Goal: Information Seeking & Learning: Learn about a topic

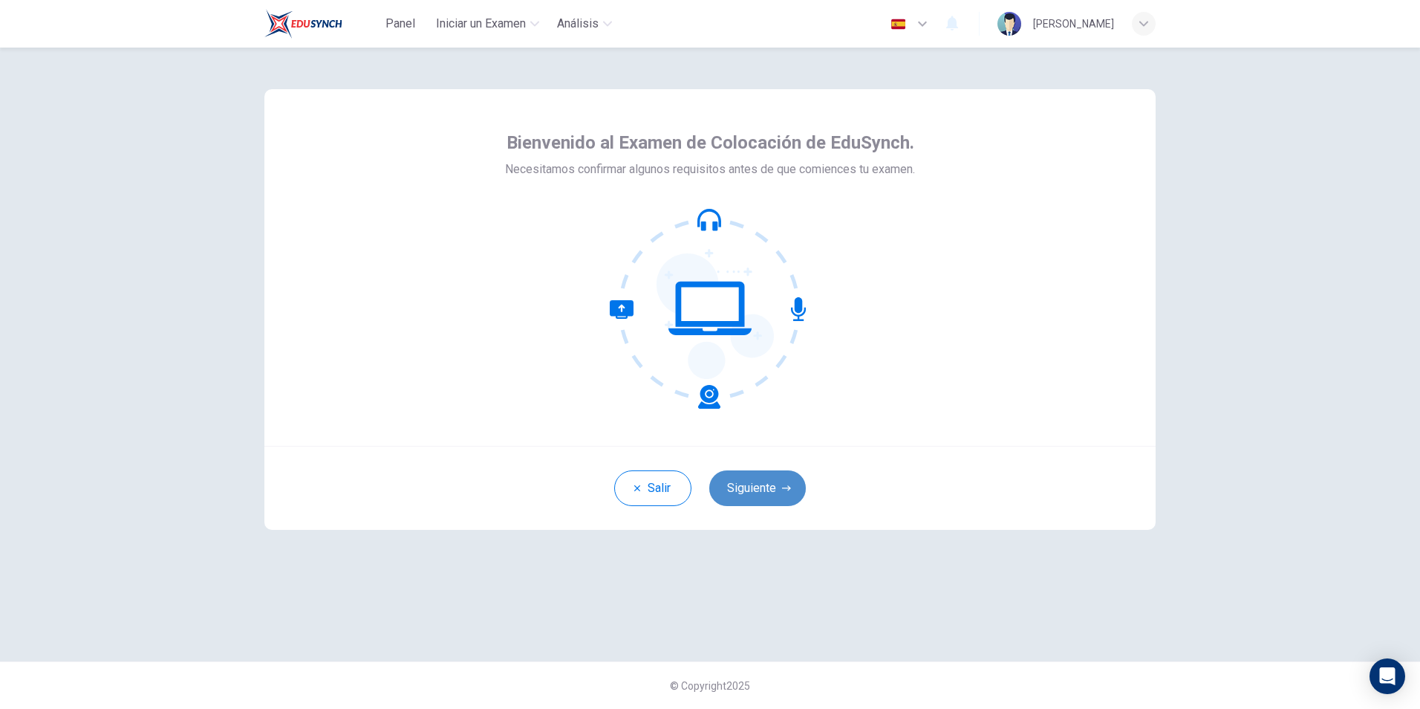
click at [771, 490] on button "Siguiente" at bounding box center [757, 488] width 97 height 36
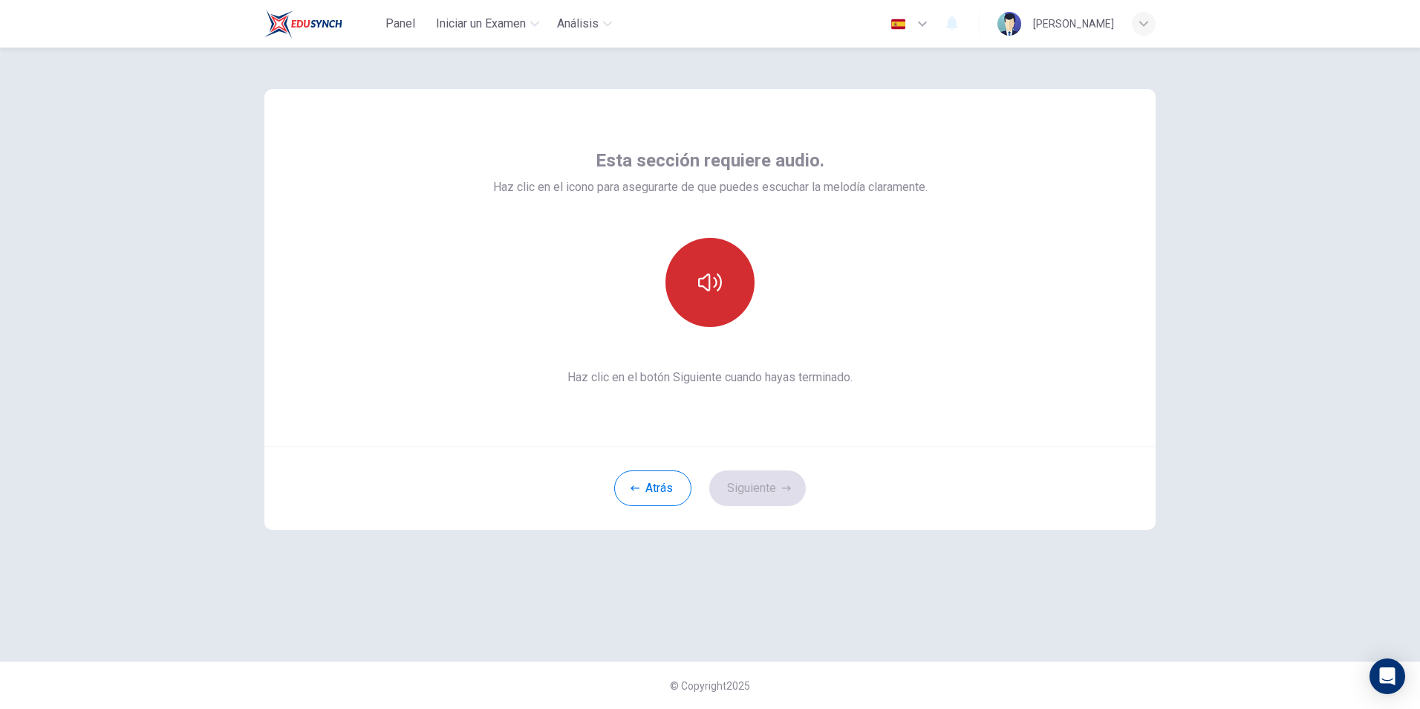
click at [711, 265] on button "button" at bounding box center [710, 282] width 89 height 89
click at [767, 496] on button "Siguiente" at bounding box center [757, 488] width 97 height 36
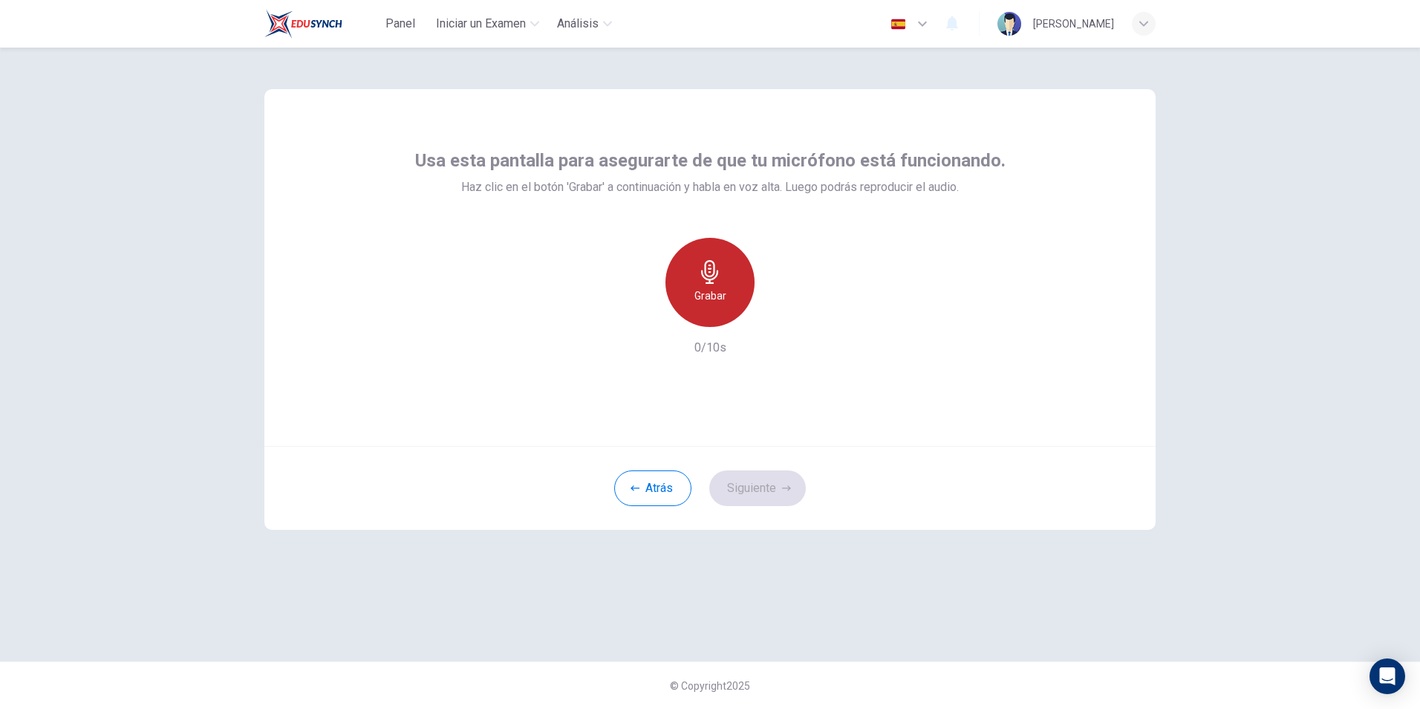
click at [719, 278] on icon "button" at bounding box center [710, 272] width 24 height 24
click at [759, 481] on button "Siguiente" at bounding box center [757, 488] width 97 height 36
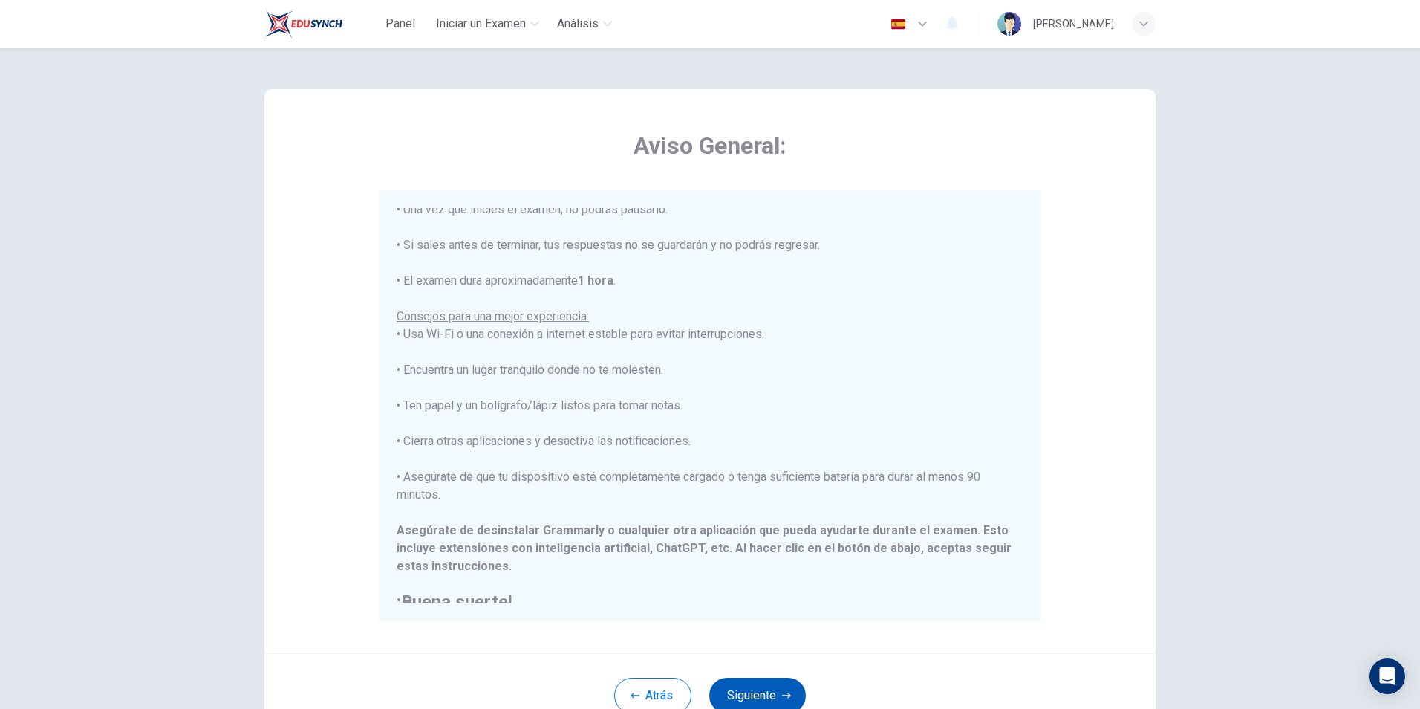
scroll to position [178, 0]
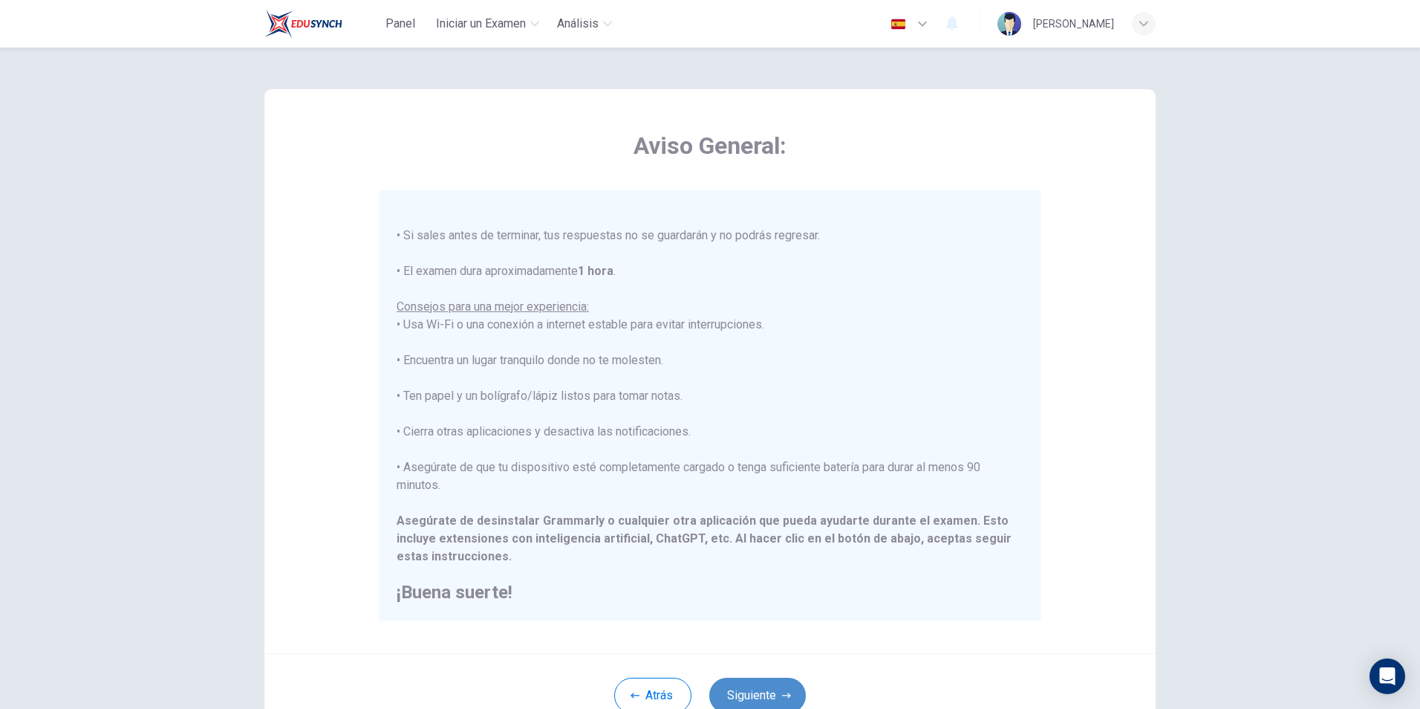
click at [746, 686] on button "Siguiente" at bounding box center [757, 696] width 97 height 36
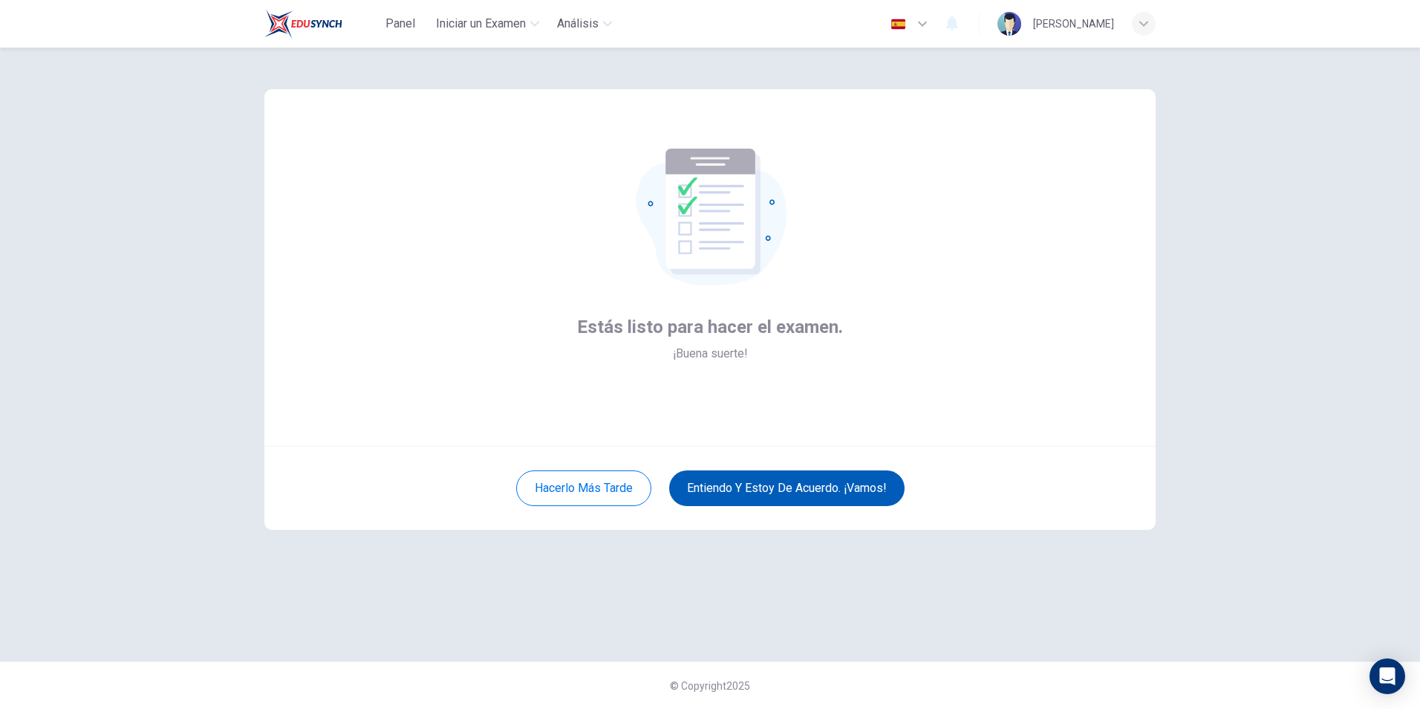
click at [804, 481] on button "Entiendo y estoy de acuerdo. ¡Vamos!" at bounding box center [787, 488] width 236 height 36
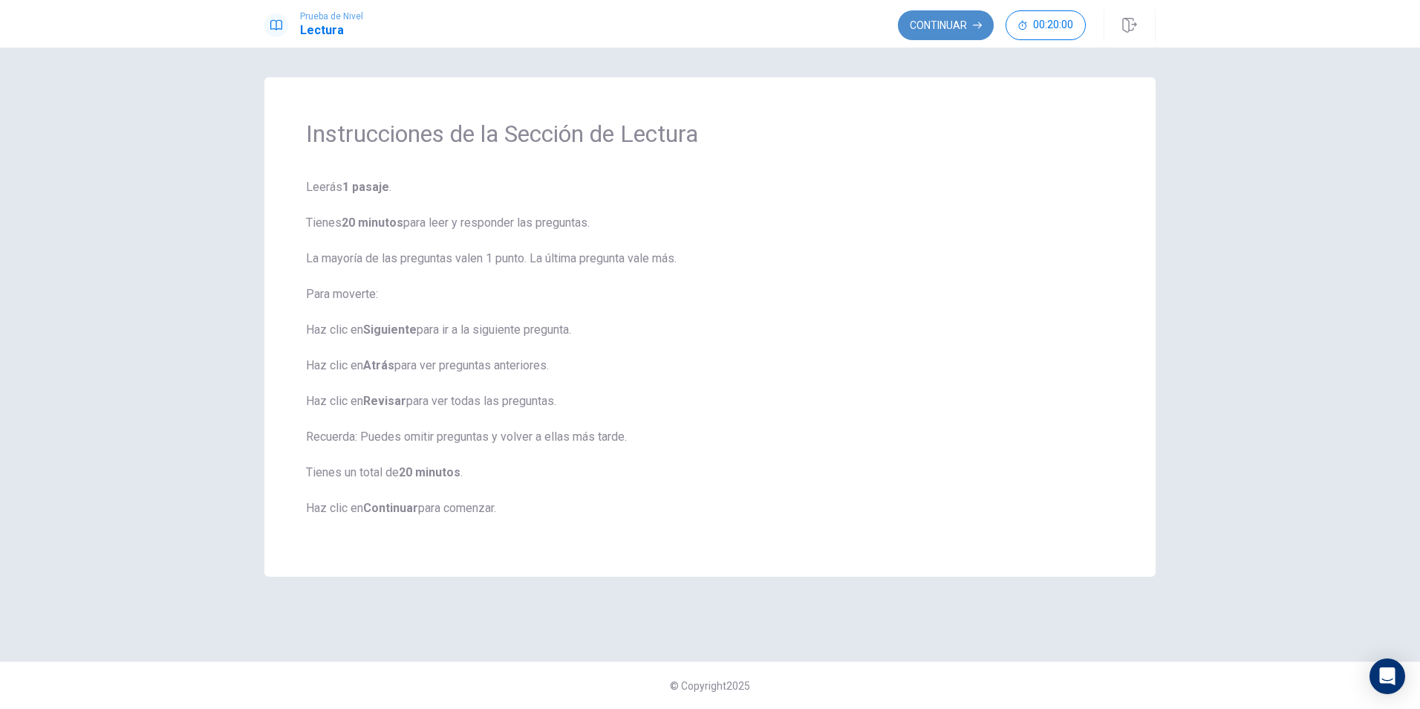
click at [920, 19] on button "Continuar" at bounding box center [946, 25] width 96 height 30
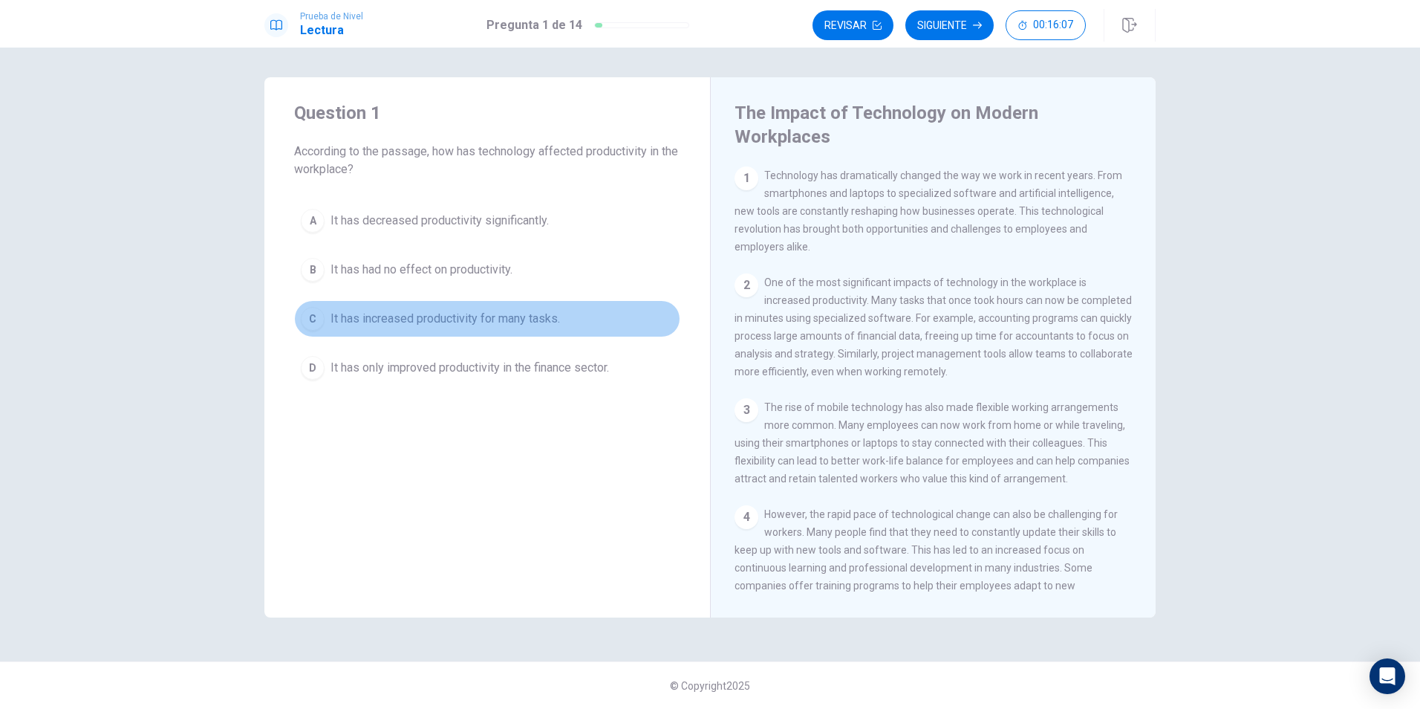
click at [314, 322] on div "C" at bounding box center [313, 319] width 24 height 24
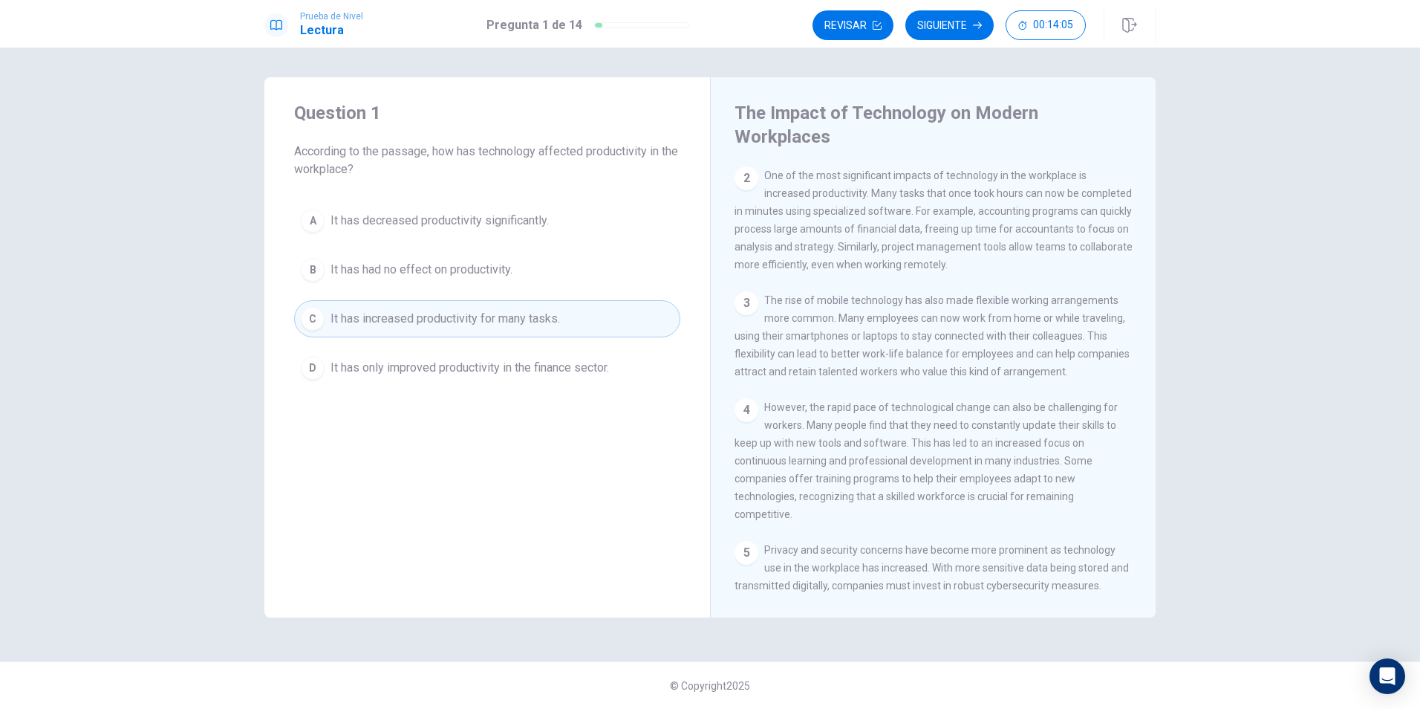
scroll to position [33, 0]
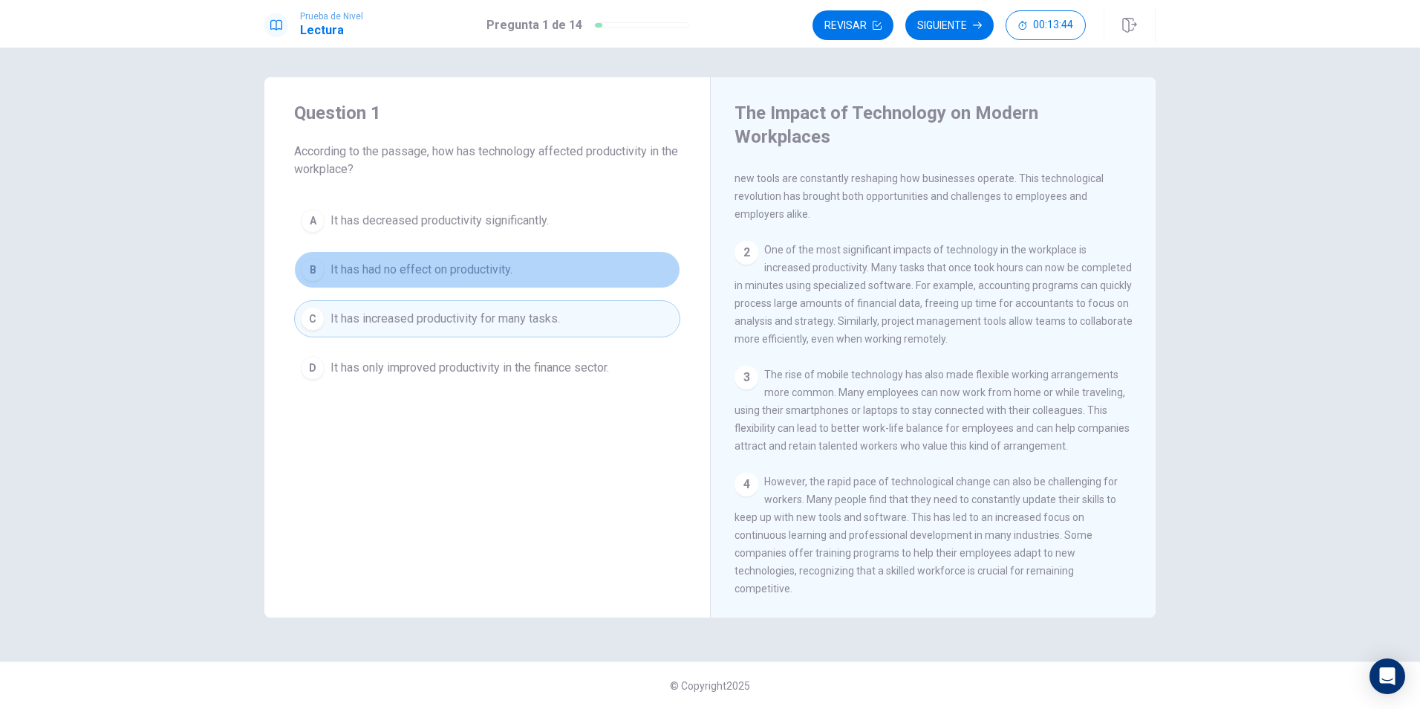
click at [313, 270] on div "B" at bounding box center [313, 270] width 24 height 24
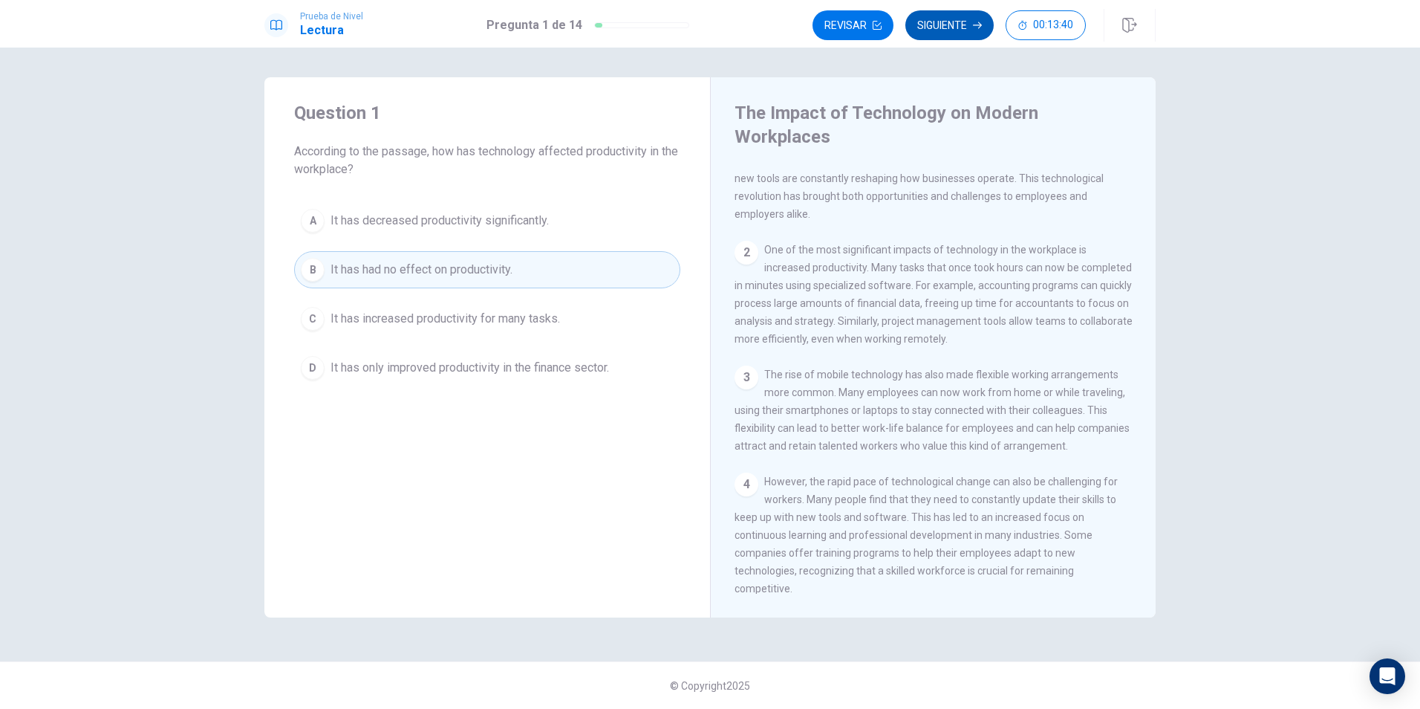
click at [951, 13] on button "Siguiente" at bounding box center [950, 25] width 88 height 30
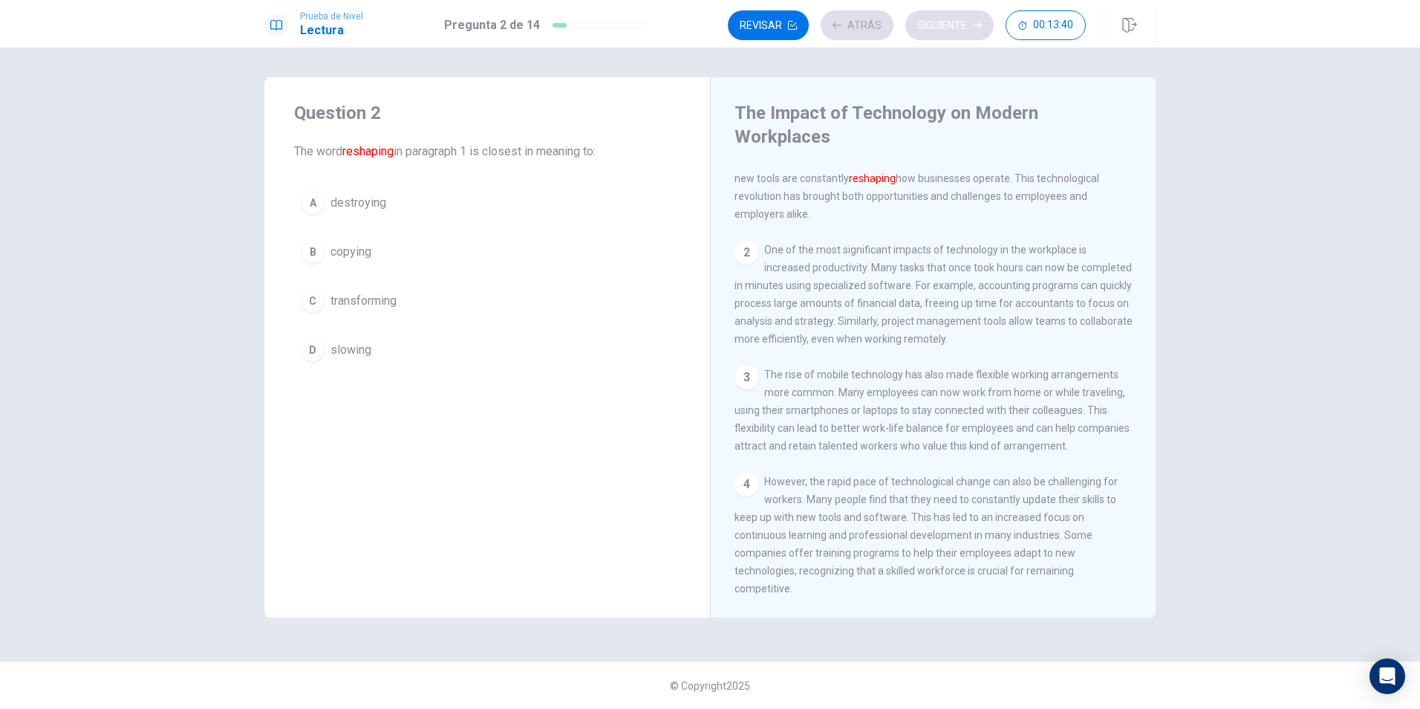
scroll to position [0, 0]
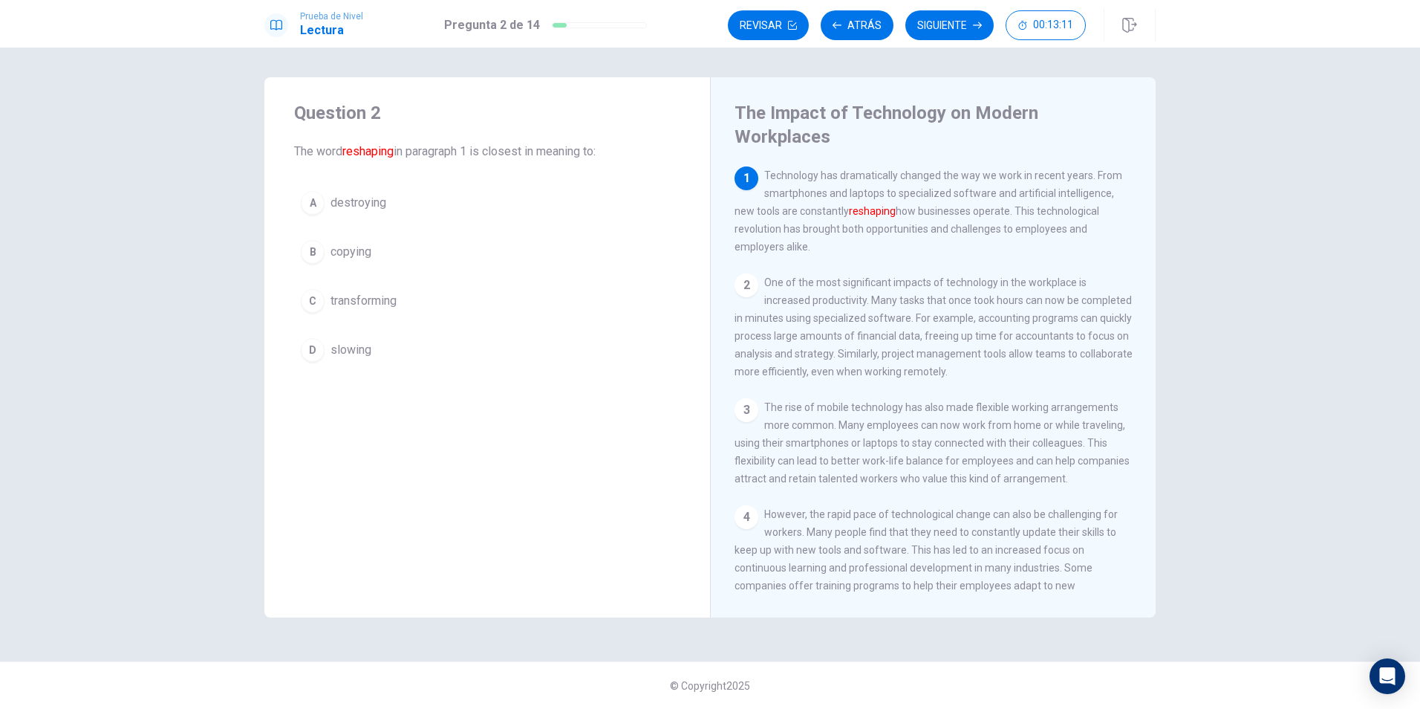
click at [327, 305] on button "C transforming" at bounding box center [487, 300] width 386 height 37
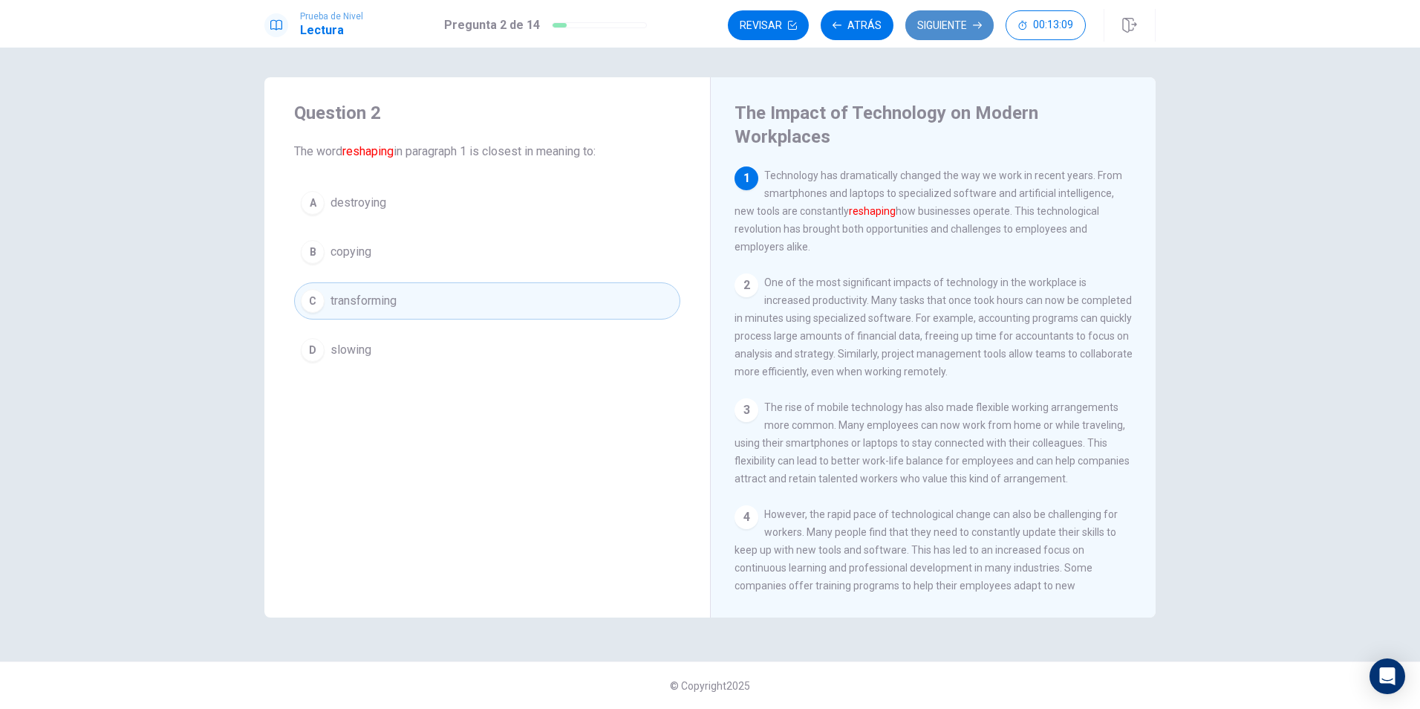
click at [938, 31] on button "Siguiente" at bounding box center [950, 25] width 88 height 30
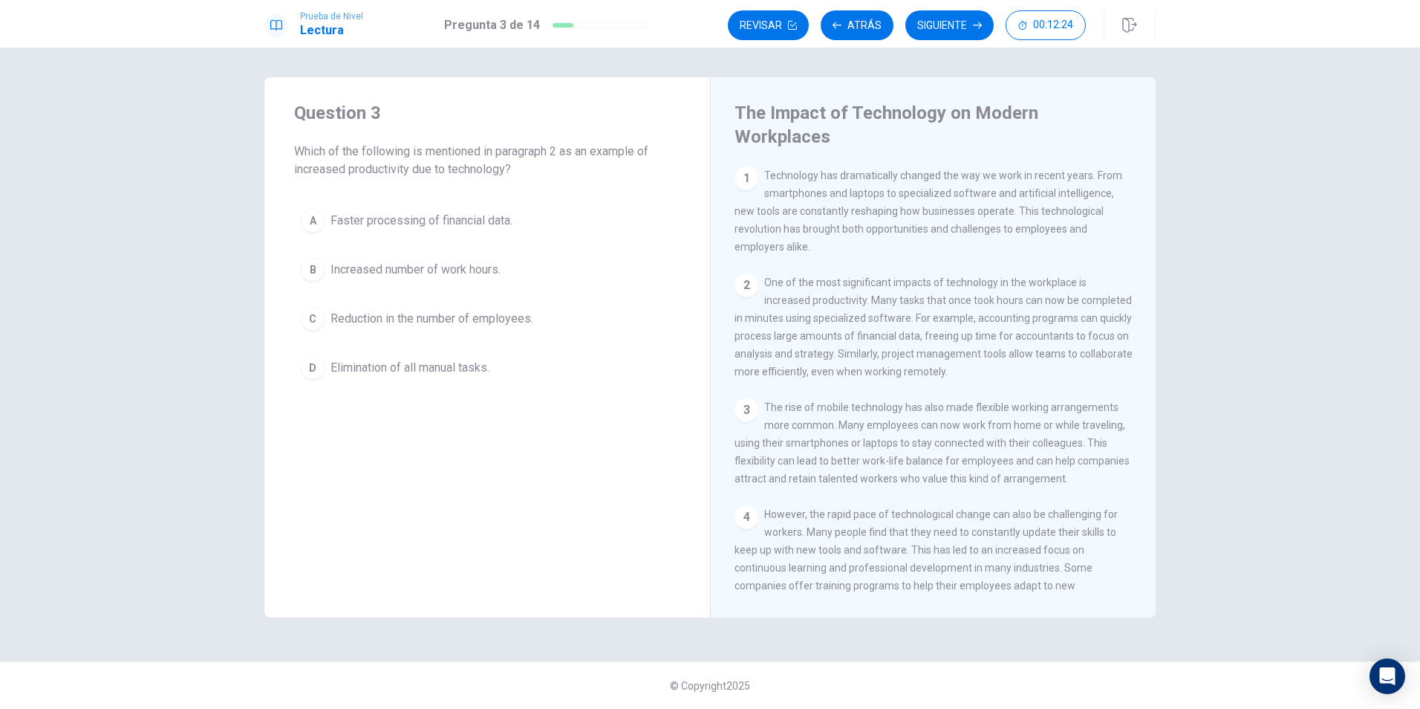
click at [319, 224] on div "A" at bounding box center [313, 221] width 24 height 24
click at [941, 25] on button "Siguiente" at bounding box center [950, 25] width 88 height 30
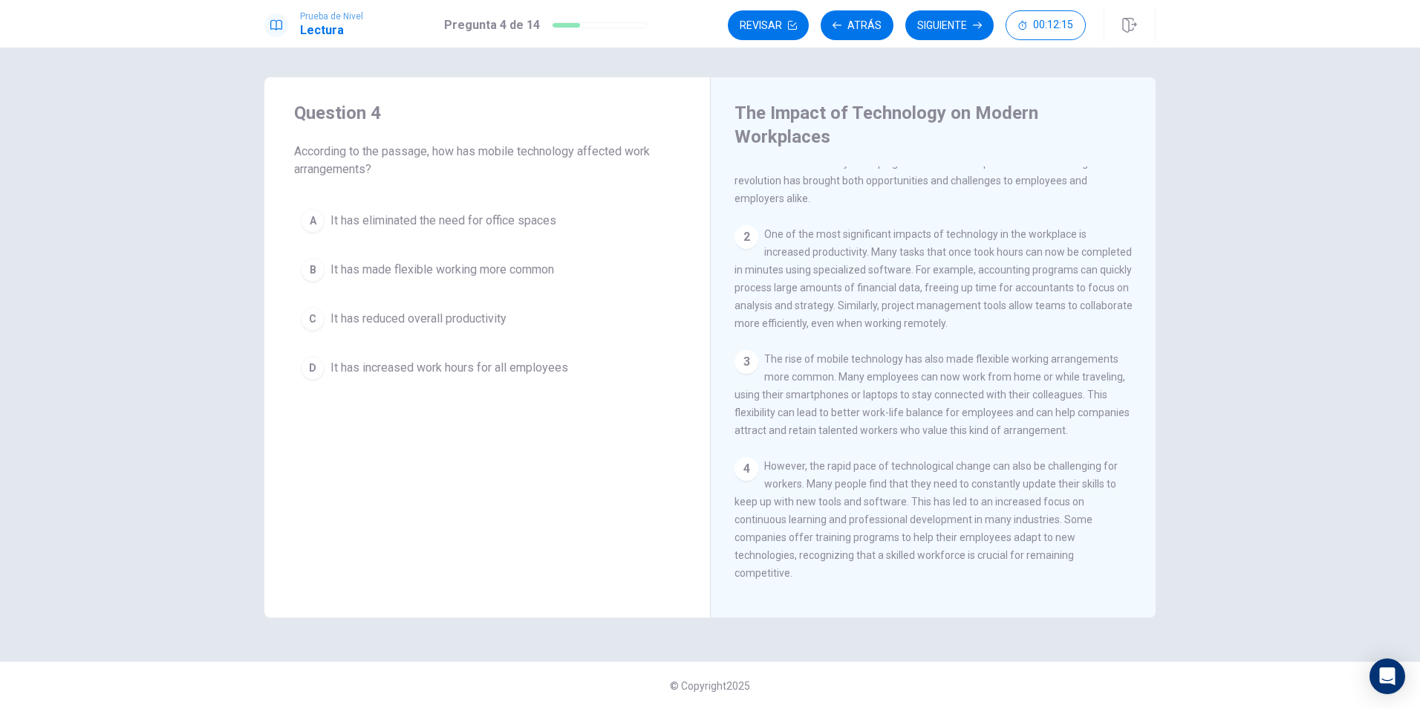
scroll to position [74, 0]
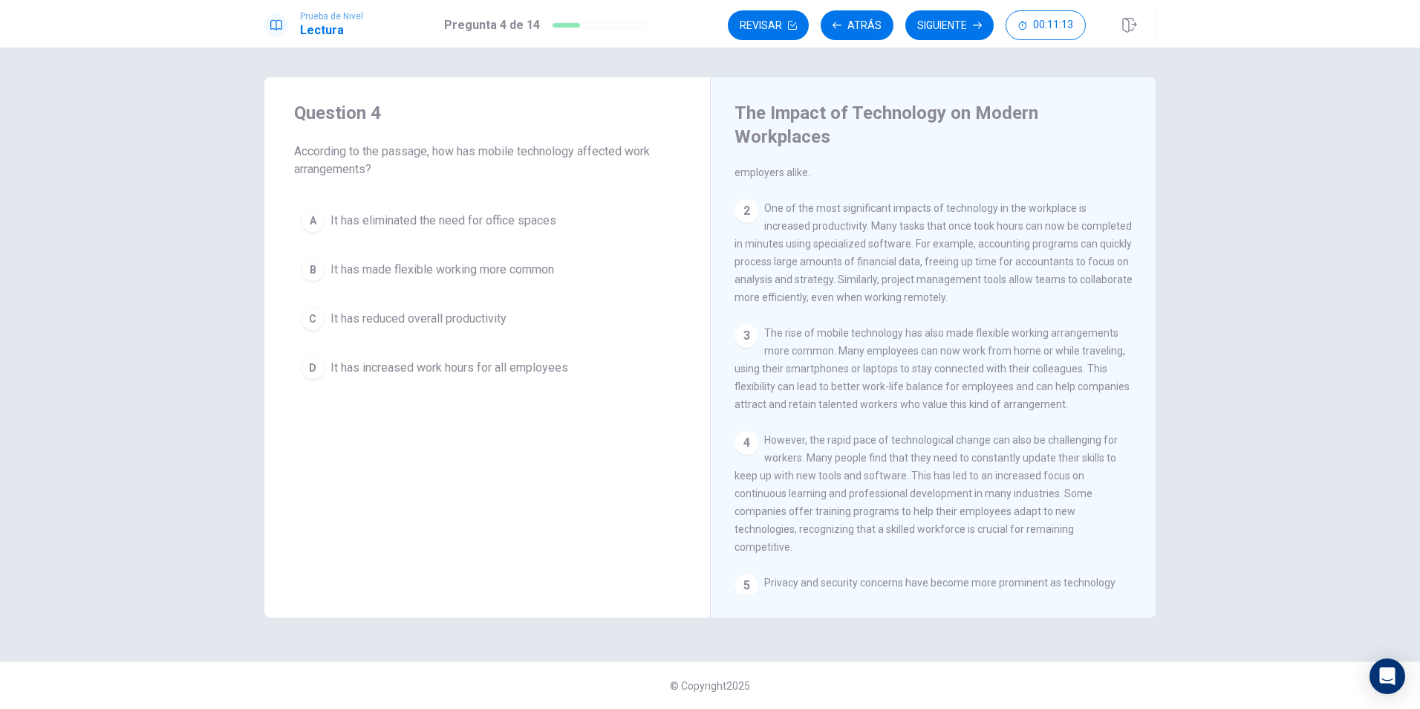
click at [326, 226] on button "A It has eliminated the need for office spaces" at bounding box center [487, 220] width 386 height 37
click at [963, 24] on button "Siguiente" at bounding box center [950, 25] width 88 height 30
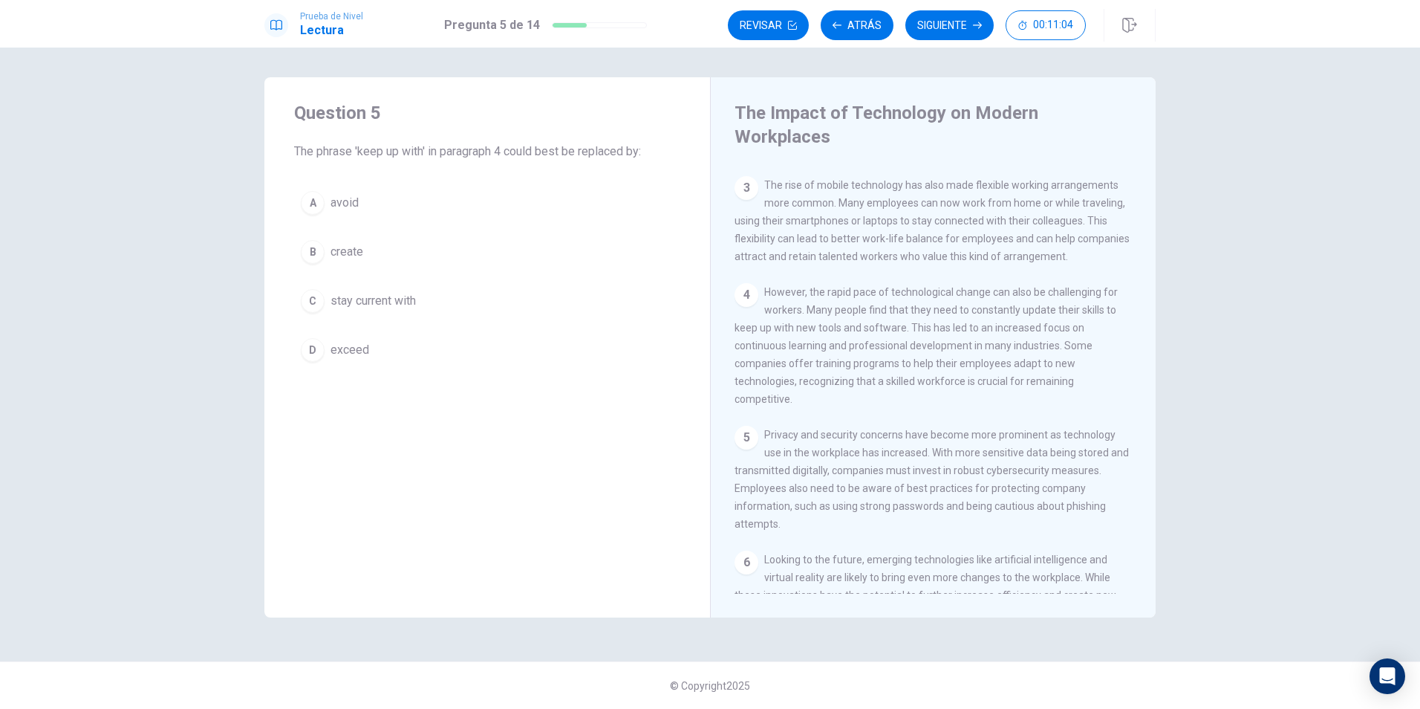
scroll to position [223, 0]
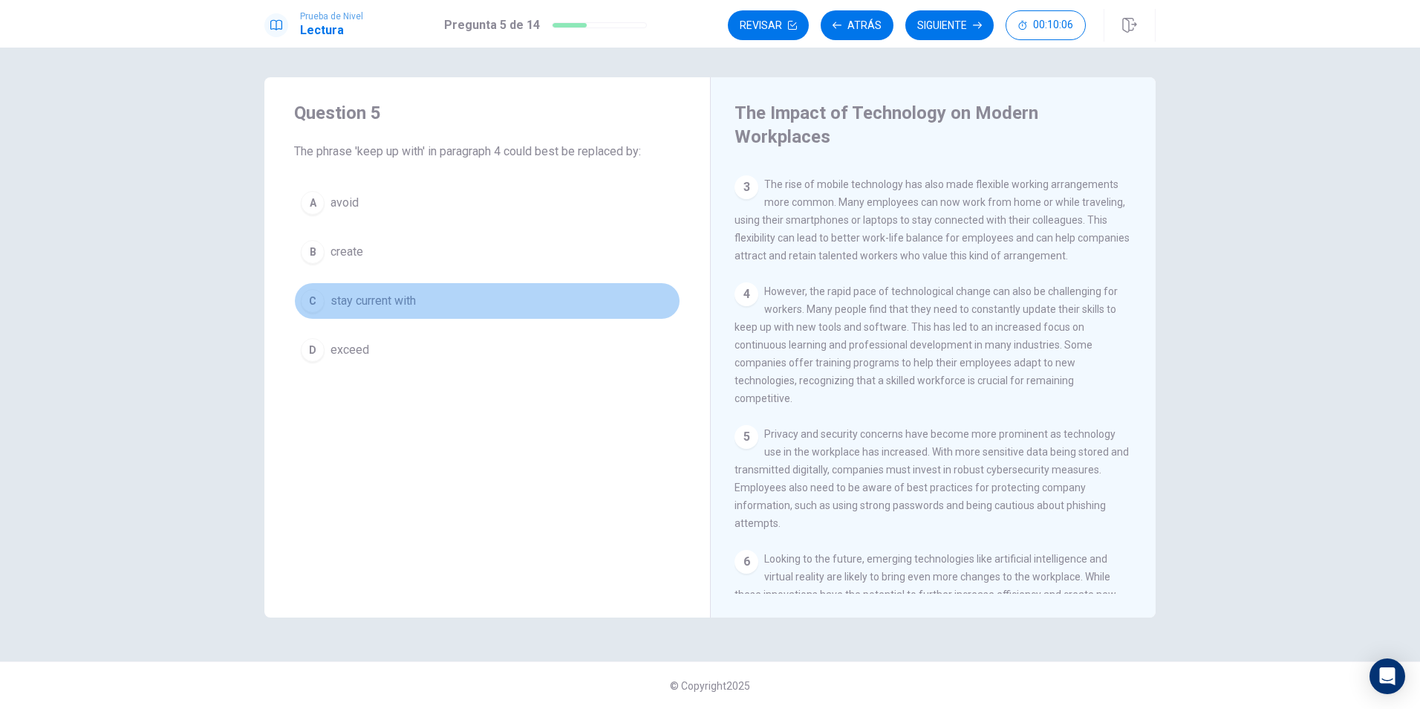
click at [316, 303] on div "C" at bounding box center [313, 301] width 24 height 24
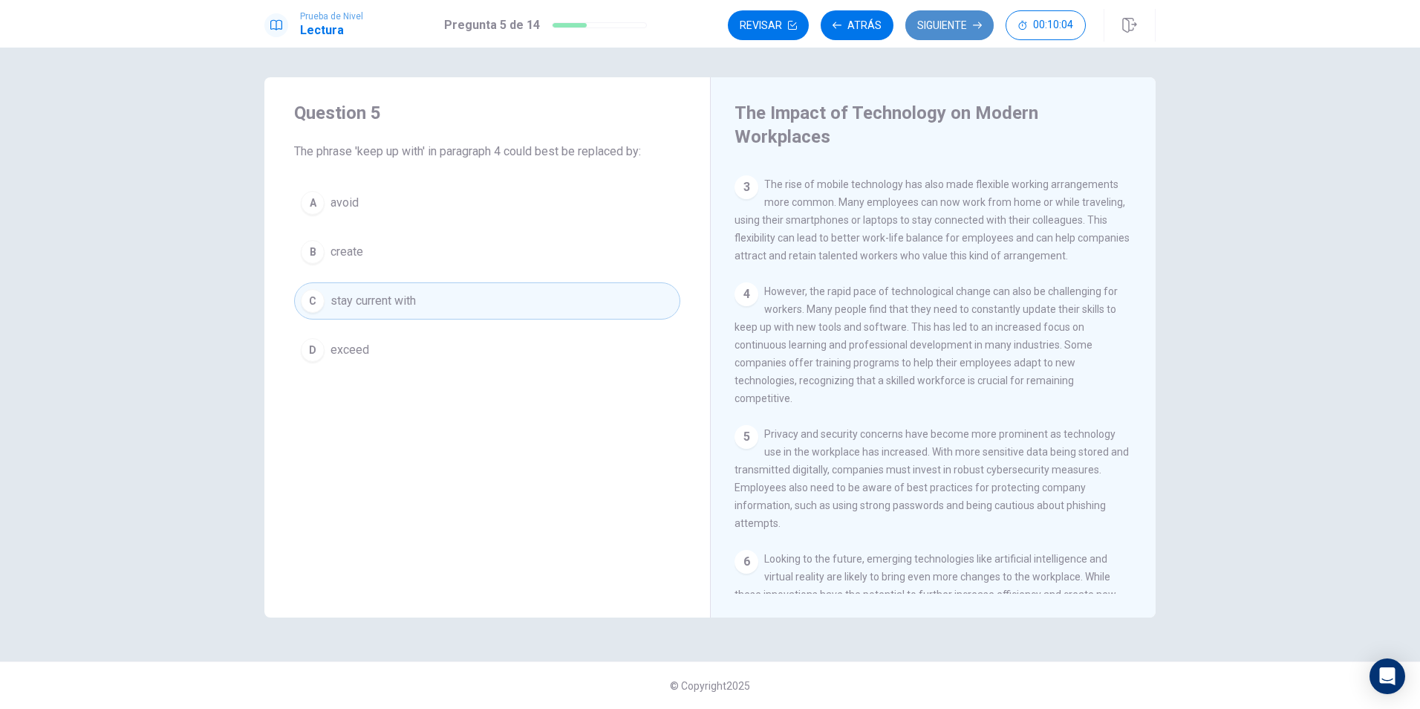
click at [938, 11] on button "Siguiente" at bounding box center [950, 25] width 88 height 30
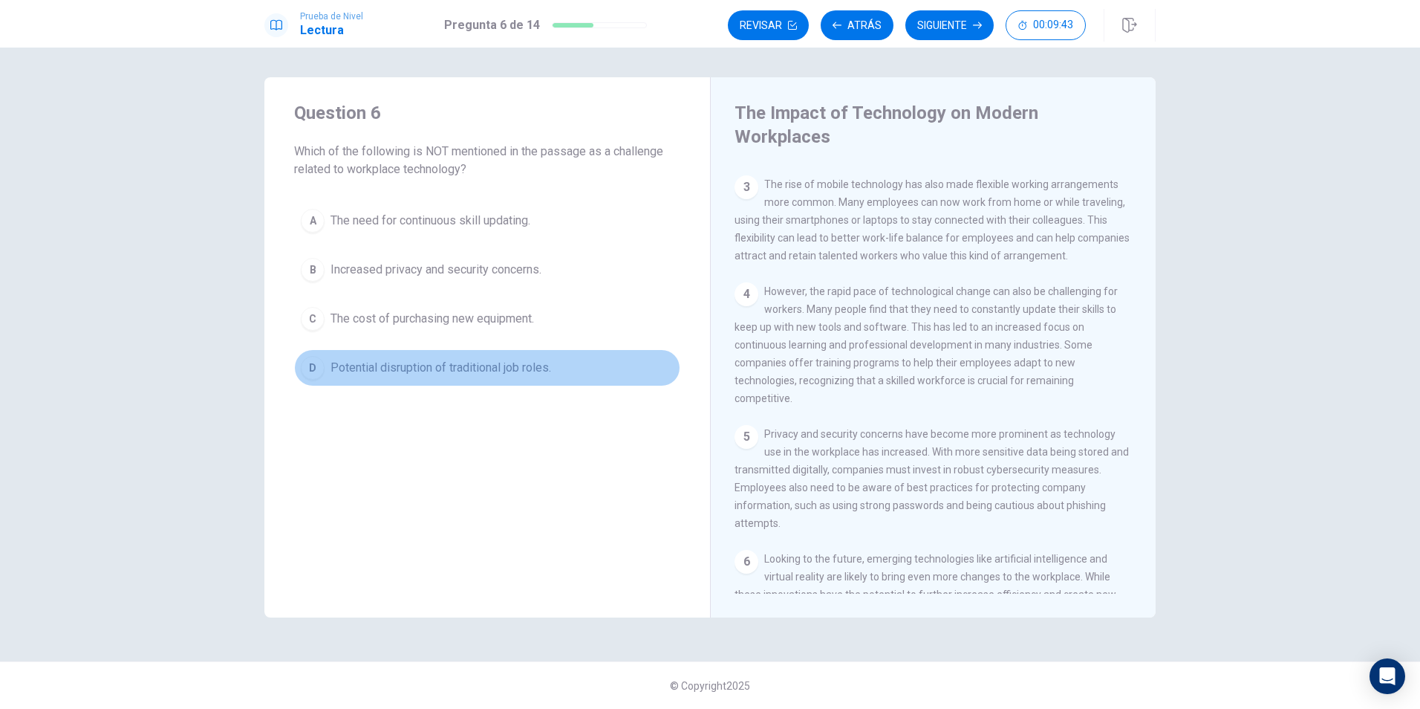
click at [322, 374] on div "D" at bounding box center [313, 368] width 24 height 24
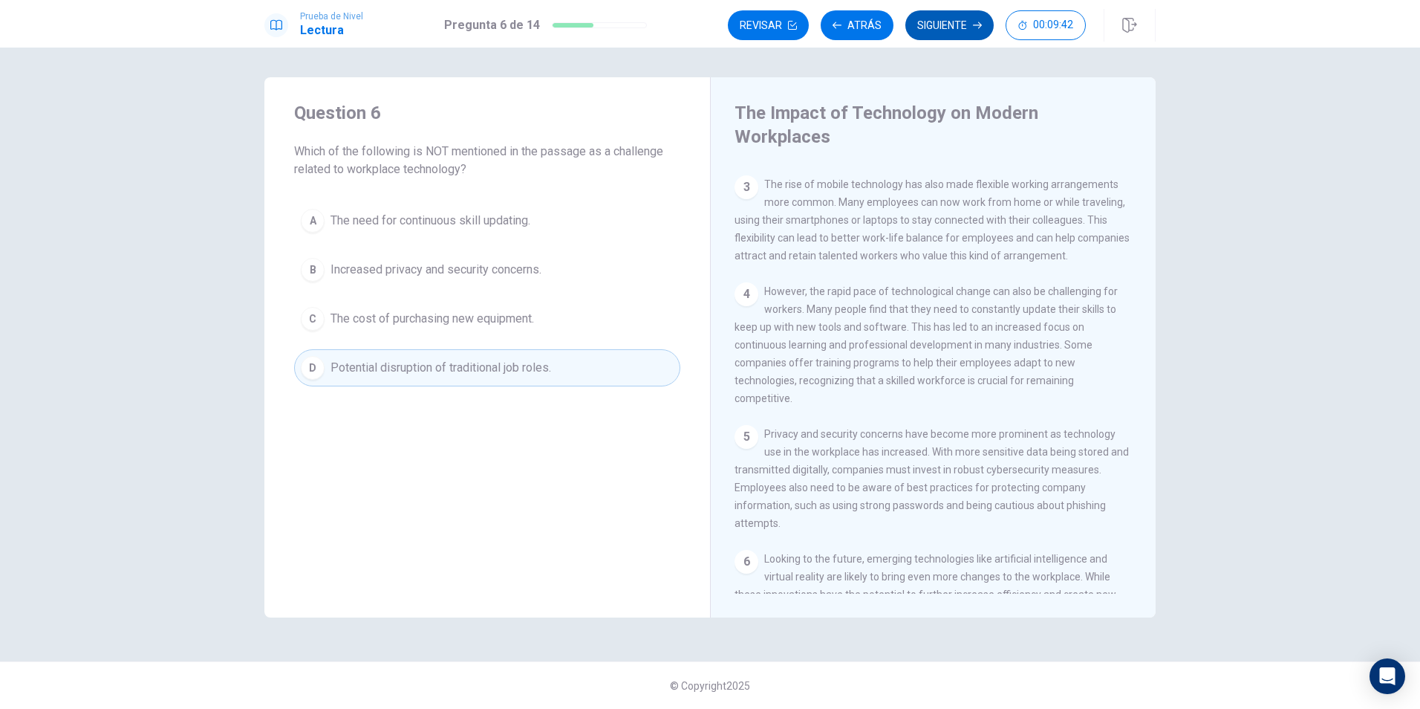
click at [949, 26] on button "Siguiente" at bounding box center [950, 25] width 88 height 30
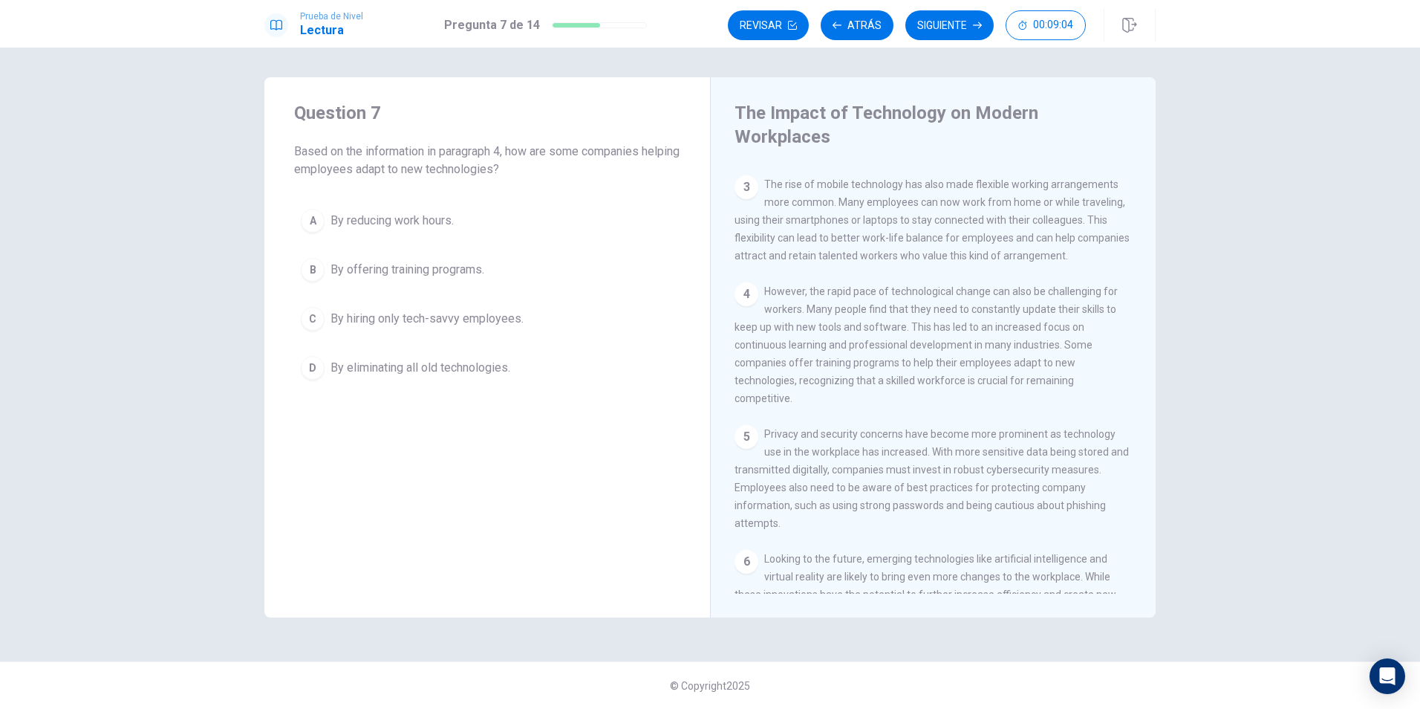
click at [308, 267] on div "B" at bounding box center [313, 270] width 24 height 24
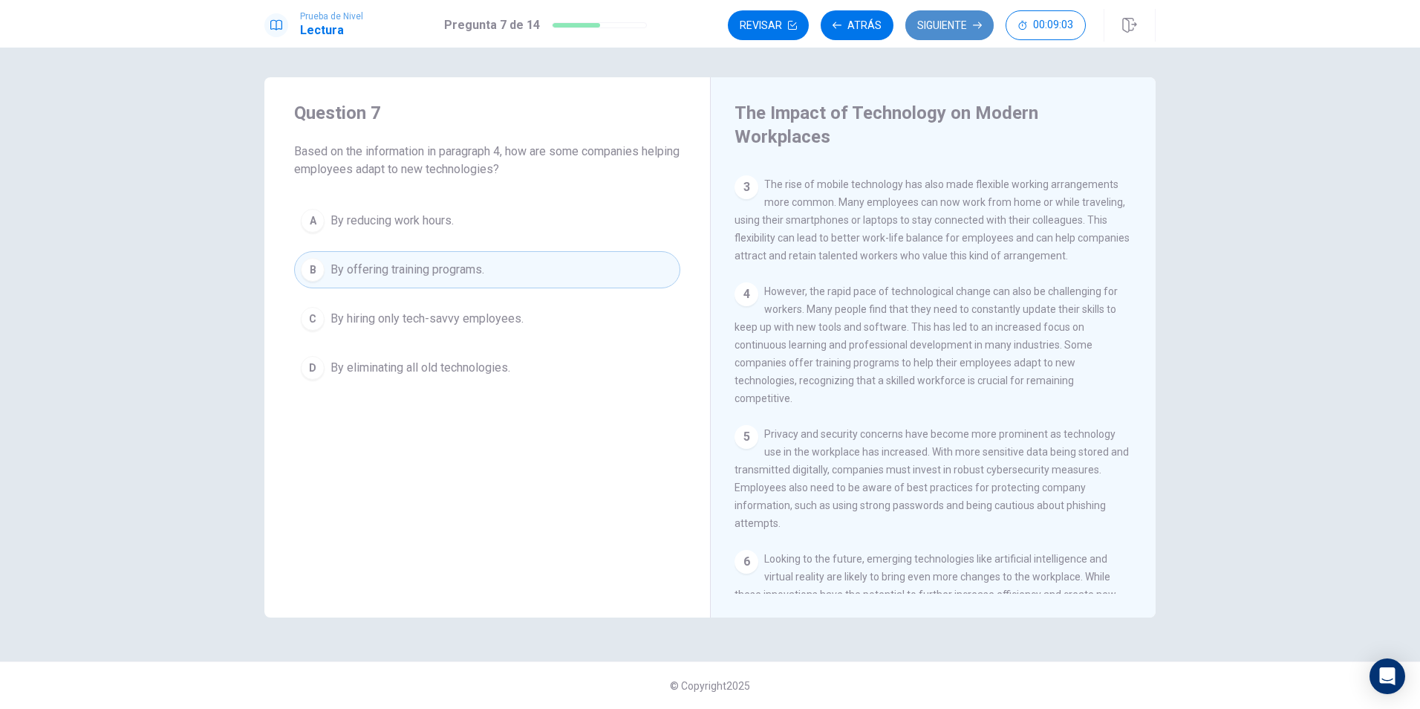
click at [948, 32] on button "Siguiente" at bounding box center [950, 25] width 88 height 30
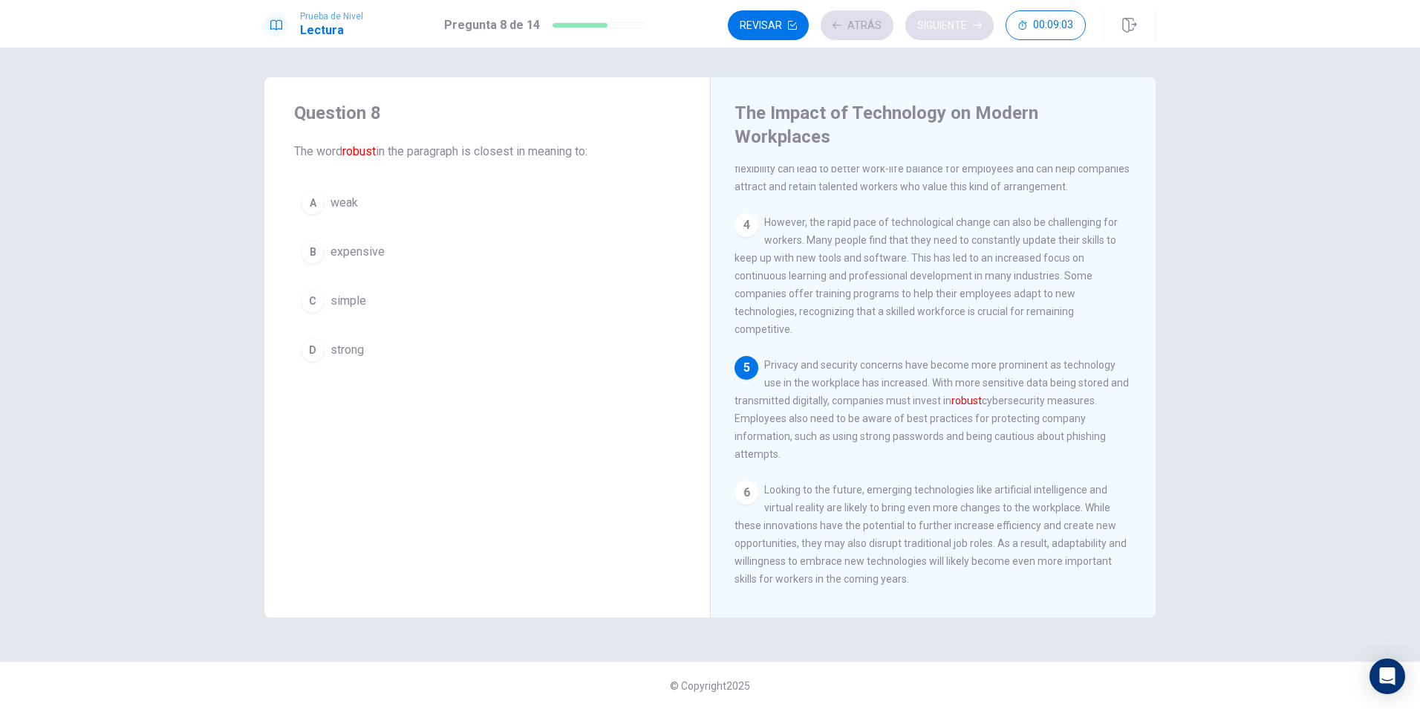
scroll to position [330, 0]
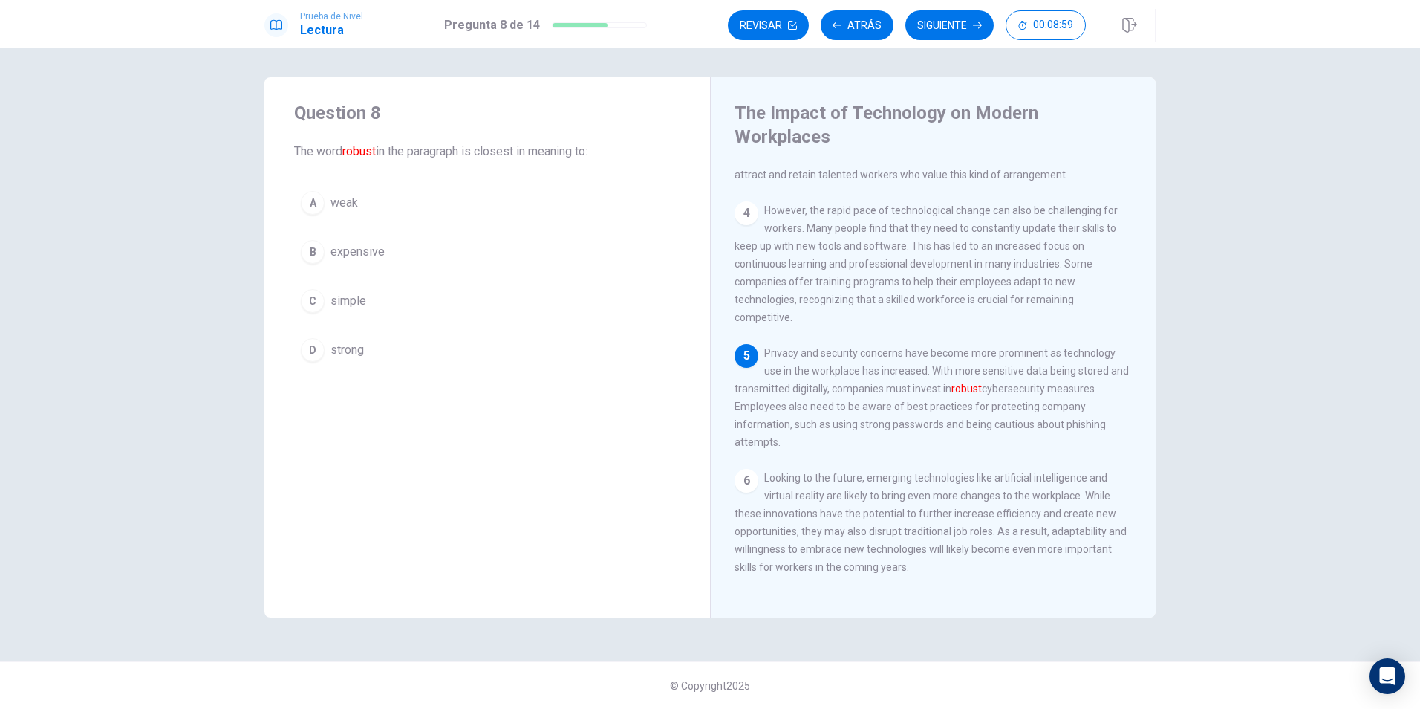
click at [311, 345] on div "D" at bounding box center [313, 350] width 24 height 24
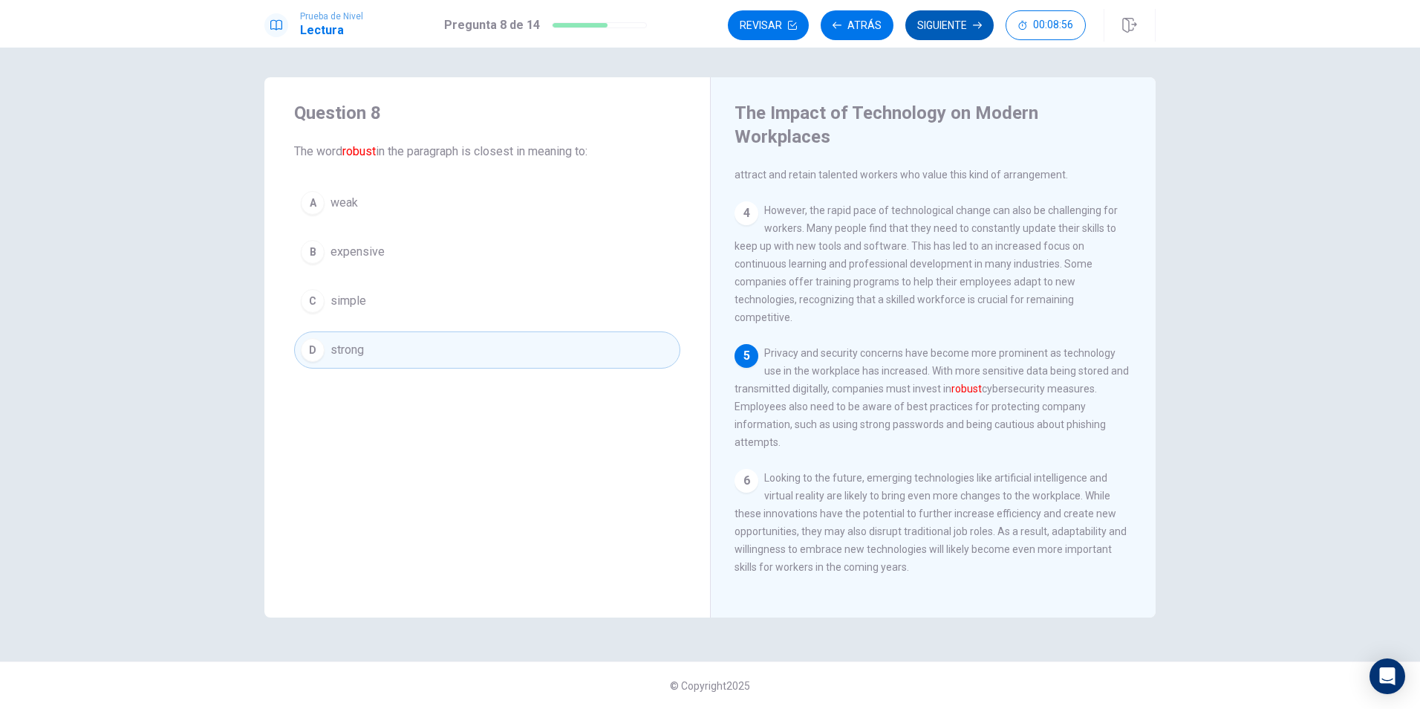
click at [962, 25] on button "Siguiente" at bounding box center [950, 25] width 88 height 30
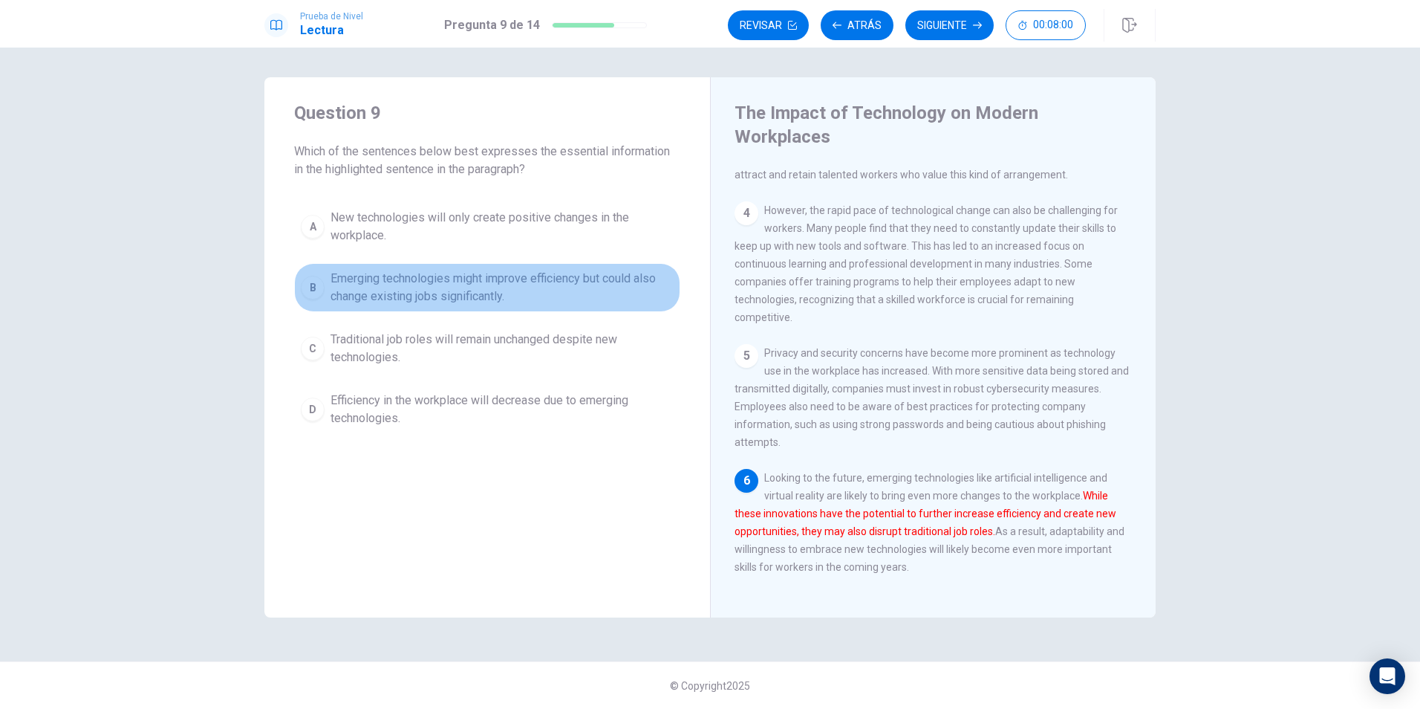
click at [328, 281] on button "B Emerging technologies might improve efficiency but could also change existing…" at bounding box center [487, 287] width 386 height 49
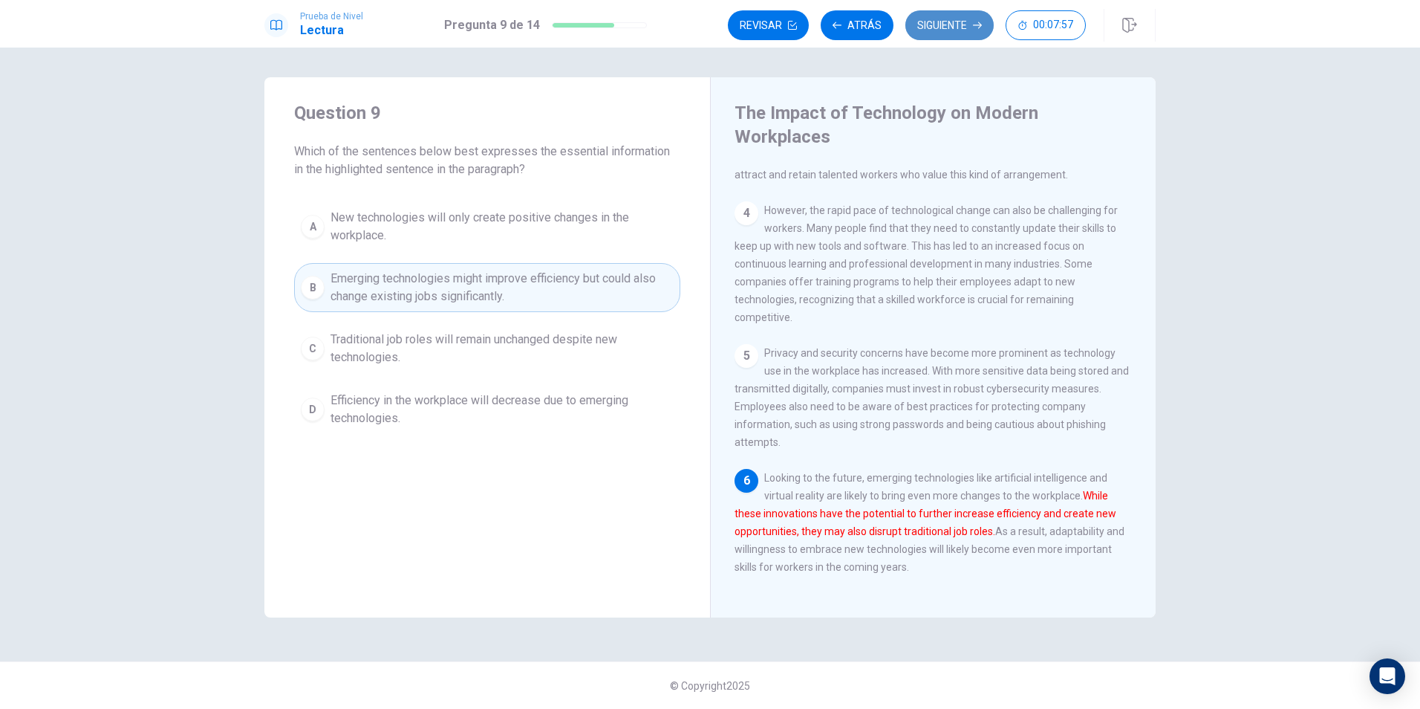
click at [956, 13] on button "Siguiente" at bounding box center [950, 25] width 88 height 30
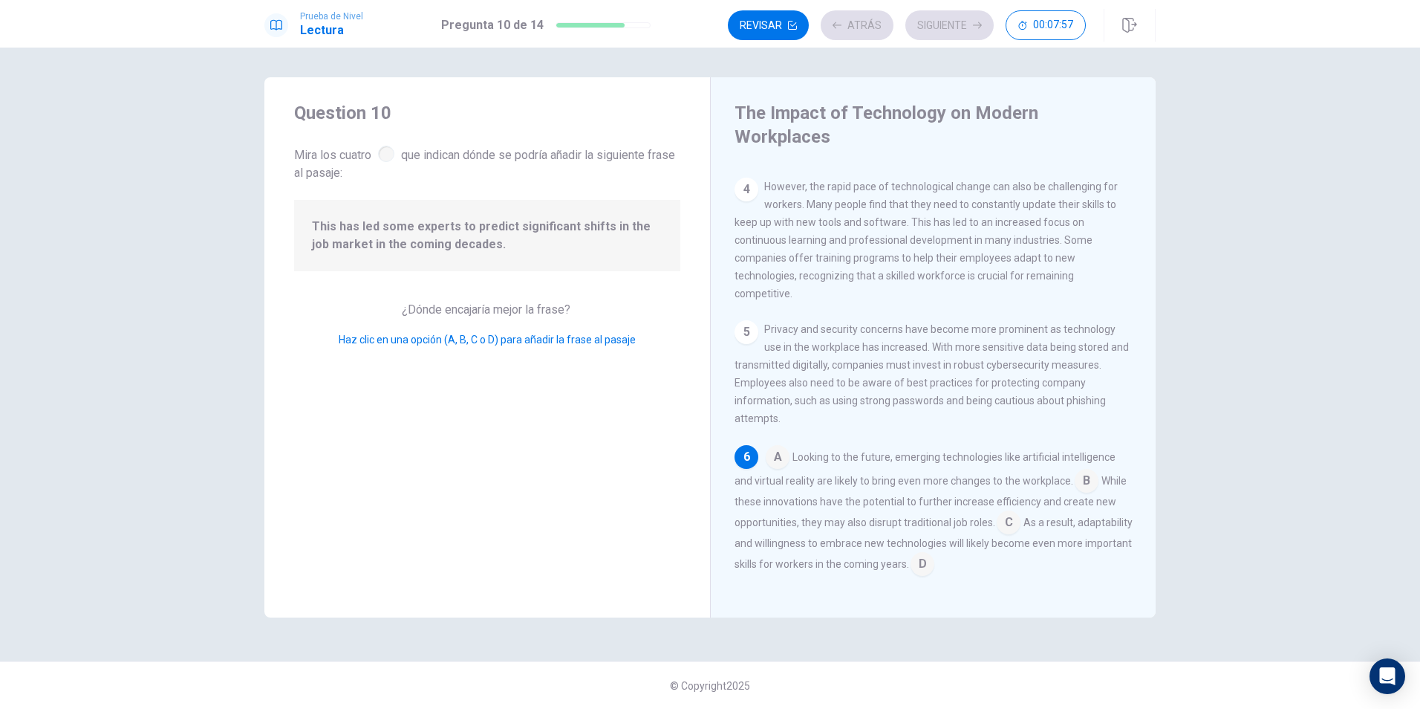
scroll to position [349, 0]
click at [1021, 518] on input at bounding box center [1009, 524] width 24 height 24
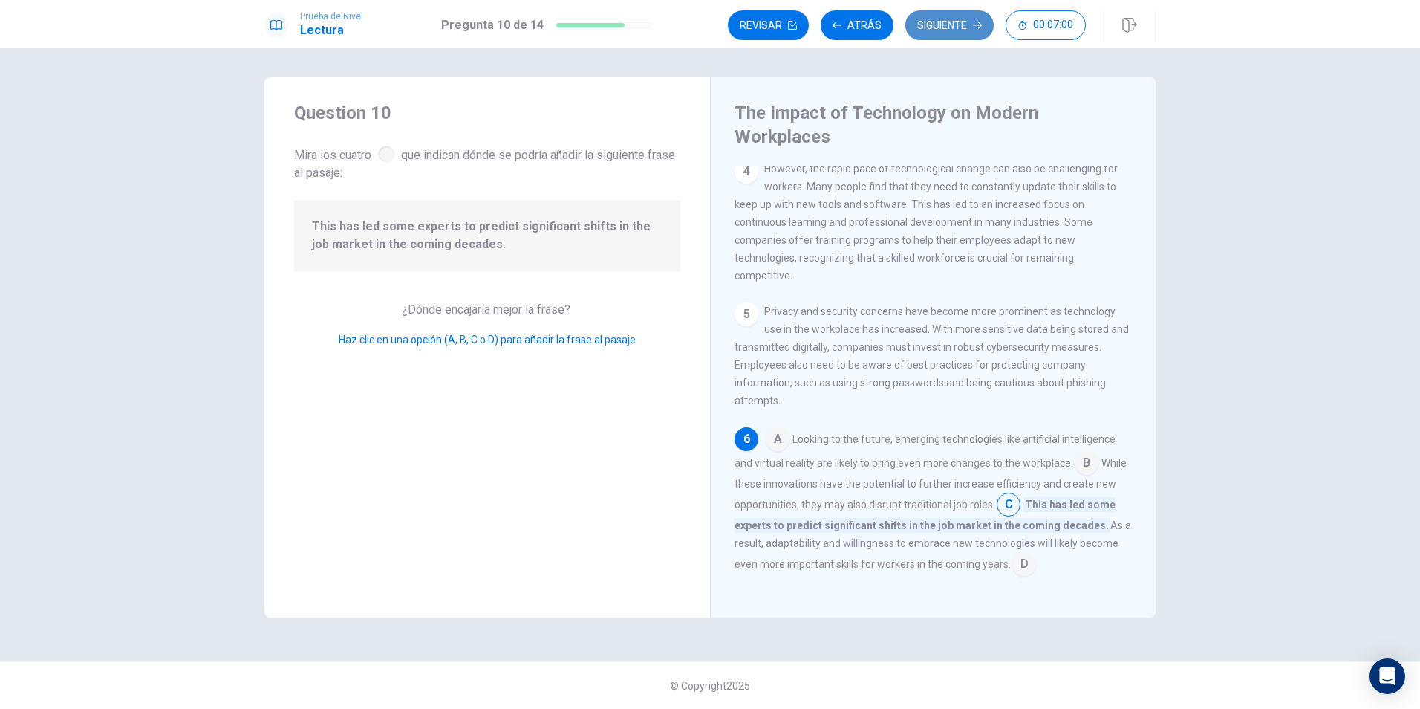
click at [949, 27] on button "Siguiente" at bounding box center [950, 25] width 88 height 30
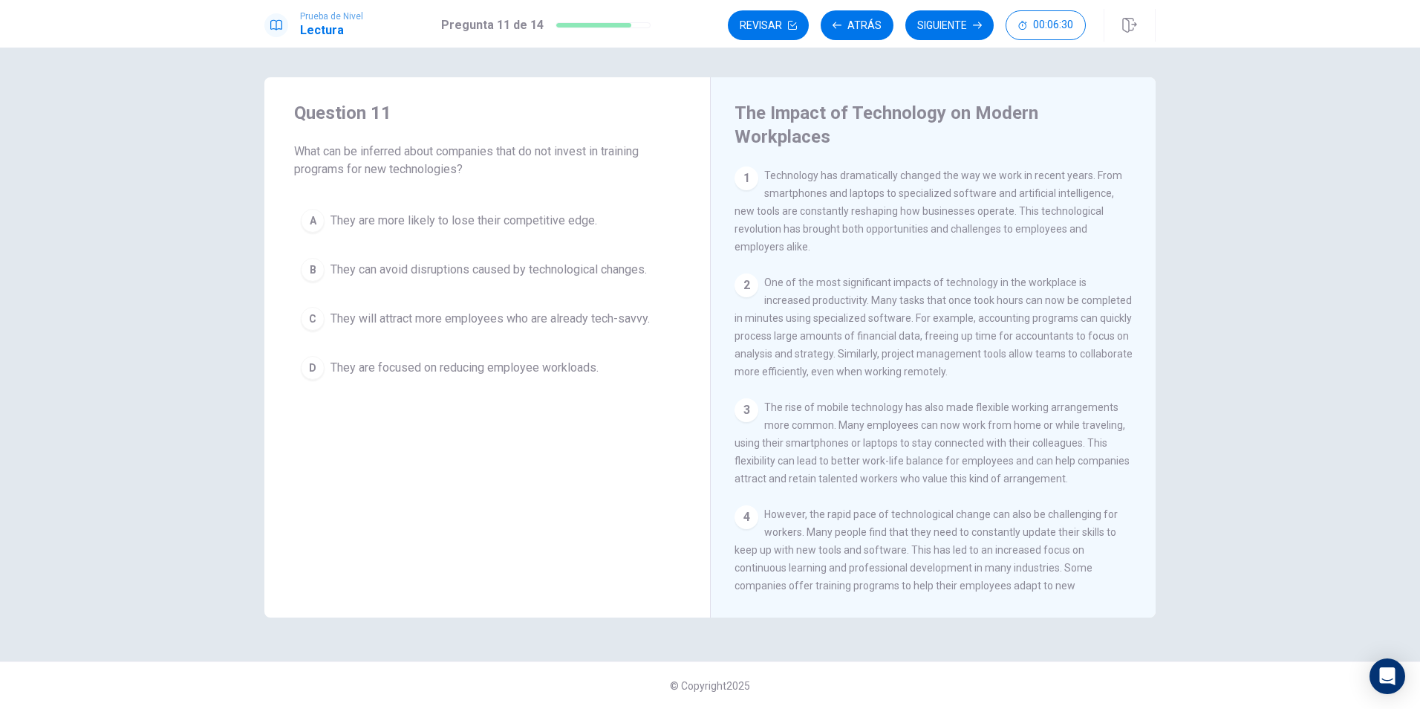
click at [325, 321] on button "C They will attract more employees who are already tech-savvy." at bounding box center [487, 318] width 386 height 37
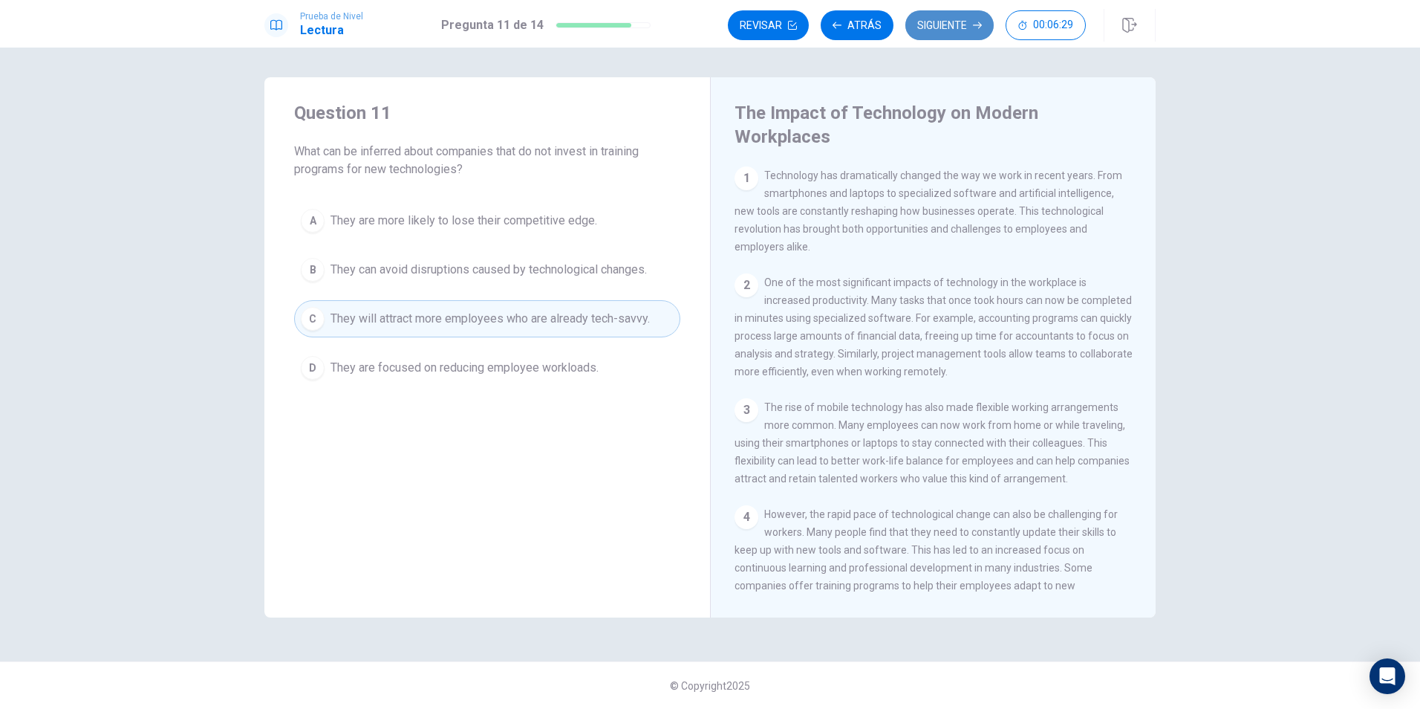
click at [957, 33] on button "Siguiente" at bounding box center [950, 25] width 88 height 30
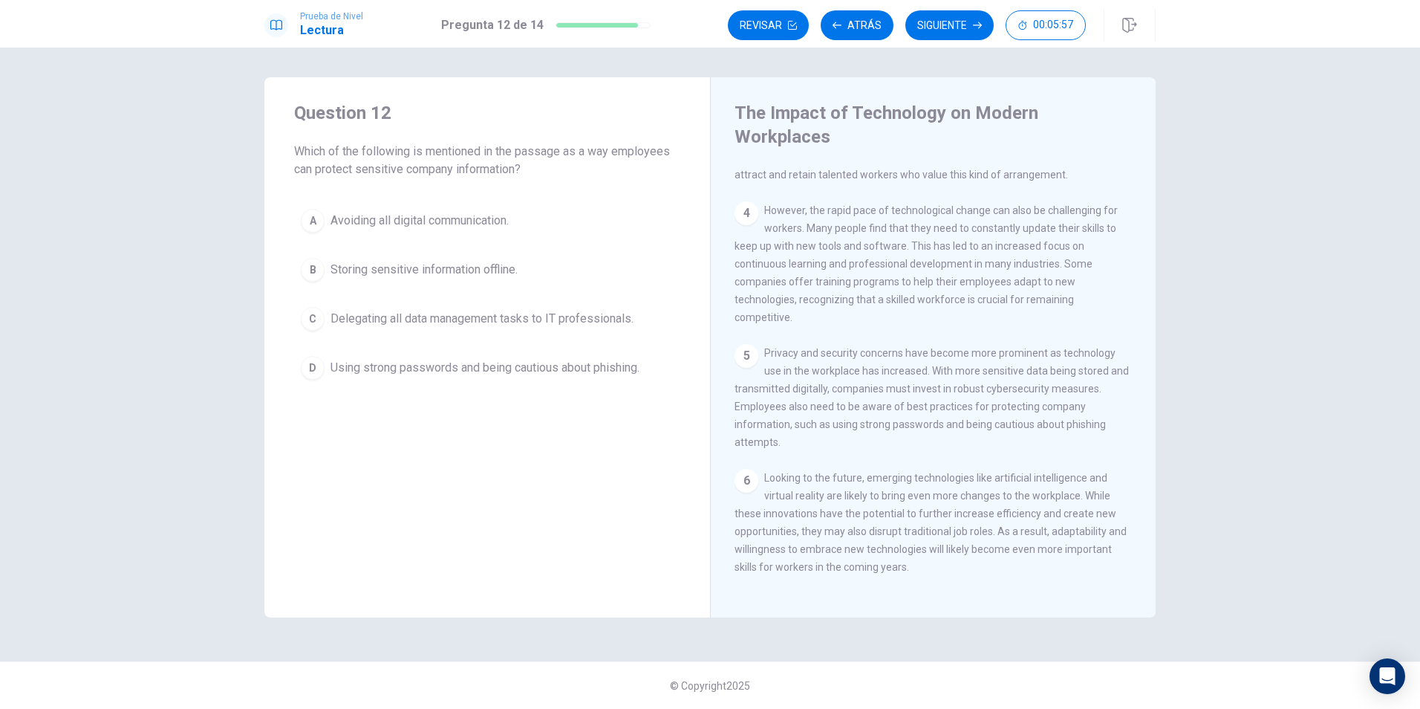
scroll to position [330, 0]
click at [309, 272] on div "B" at bounding box center [313, 270] width 24 height 24
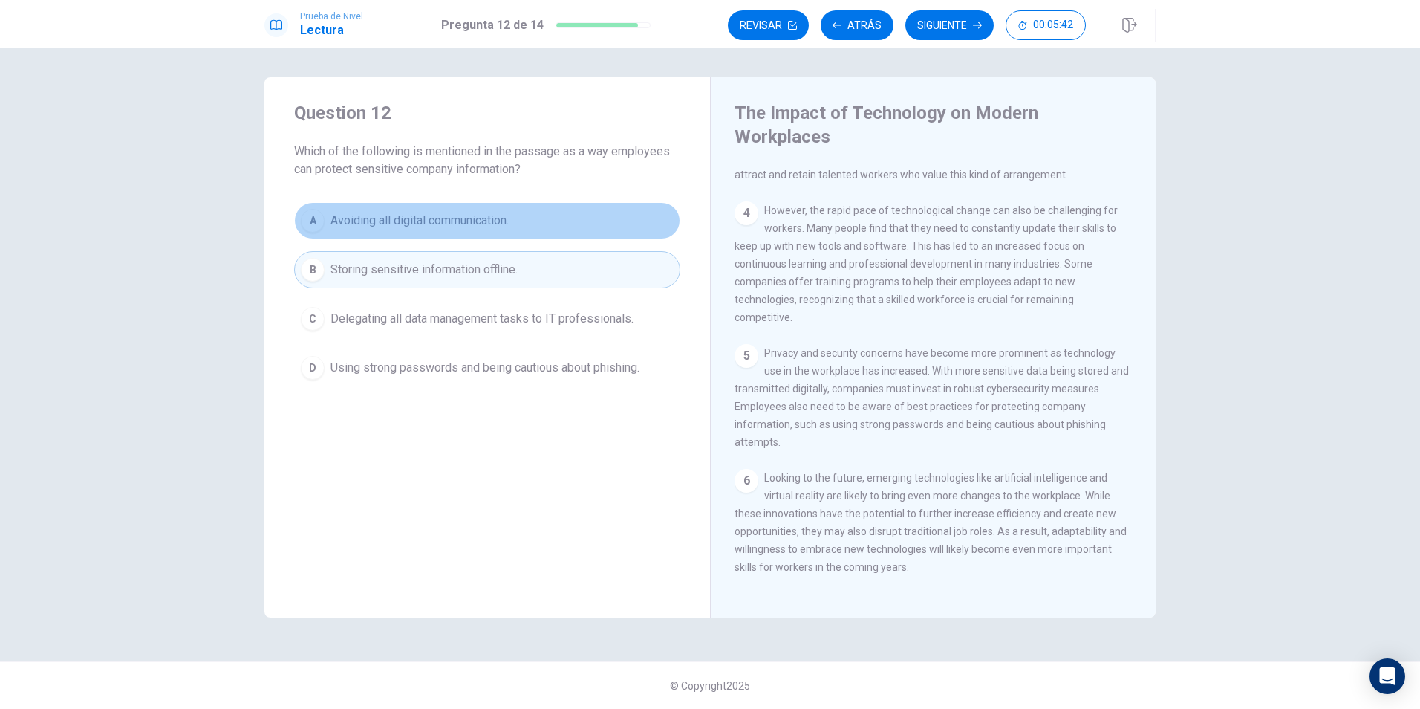
click at [324, 223] on div "A" at bounding box center [313, 221] width 24 height 24
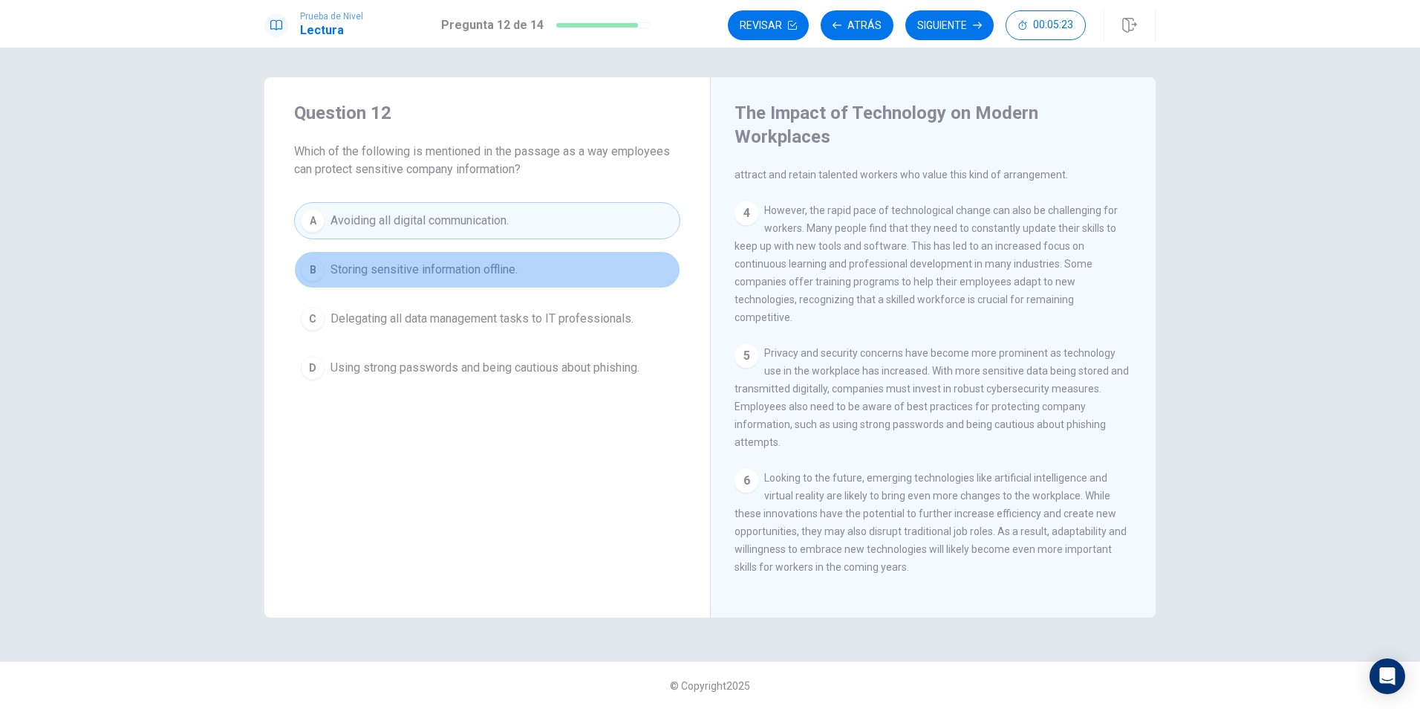
click at [314, 272] on div "B" at bounding box center [313, 270] width 24 height 24
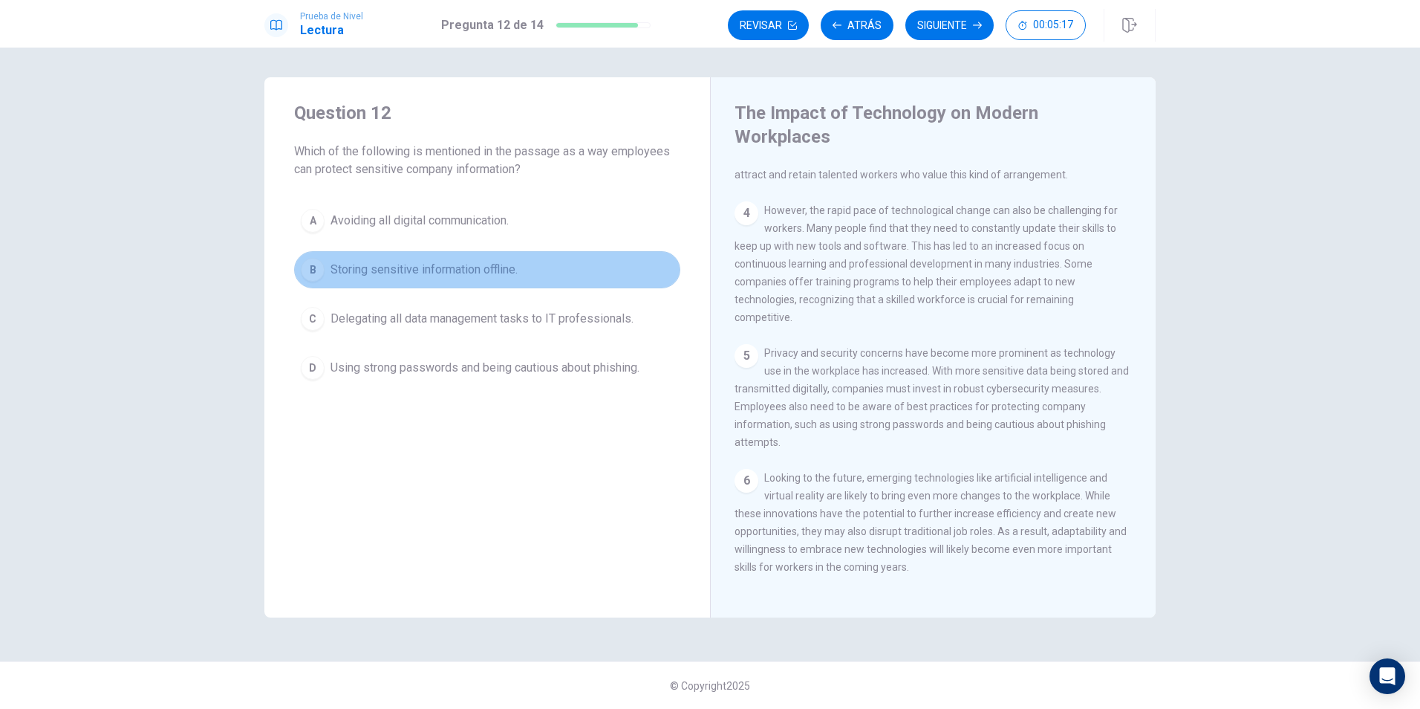
click at [314, 272] on div "B" at bounding box center [313, 270] width 24 height 24
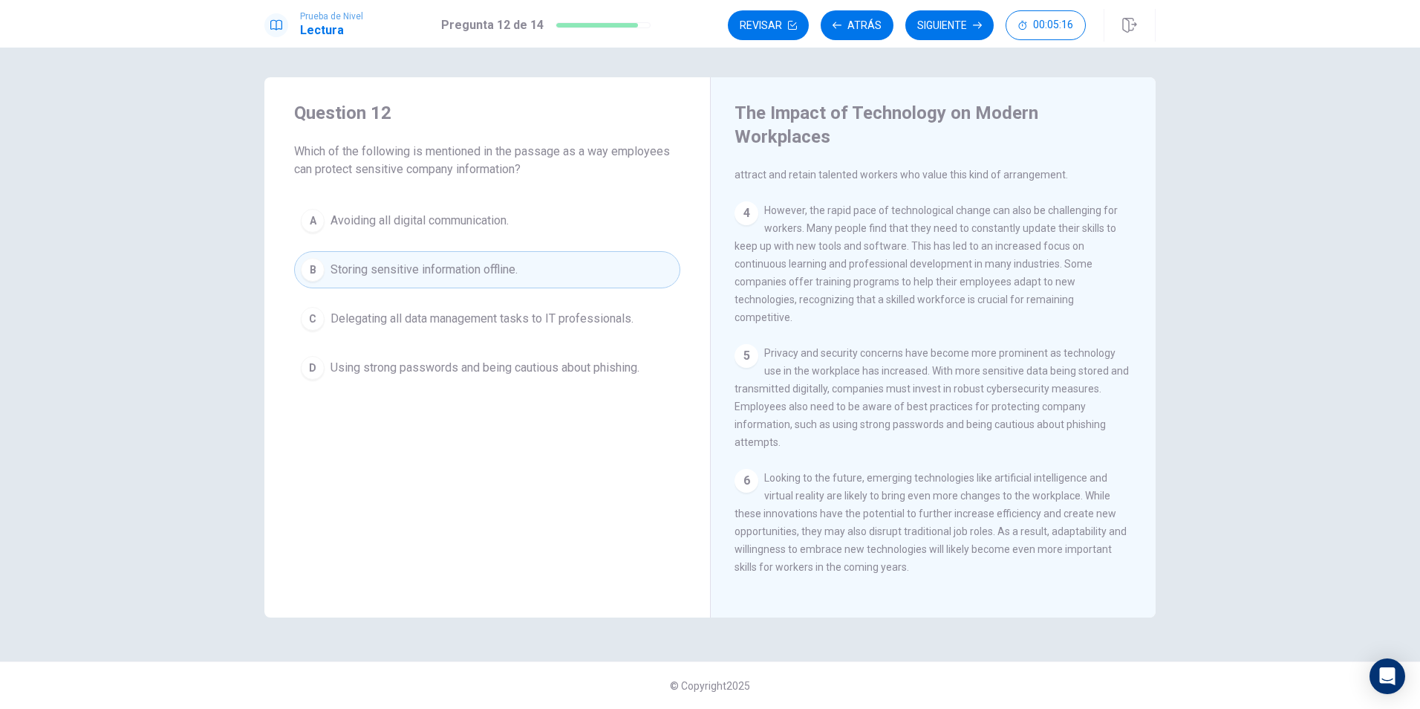
click at [325, 375] on button "D Using strong passwords and being cautious about phishing." at bounding box center [487, 367] width 386 height 37
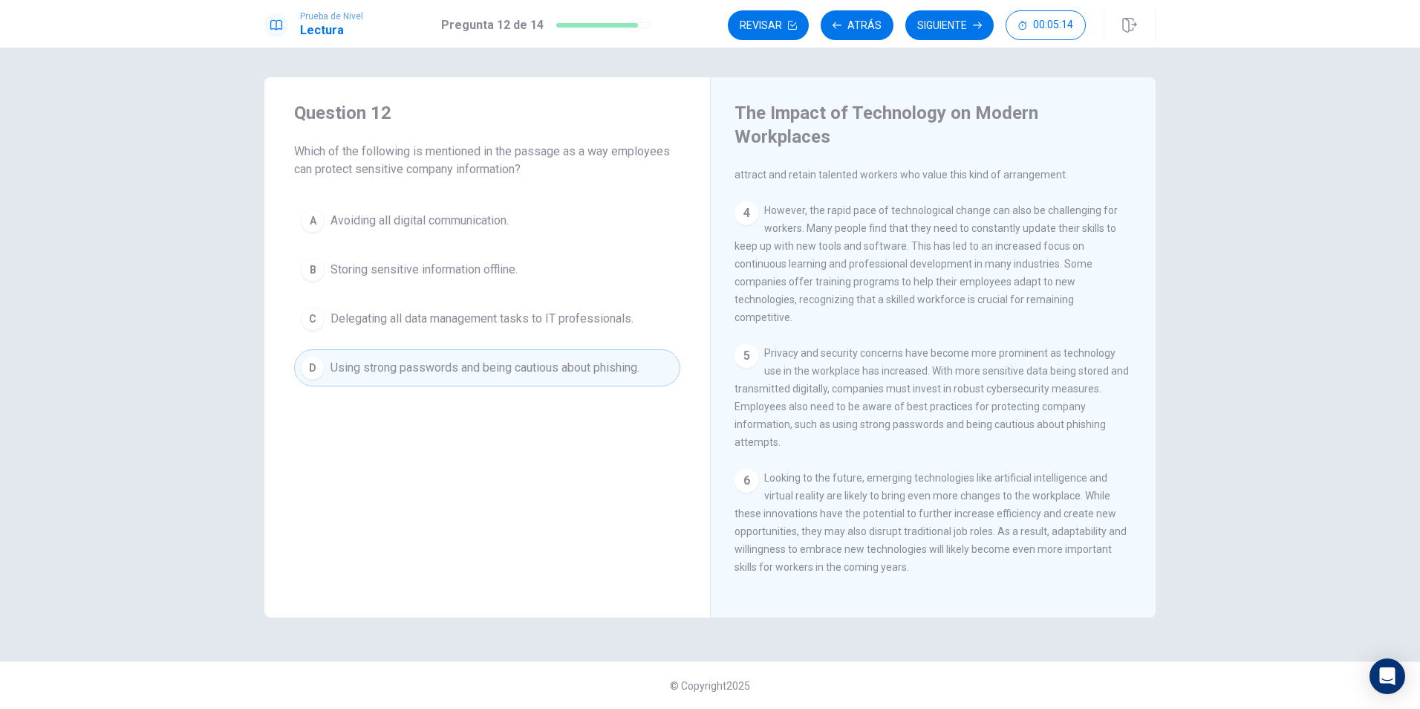
click at [971, 27] on button "Siguiente" at bounding box center [950, 25] width 88 height 30
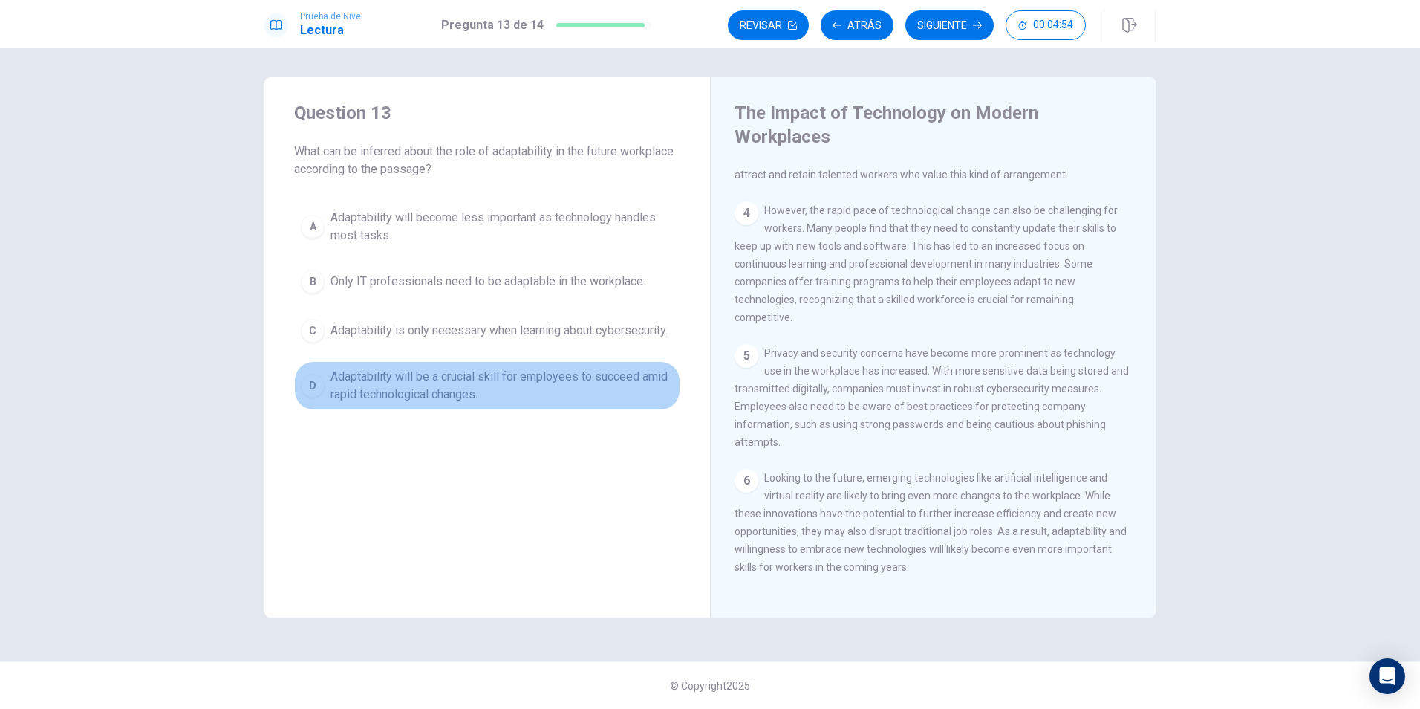
click at [321, 388] on div "D" at bounding box center [313, 386] width 24 height 24
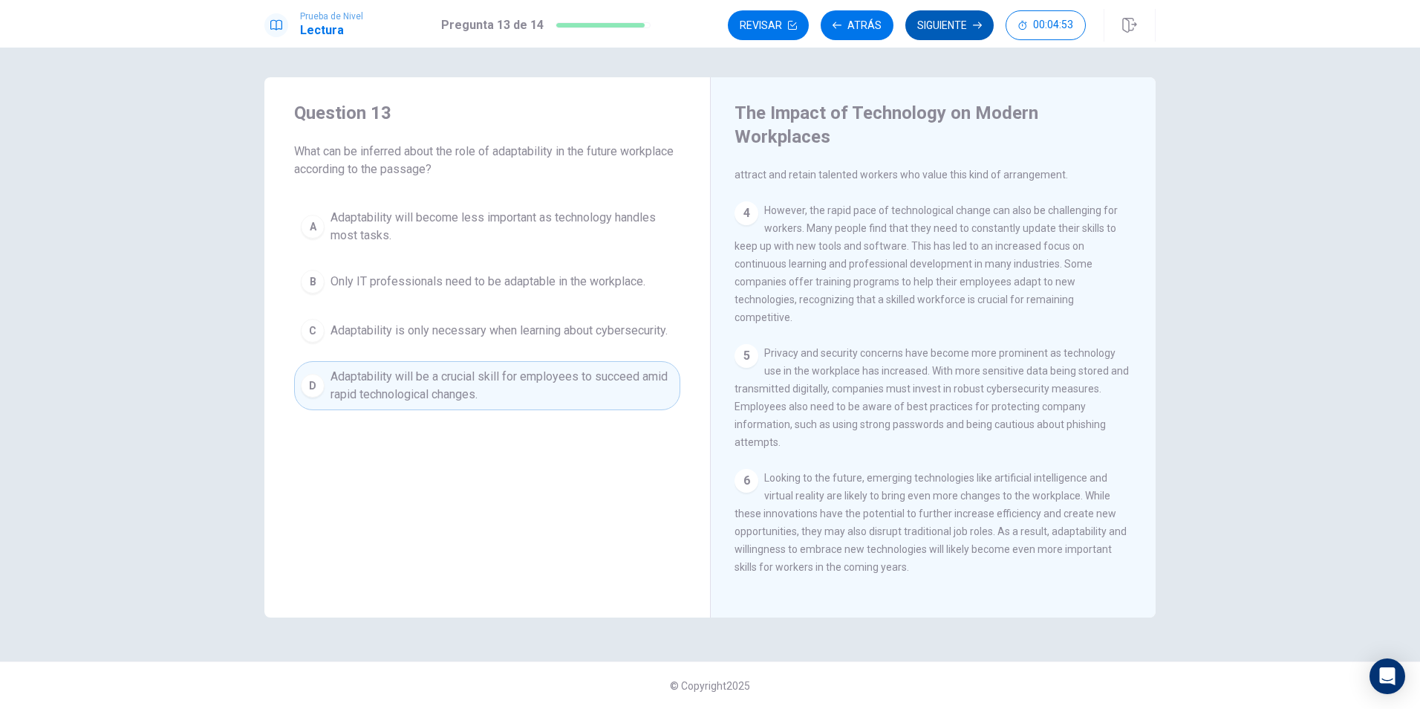
click at [937, 16] on button "Siguiente" at bounding box center [950, 25] width 88 height 30
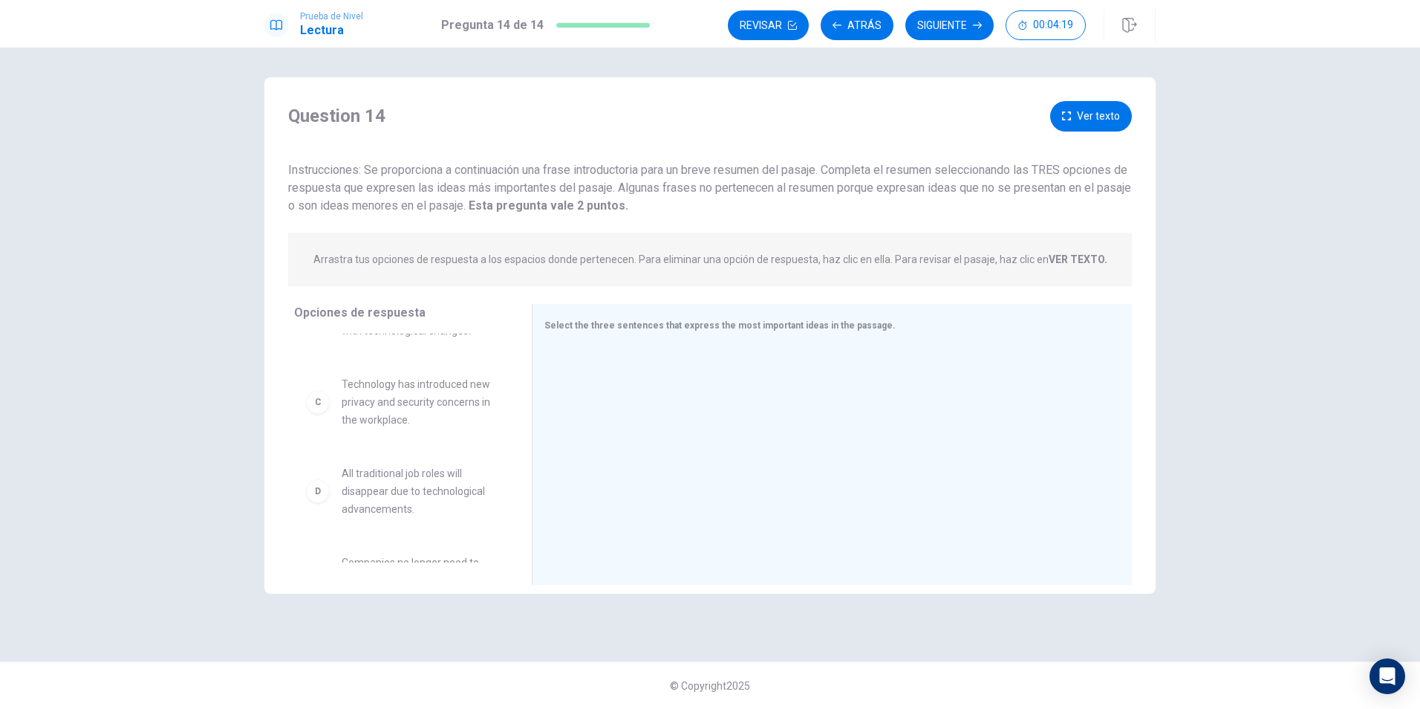
scroll to position [223, 0]
click at [351, 420] on span "All traditional job roles will disappear due to technological advancements." at bounding box center [419, 416] width 155 height 53
click at [331, 425] on div "D All traditional job roles will disappear due to technological advancements." at bounding box center [401, 416] width 190 height 53
click at [323, 421] on div "D" at bounding box center [318, 417] width 24 height 24
click at [568, 357] on div at bounding box center [827, 445] width 564 height 199
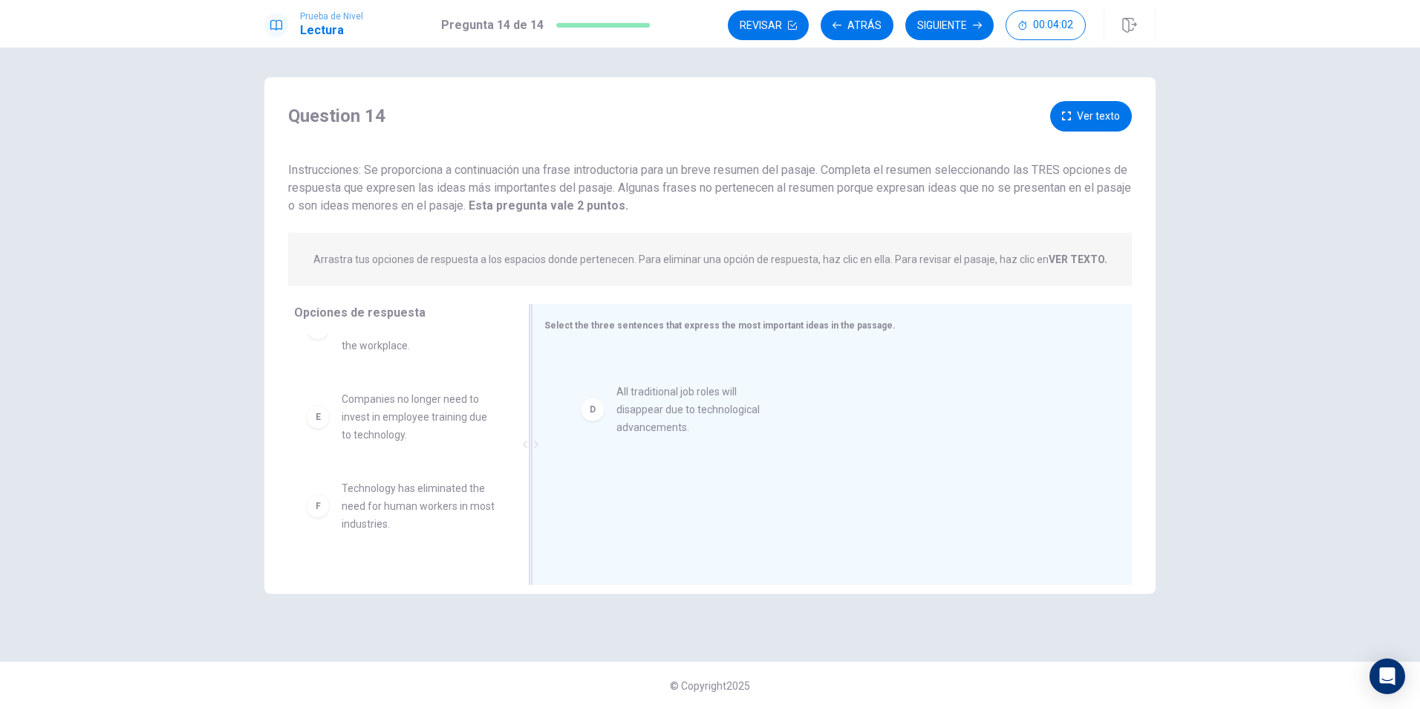
drag, startPoint x: 407, startPoint y: 426, endPoint x: 675, endPoint y: 422, distance: 267.5
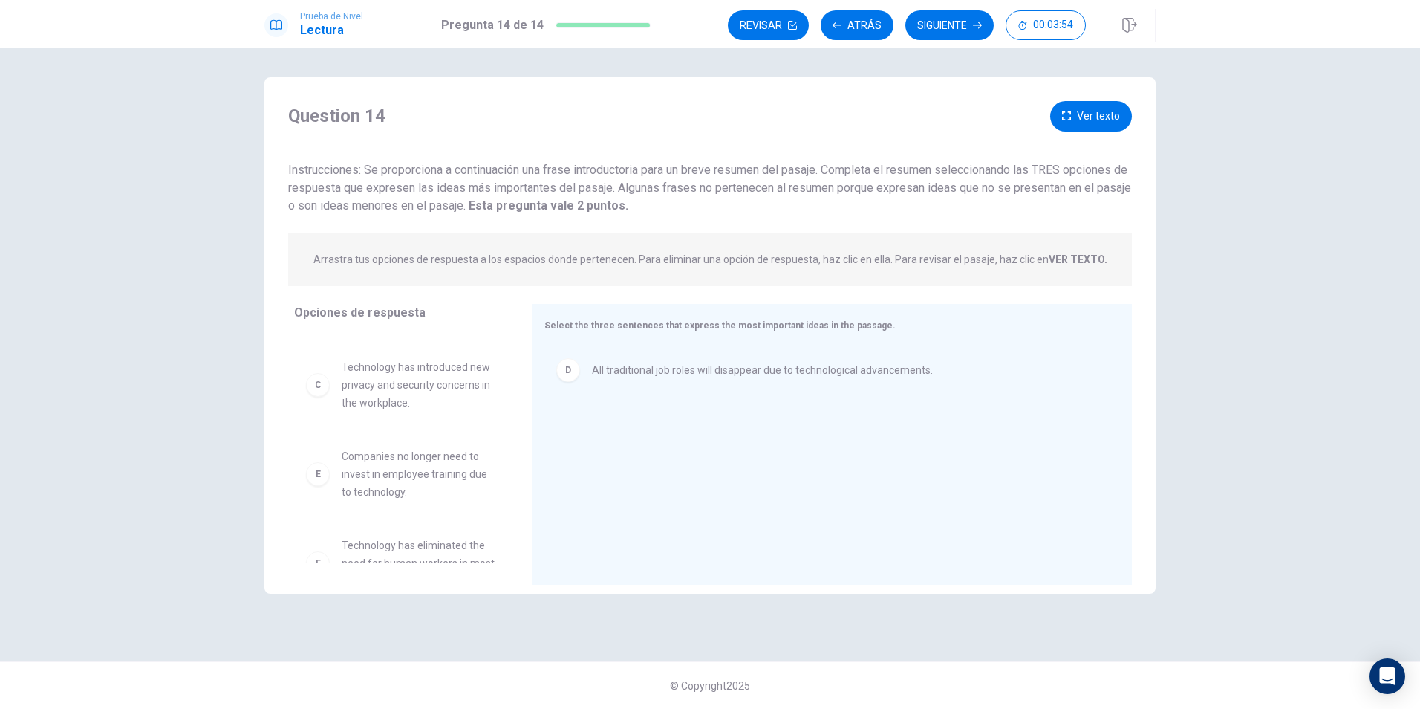
scroll to position [131, 0]
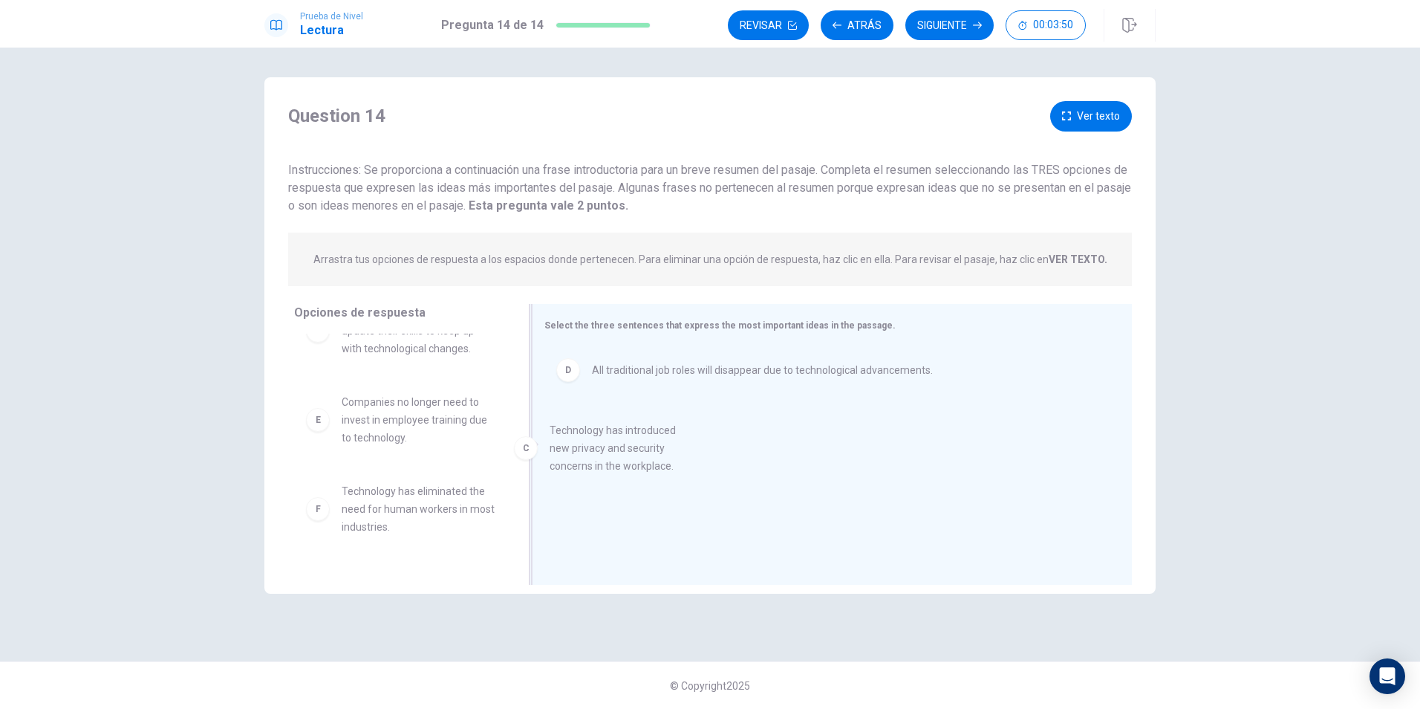
drag, startPoint x: 407, startPoint y: 430, endPoint x: 635, endPoint y: 458, distance: 229.8
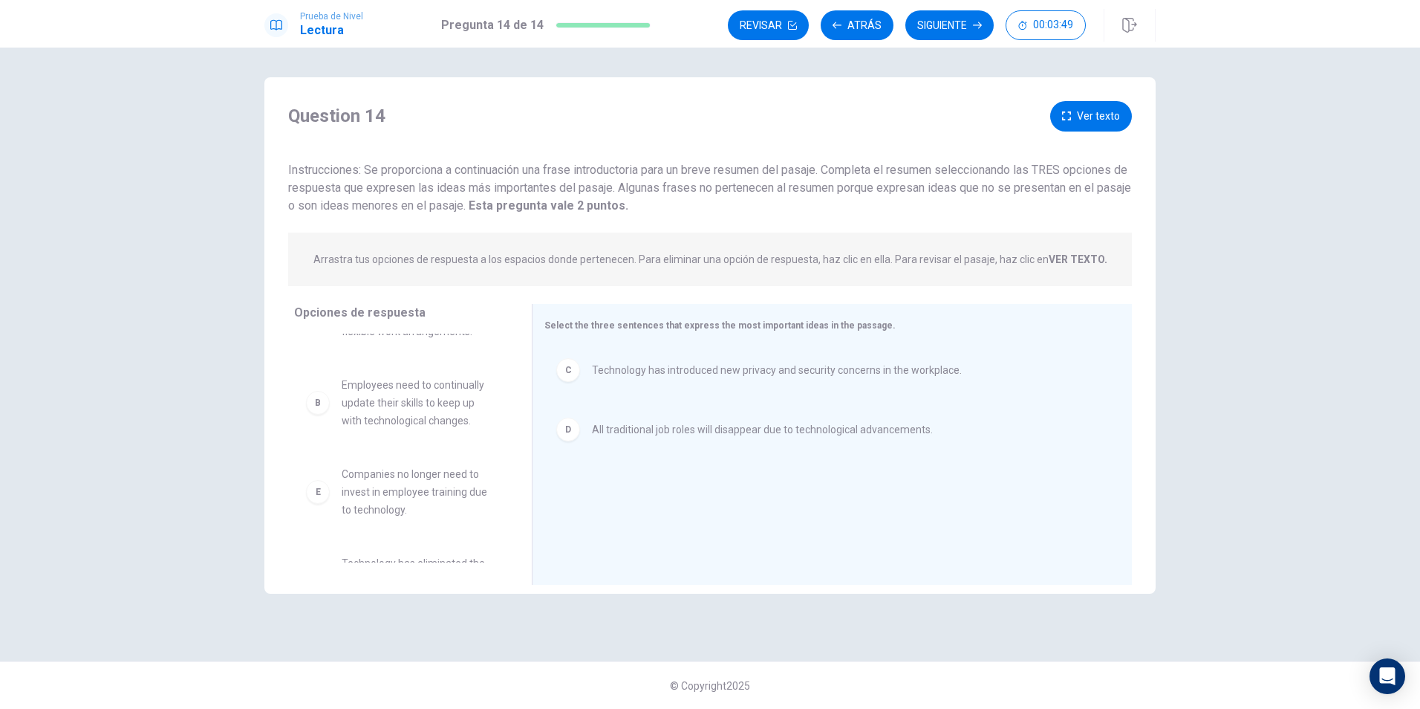
scroll to position [0, 0]
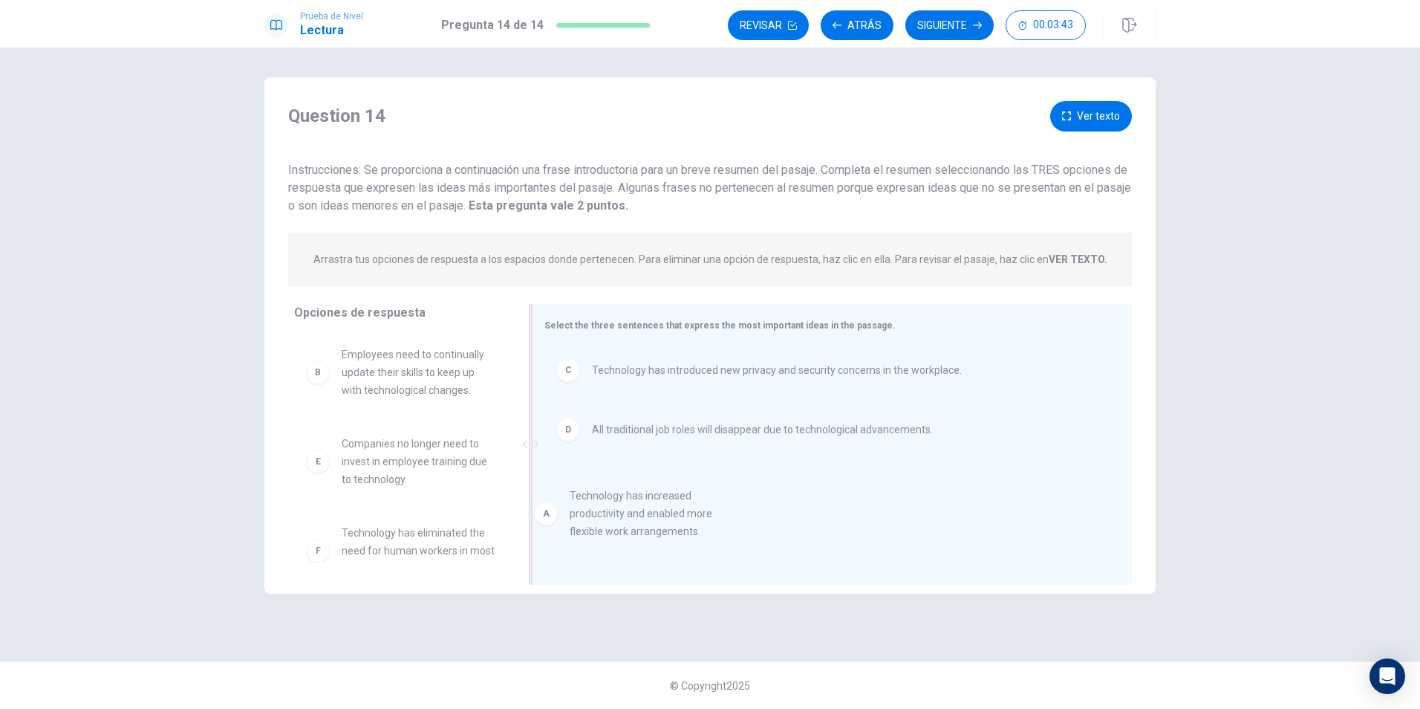
drag, startPoint x: 422, startPoint y: 384, endPoint x: 663, endPoint y: 533, distance: 283.5
click at [957, 26] on button "Siguiente" at bounding box center [950, 25] width 88 height 30
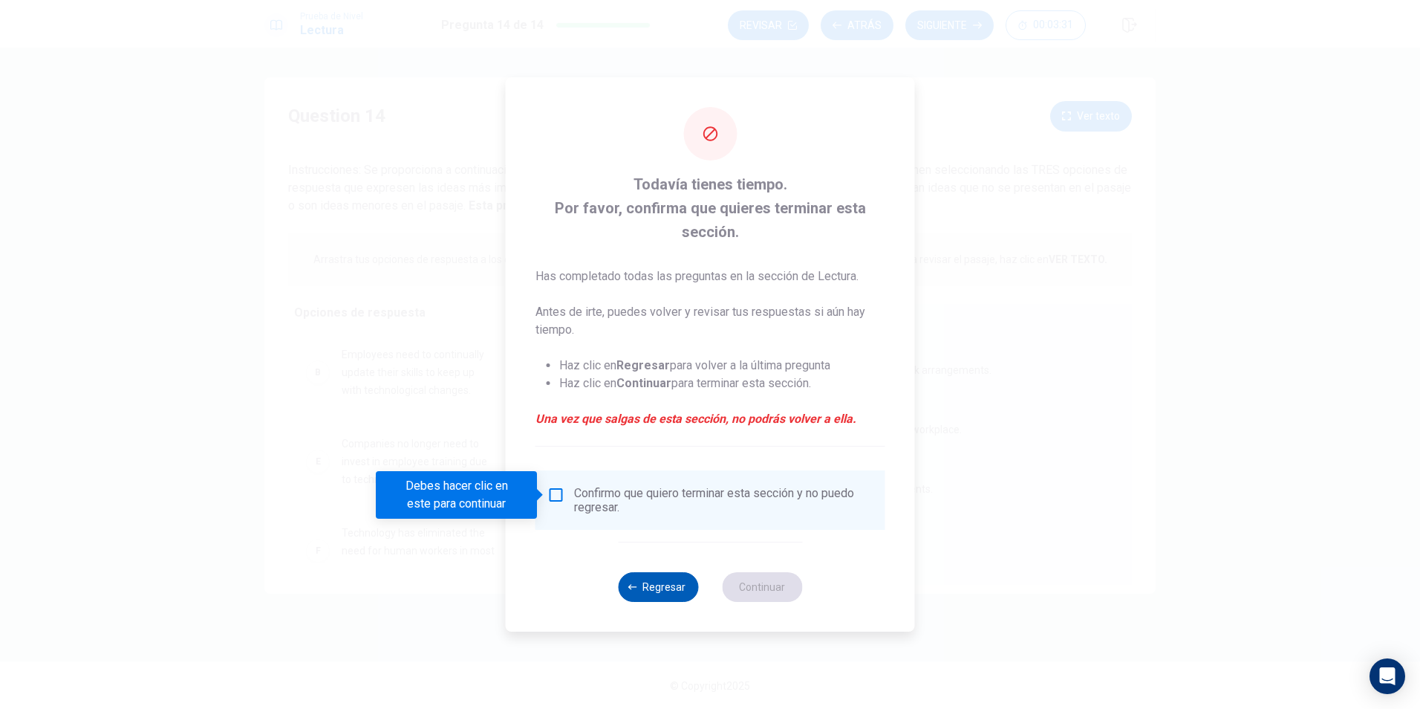
click at [663, 592] on button "Regresar" at bounding box center [658, 587] width 80 height 30
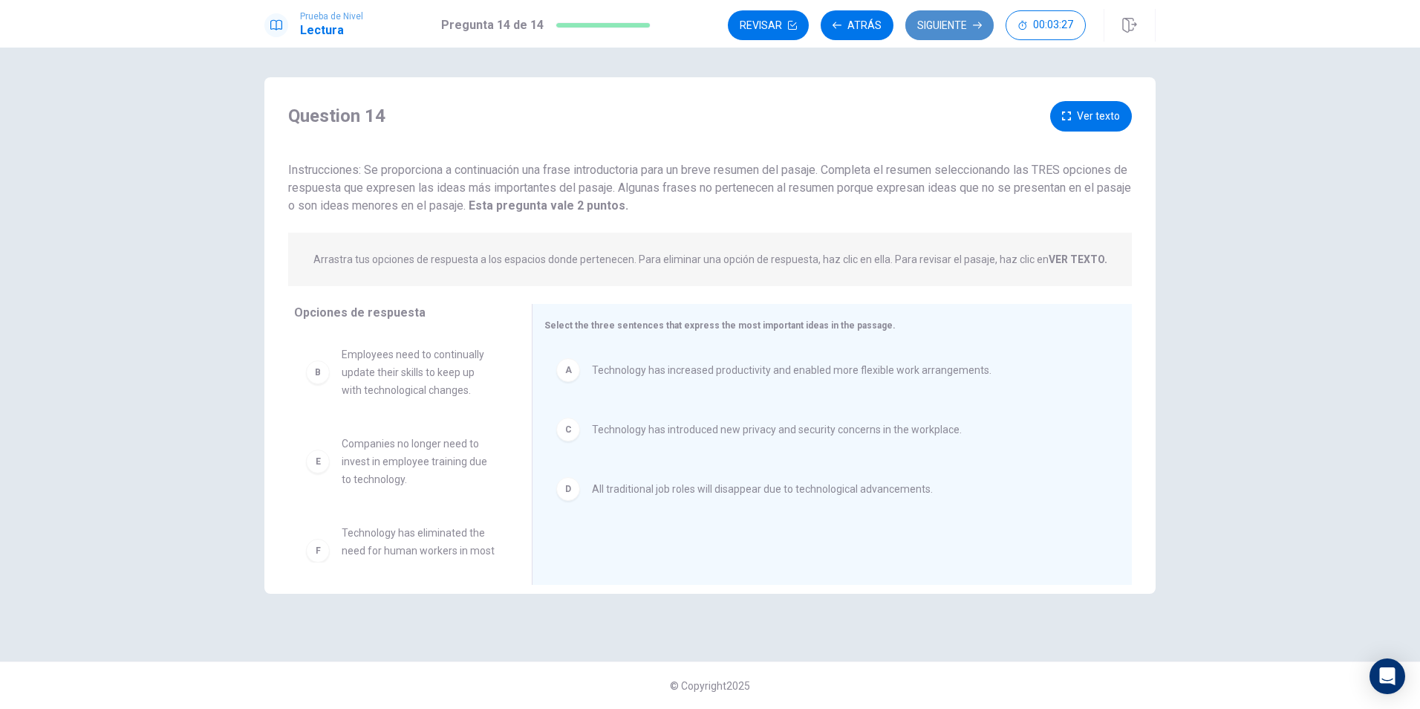
click at [956, 25] on button "Siguiente" at bounding box center [950, 25] width 88 height 30
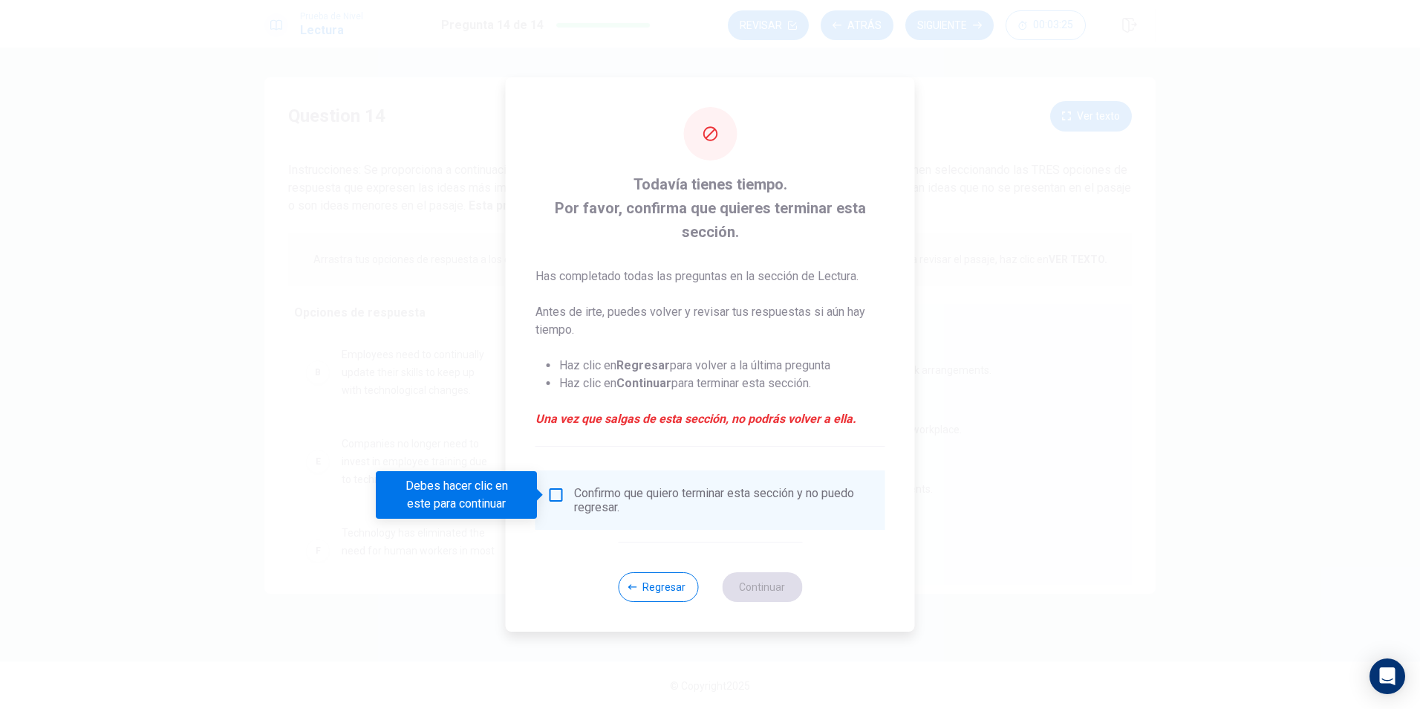
click at [561, 491] on input "Debes hacer clic en este para continuar" at bounding box center [557, 495] width 18 height 18
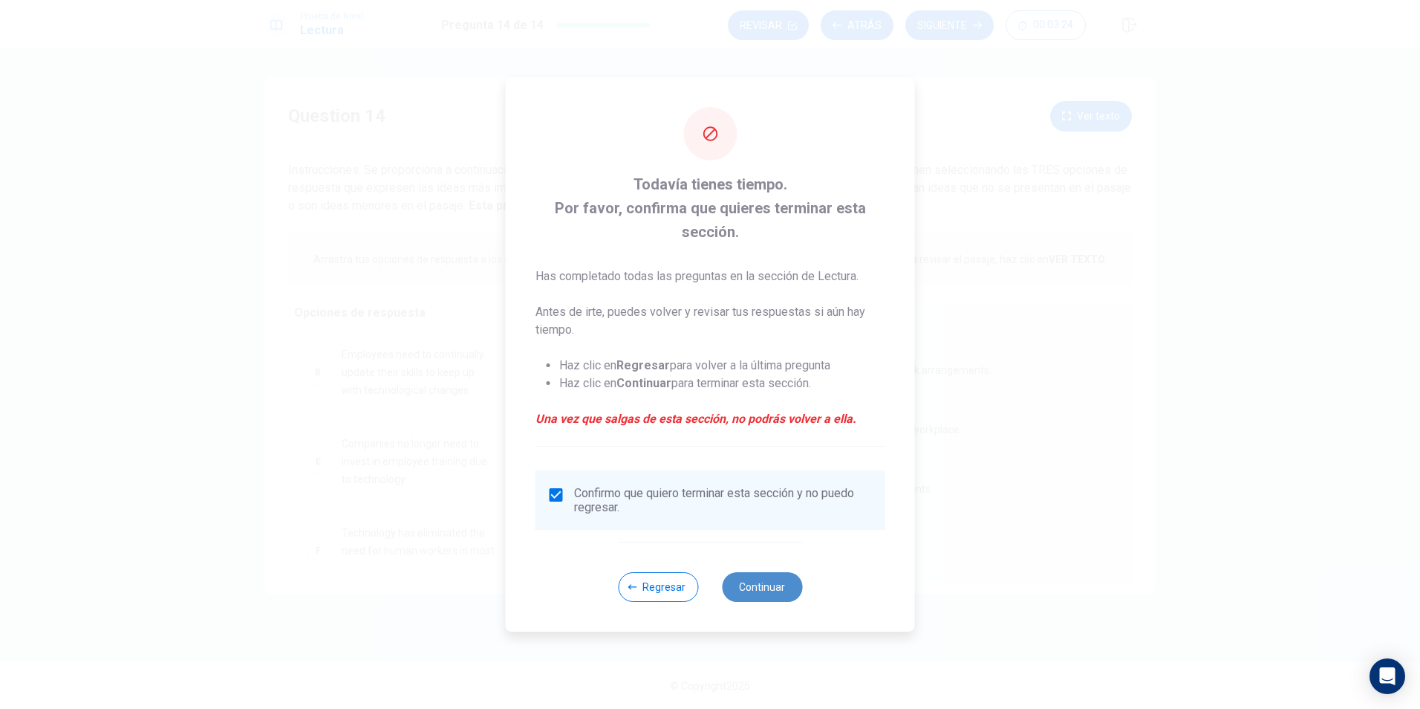
click at [744, 589] on button "Continuar" at bounding box center [762, 587] width 80 height 30
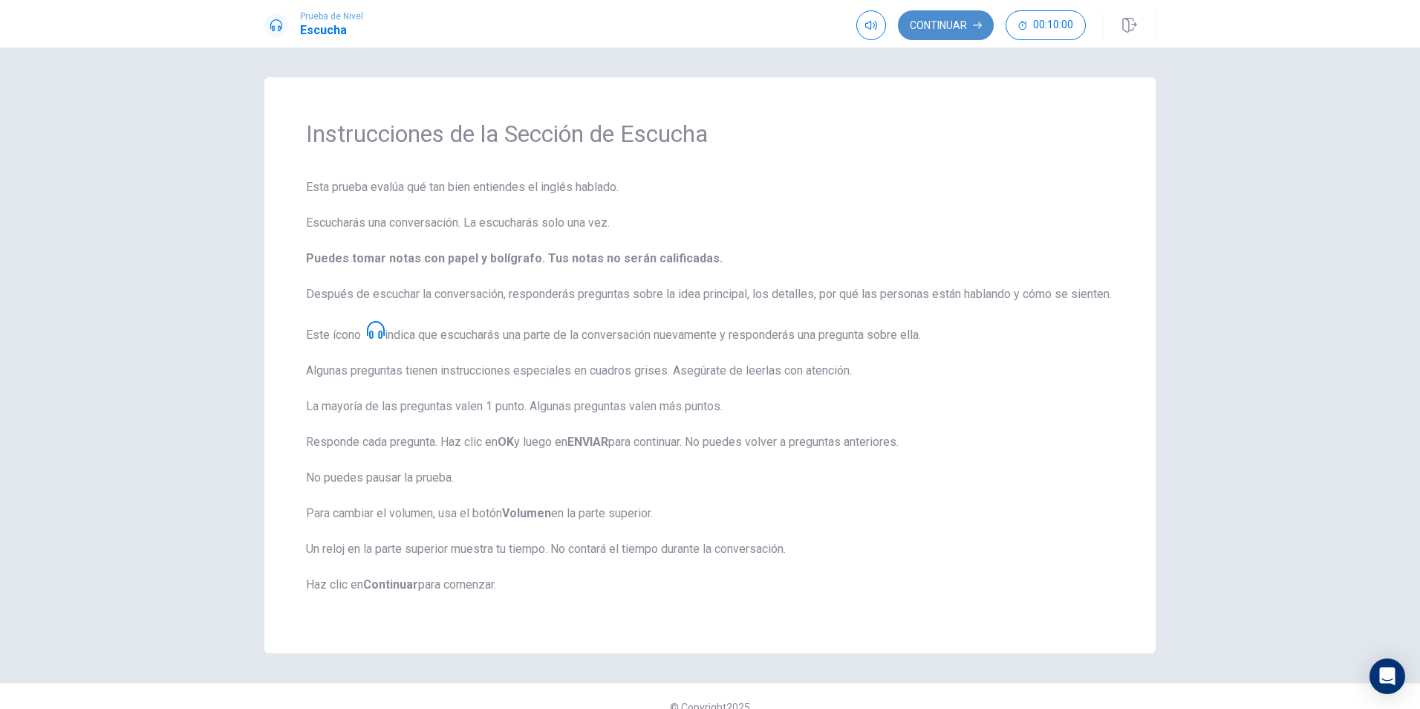
click at [972, 26] on button "Continuar" at bounding box center [946, 25] width 96 height 30
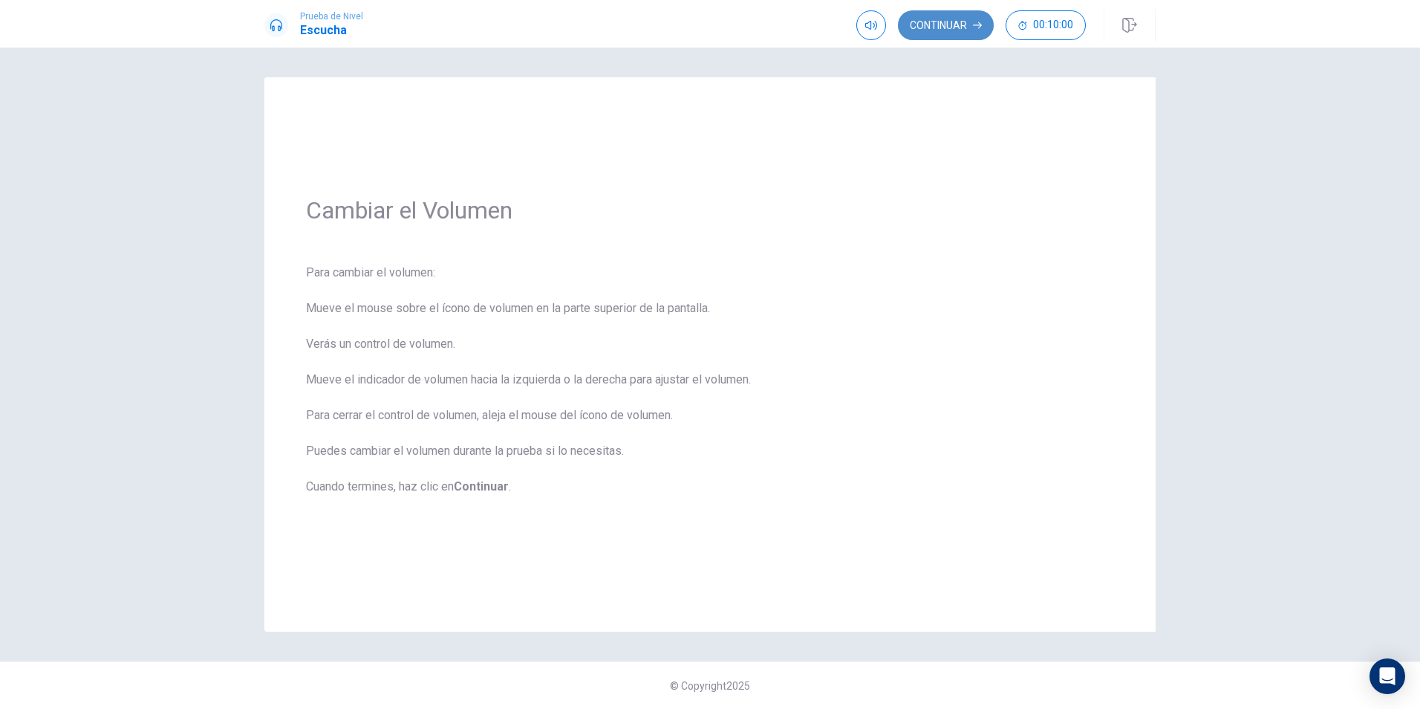
click at [952, 16] on button "Continuar" at bounding box center [946, 25] width 96 height 30
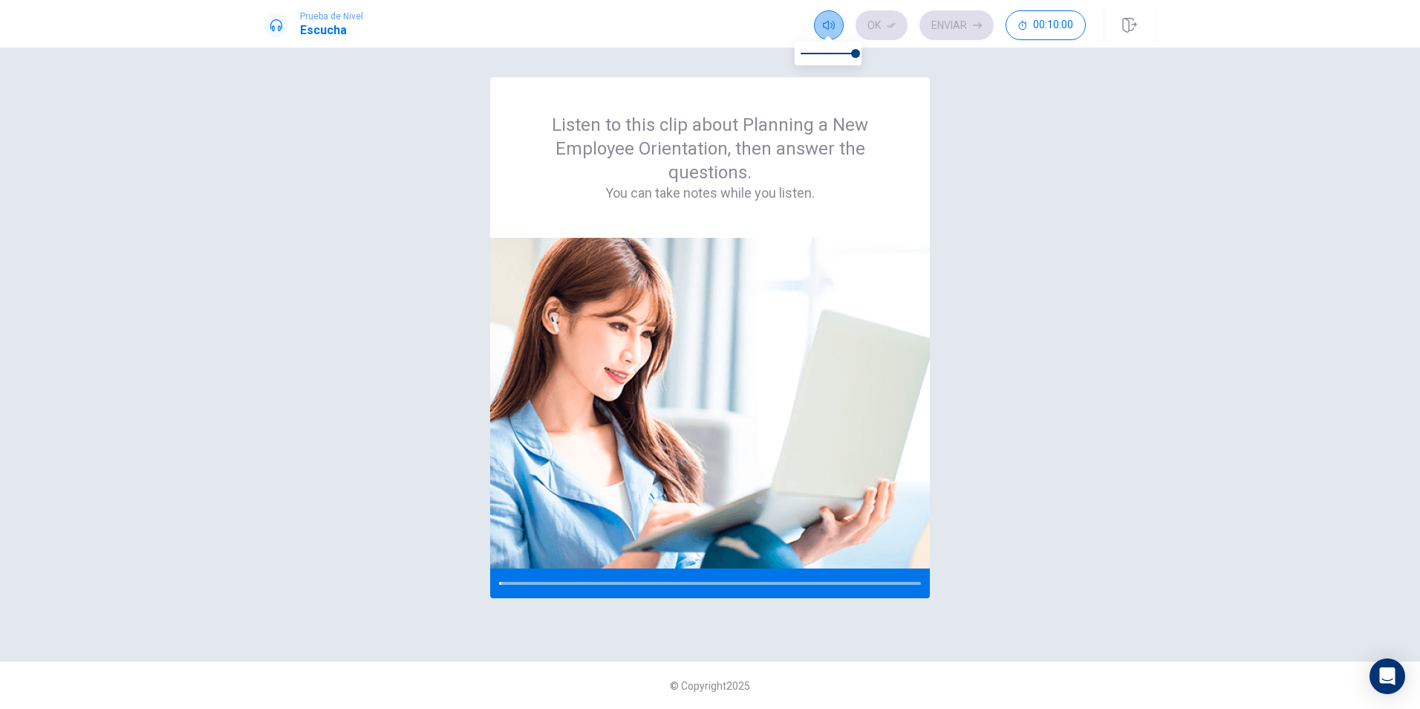
click at [834, 26] on icon "button" at bounding box center [829, 25] width 12 height 12
type input "0"
drag, startPoint x: 857, startPoint y: 48, endPoint x: 777, endPoint y: 52, distance: 80.3
click at [777, 52] on body "Prueba de [PERSON_NAME] Ok Enviar 00:10:00 00:10:00 Ok Enviar Listen to this cl…" at bounding box center [710, 354] width 1420 height 709
click at [282, 17] on div at bounding box center [276, 25] width 24 height 24
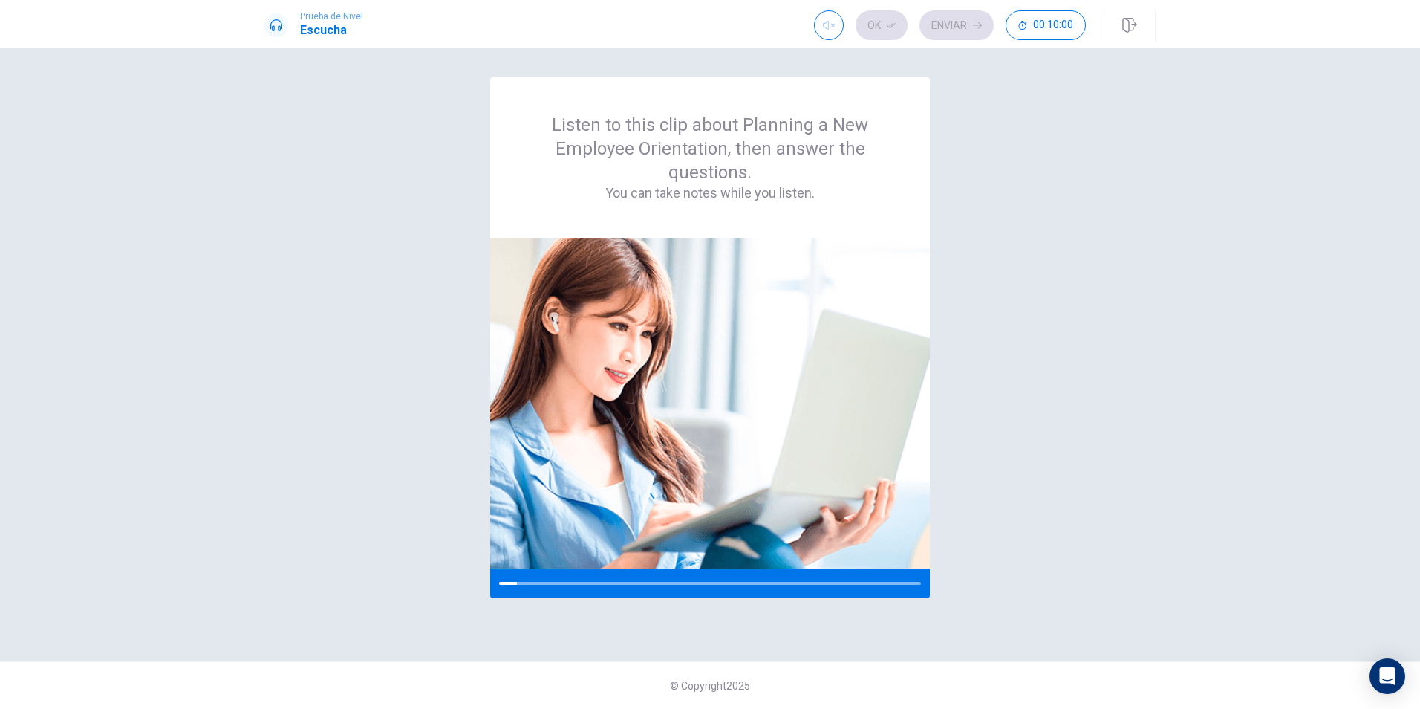
click at [282, 22] on icon at bounding box center [276, 25] width 12 height 12
click at [276, 30] on icon at bounding box center [276, 25] width 12 height 12
click at [273, 25] on icon at bounding box center [276, 25] width 12 height 12
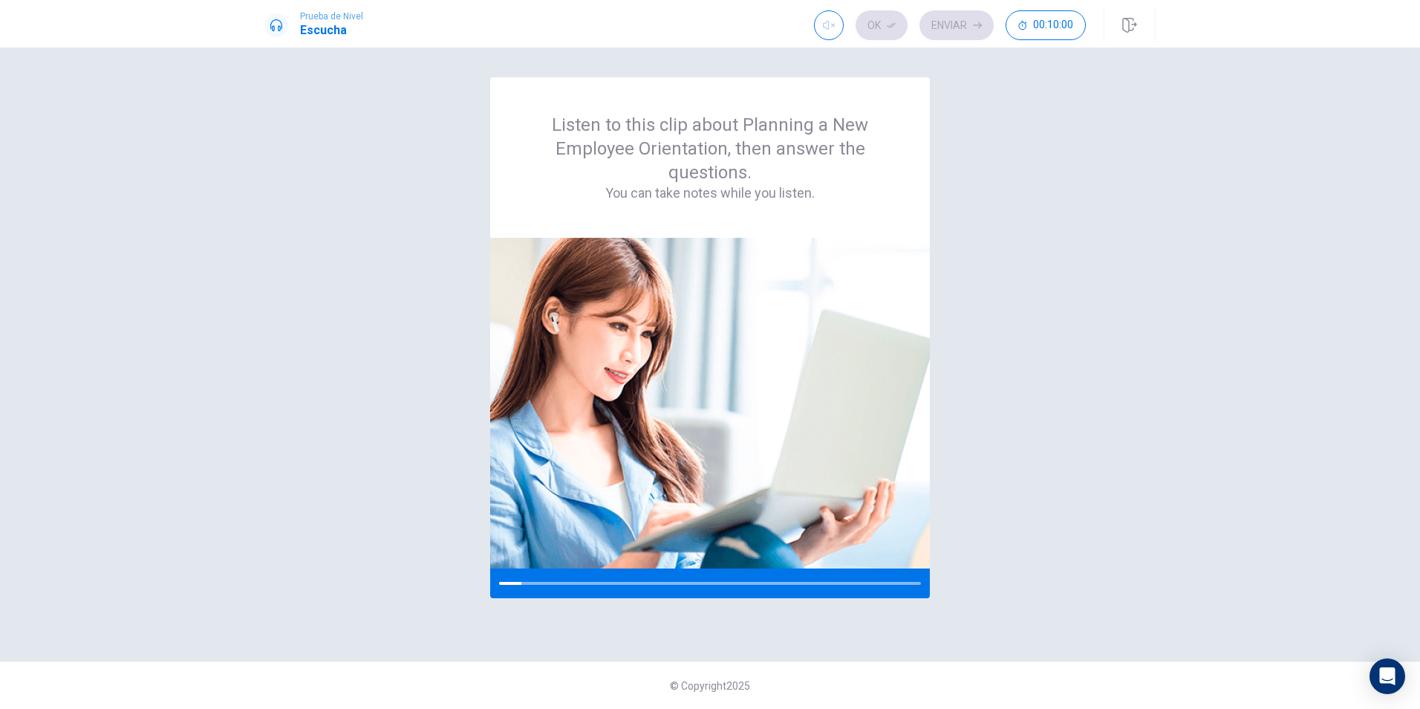
click at [273, 25] on icon at bounding box center [276, 25] width 12 height 12
click at [714, 97] on div "Listen to this clip about Planning a New Employee Orientation, then answer the …" at bounding box center [710, 157] width 440 height 160
click at [272, 22] on icon at bounding box center [276, 25] width 12 height 12
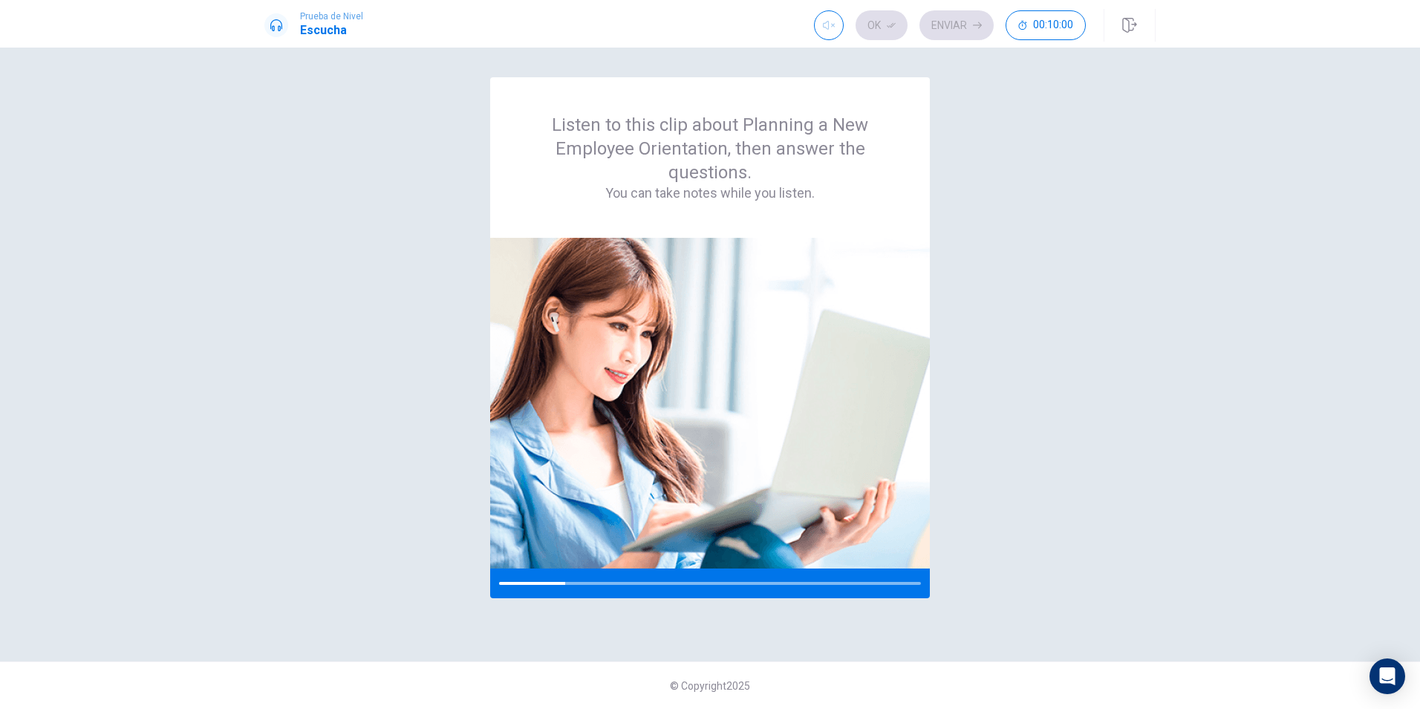
click at [308, 27] on h1 "Escucha" at bounding box center [331, 31] width 63 height 18
click at [816, 26] on button "button" at bounding box center [829, 25] width 30 height 30
type input "0"
click at [797, 55] on span at bounding box center [800, 53] width 9 height 9
click at [282, 20] on icon at bounding box center [276, 25] width 12 height 12
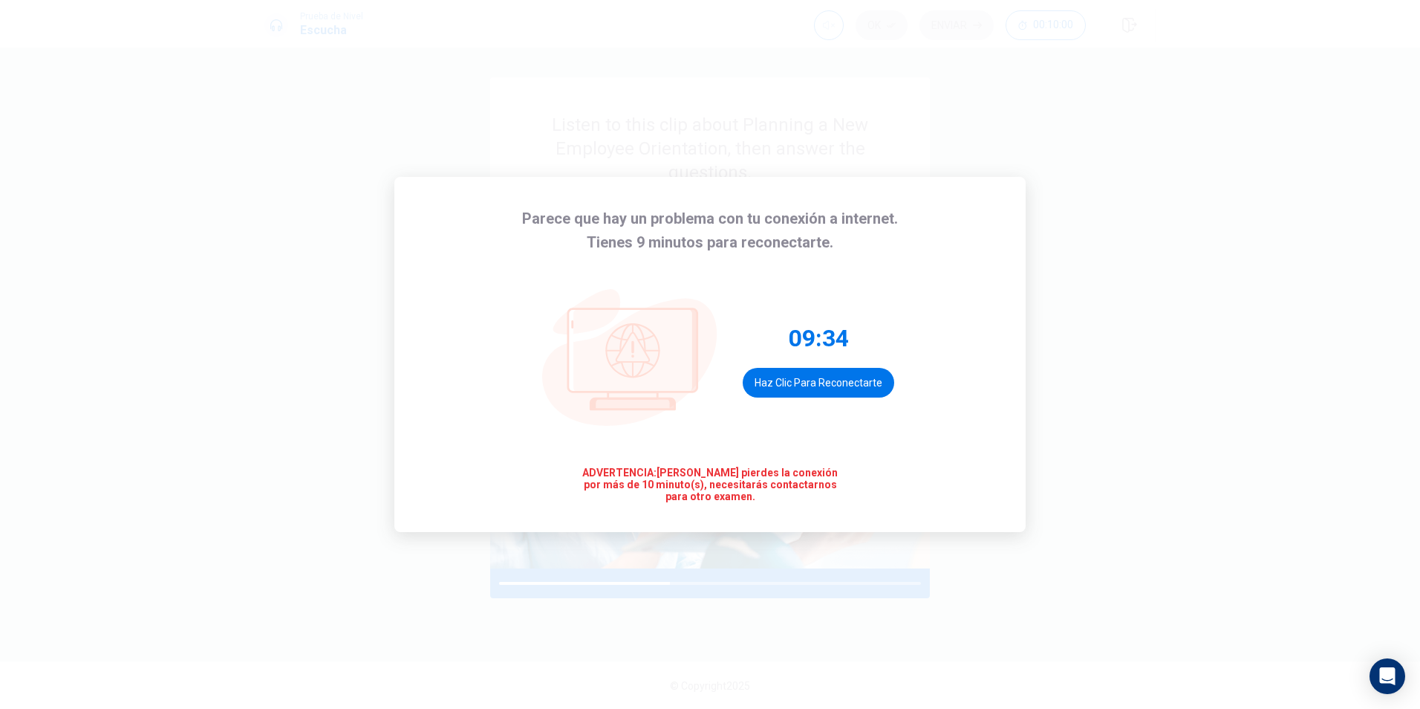
click at [964, 197] on div "Parece que hay un problema con tu conexión a internet. Tienes 9 minutos para re…" at bounding box center [709, 354] width 631 height 355
click at [841, 396] on button "Haz clic para reconectarte" at bounding box center [819, 383] width 152 height 30
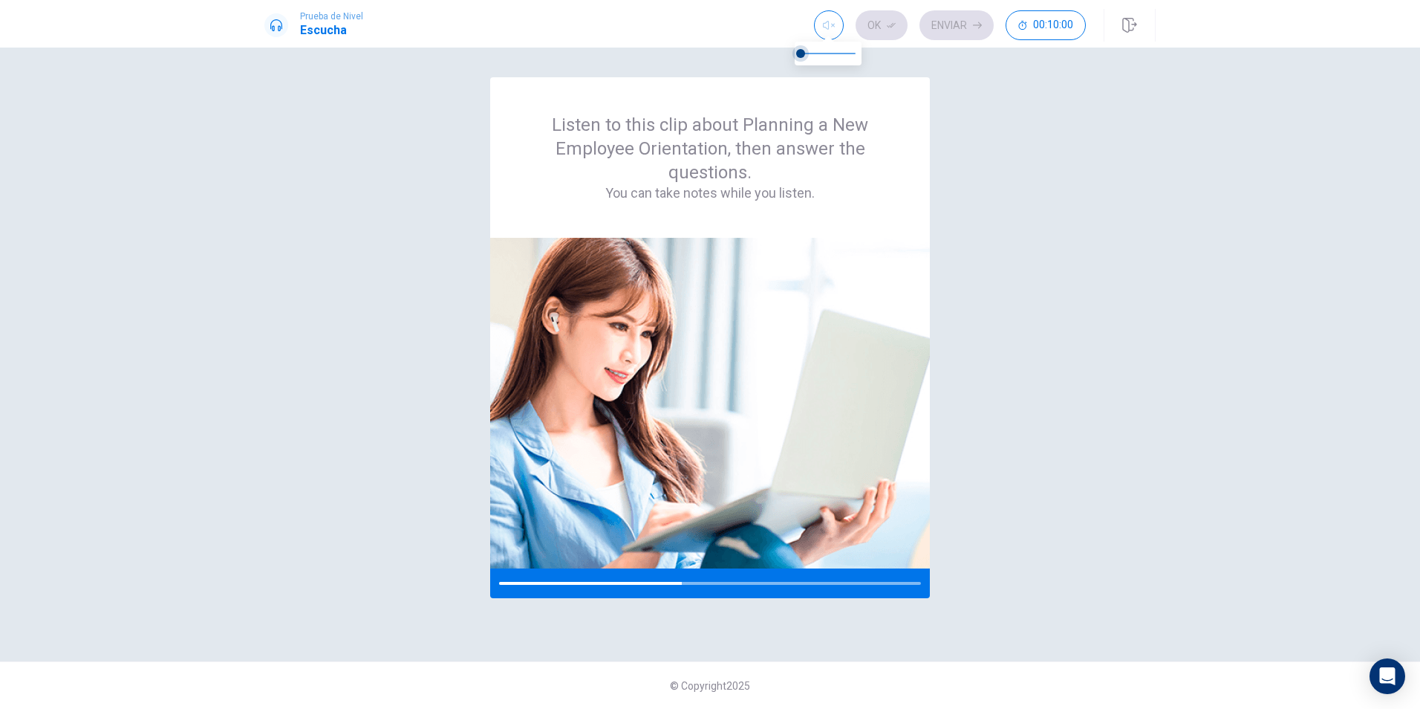
type input "0.1"
click at [805, 53] on span at bounding box center [806, 53] width 9 height 9
type input "0.2"
drag, startPoint x: 806, startPoint y: 53, endPoint x: 813, endPoint y: 55, distance: 7.6
click at [813, 55] on span at bounding box center [812, 53] width 9 height 9
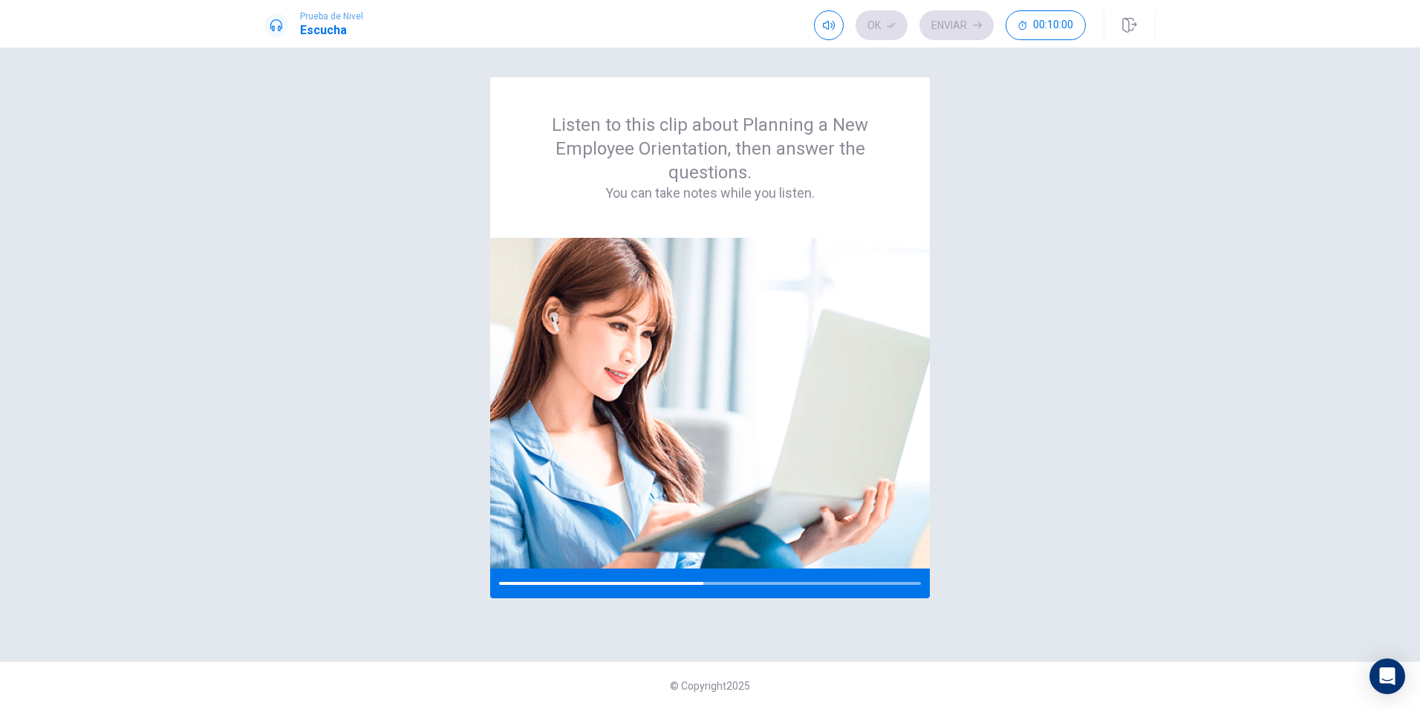
click at [322, 30] on h1 "Escucha" at bounding box center [331, 31] width 63 height 18
click at [270, 27] on div at bounding box center [276, 25] width 24 height 24
click at [825, 30] on icon "button" at bounding box center [829, 25] width 12 height 12
type input "0.4"
drag, startPoint x: 809, startPoint y: 53, endPoint x: 822, endPoint y: 65, distance: 16.8
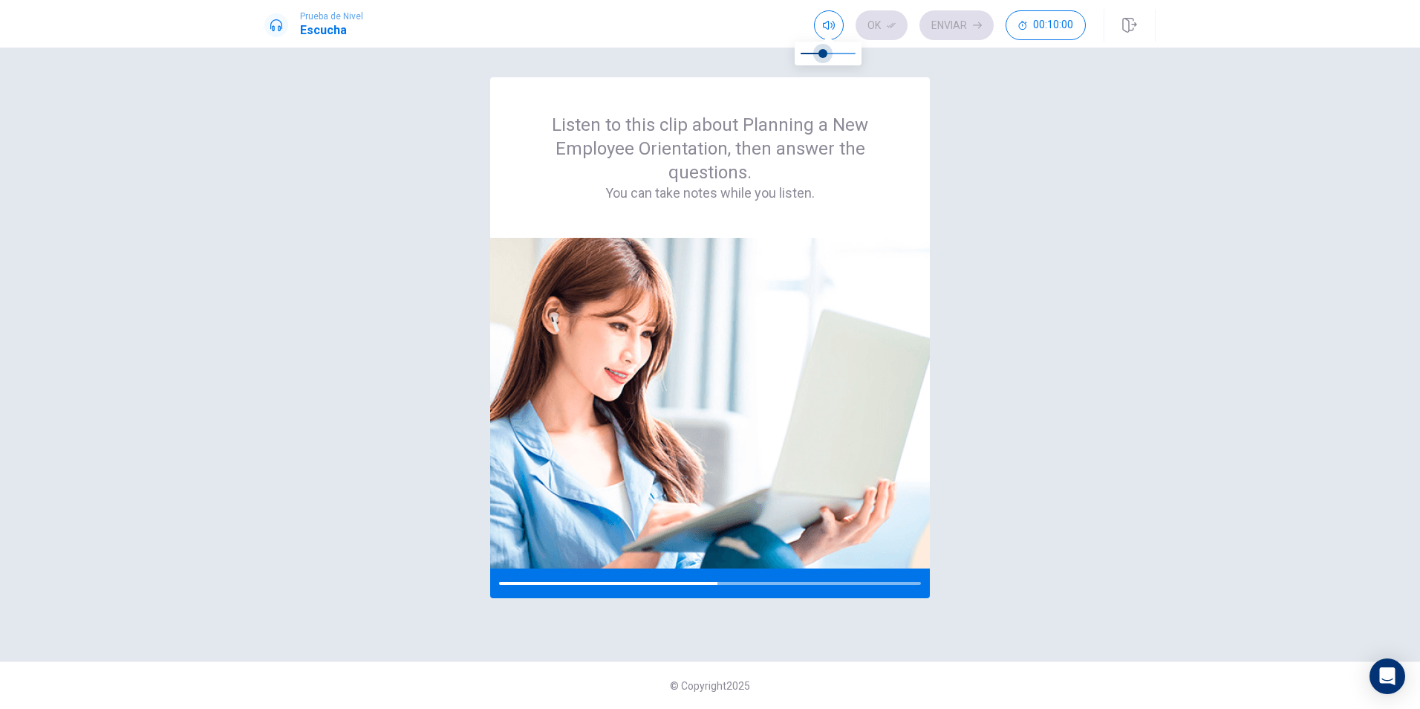
click at [822, 58] on span at bounding box center [823, 53] width 9 height 9
click at [274, 25] on icon at bounding box center [276, 25] width 12 height 12
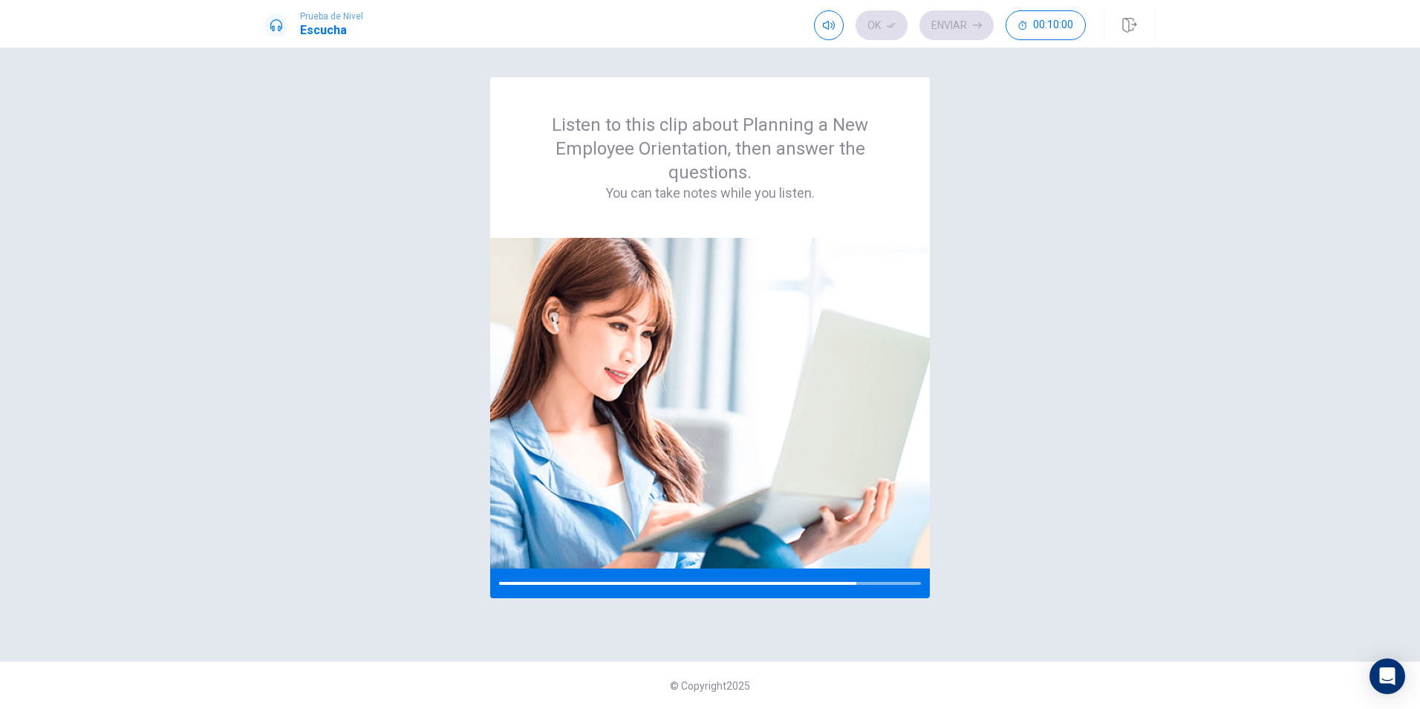
click at [274, 25] on icon at bounding box center [276, 25] width 12 height 12
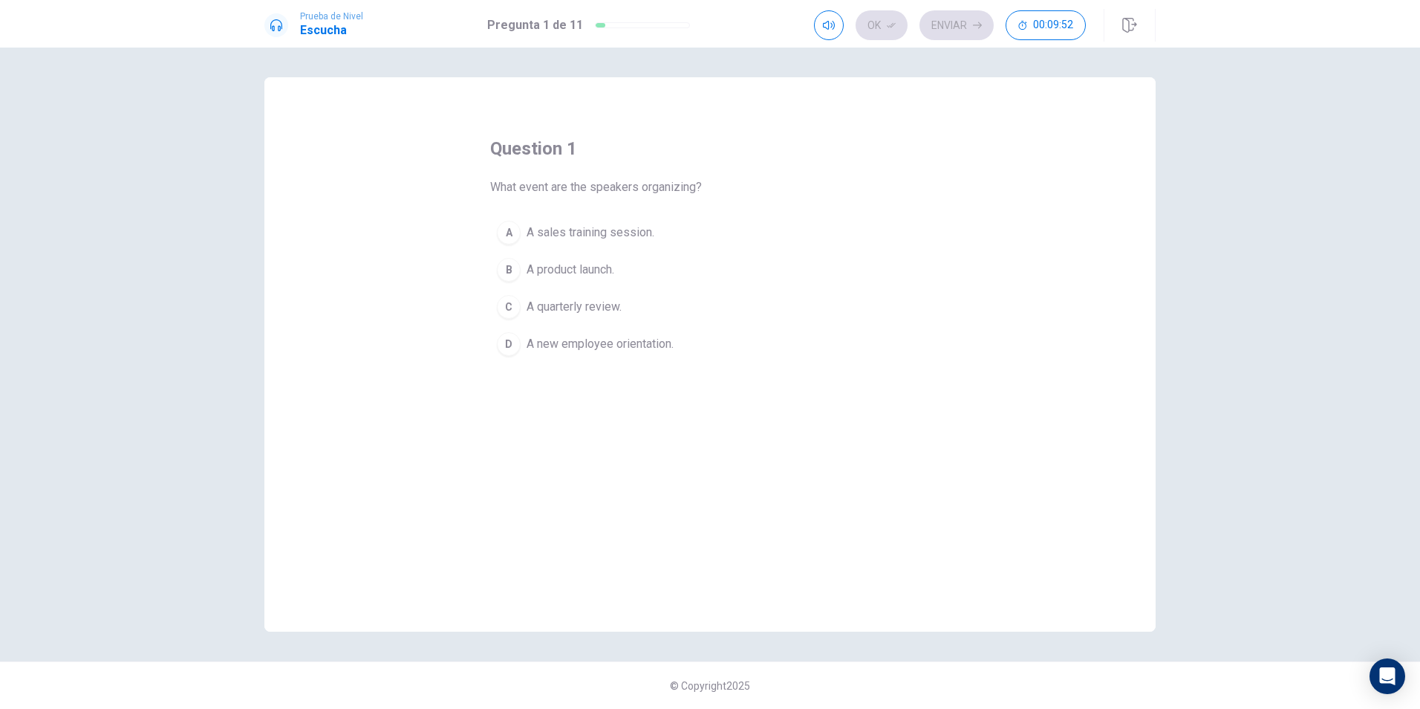
click at [513, 228] on div "A" at bounding box center [509, 233] width 24 height 24
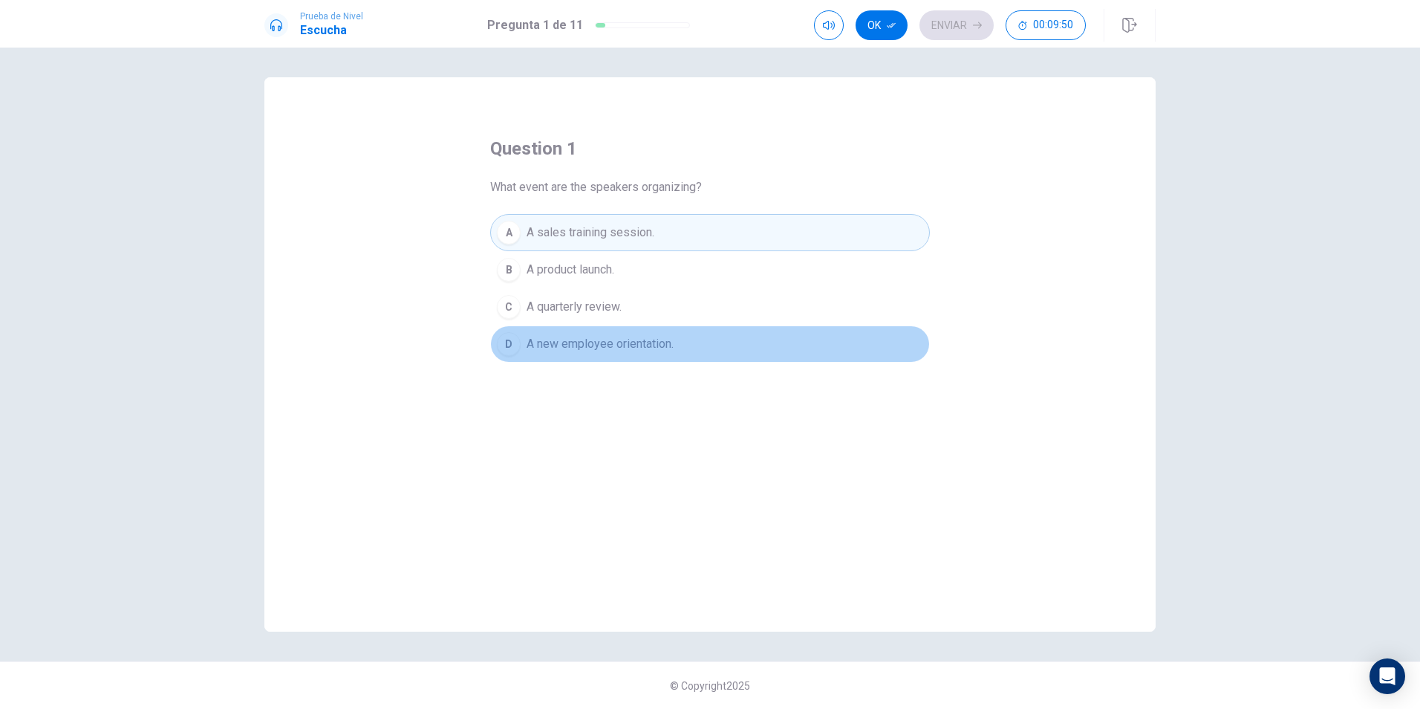
click at [516, 345] on div "D" at bounding box center [509, 344] width 24 height 24
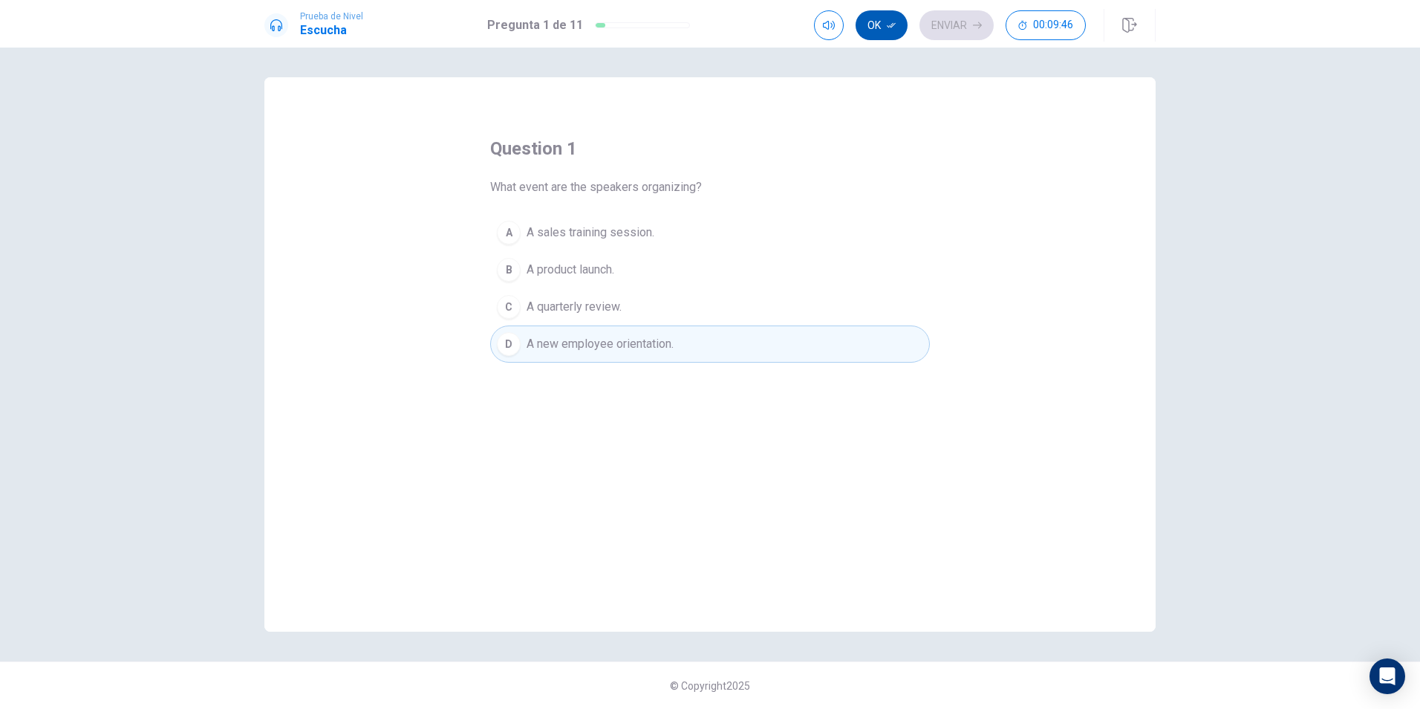
click at [880, 23] on button "Ok" at bounding box center [882, 25] width 52 height 30
click at [946, 23] on button "Enviar" at bounding box center [957, 25] width 74 height 30
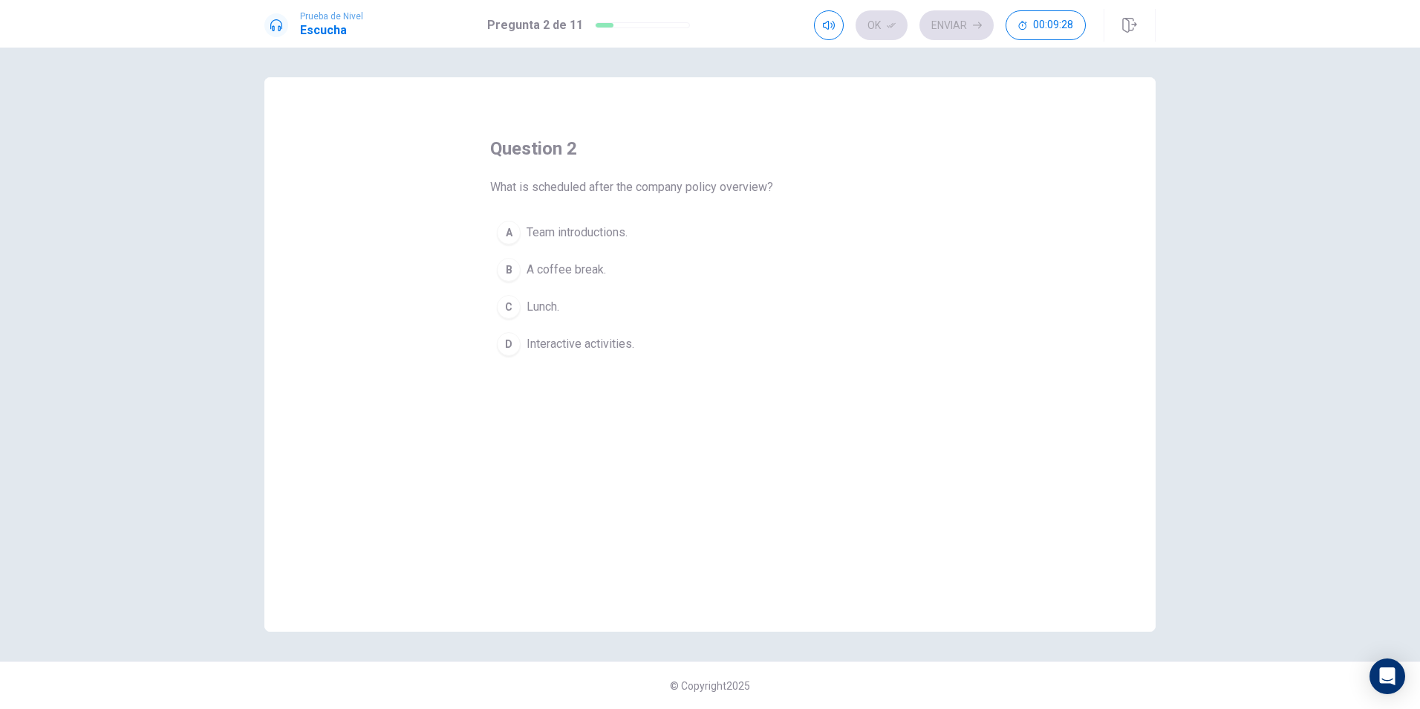
click at [330, 30] on h1 "Escucha" at bounding box center [331, 31] width 63 height 18
click at [313, 12] on span "Prueba de Nivel" at bounding box center [331, 16] width 63 height 10
click at [311, 13] on span "Prueba de Nivel" at bounding box center [331, 16] width 63 height 10
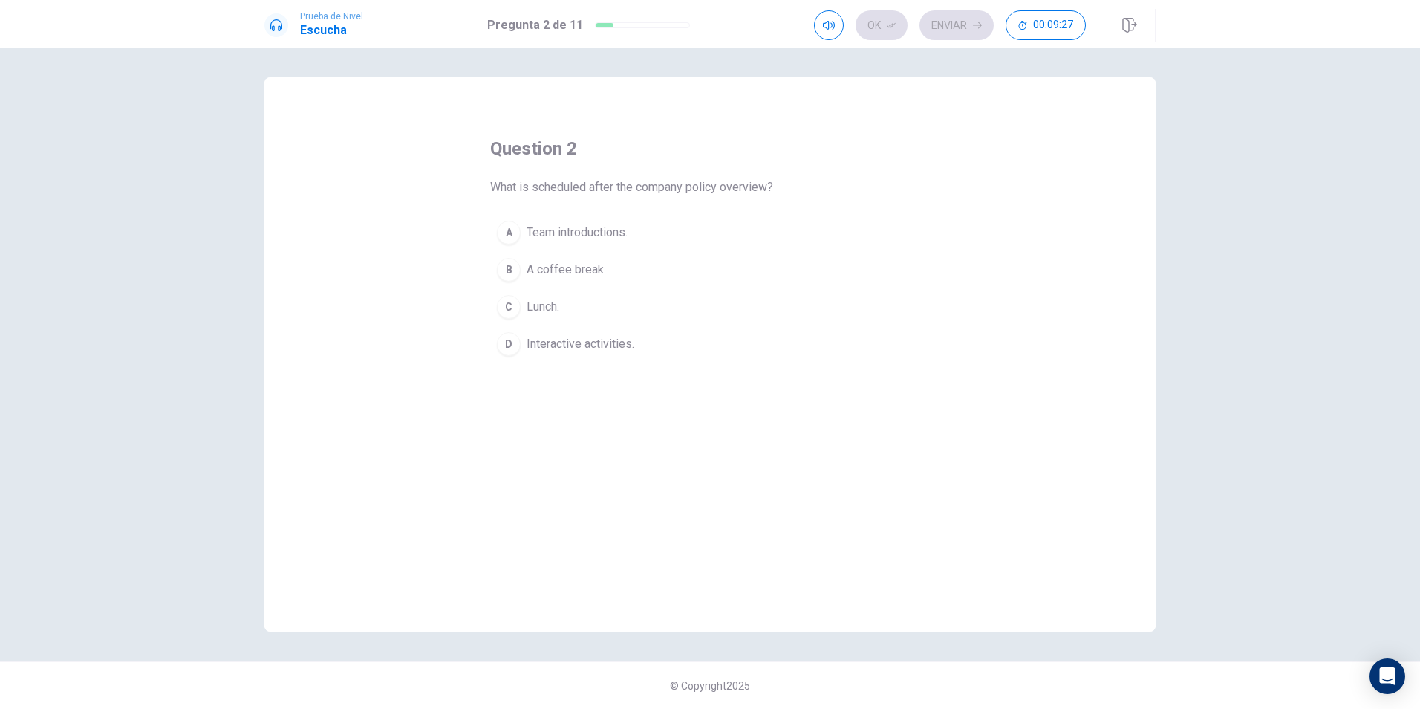
click at [674, 27] on div at bounding box center [642, 25] width 95 height 6
click at [874, 25] on div "Ok Enviar 00:09:26" at bounding box center [950, 25] width 272 height 30
click at [539, 187] on span "What is scheduled after the company policy overview?" at bounding box center [631, 187] width 283 height 18
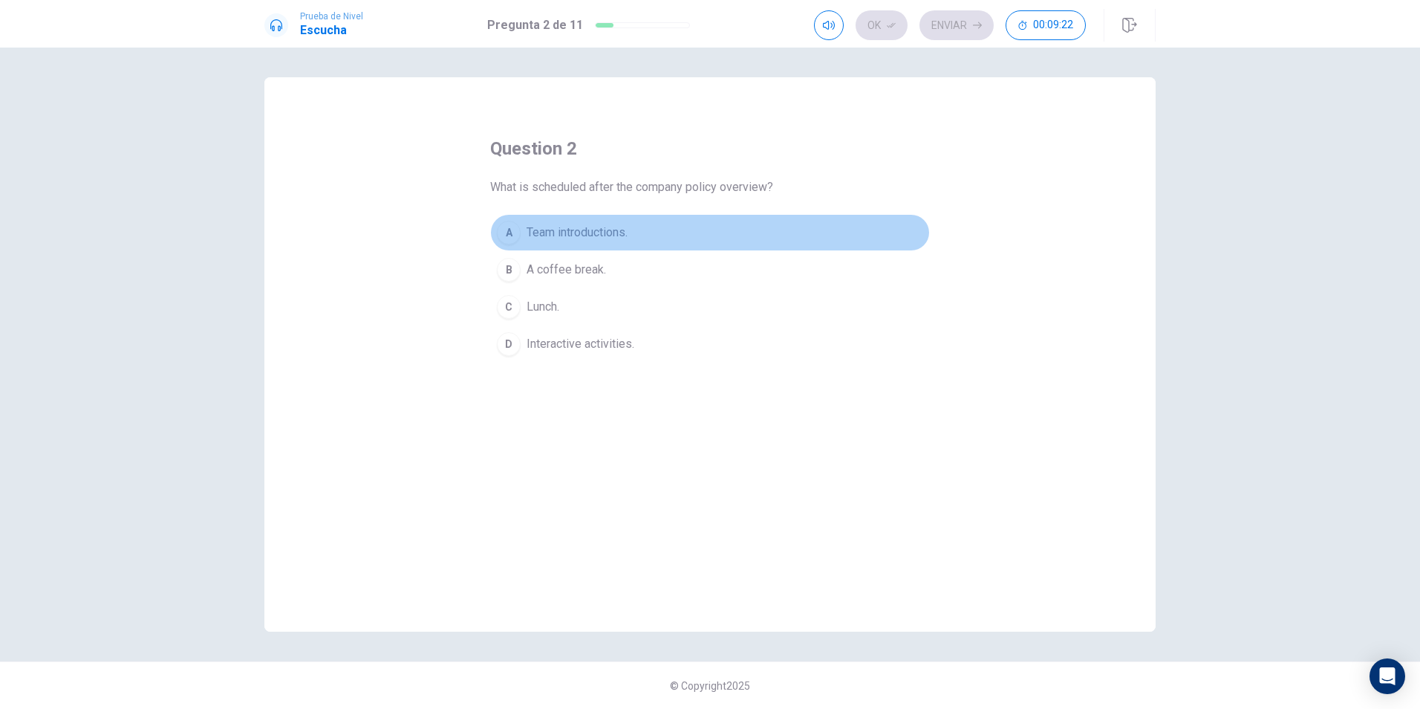
click at [593, 221] on button "A Team introductions." at bounding box center [710, 232] width 440 height 37
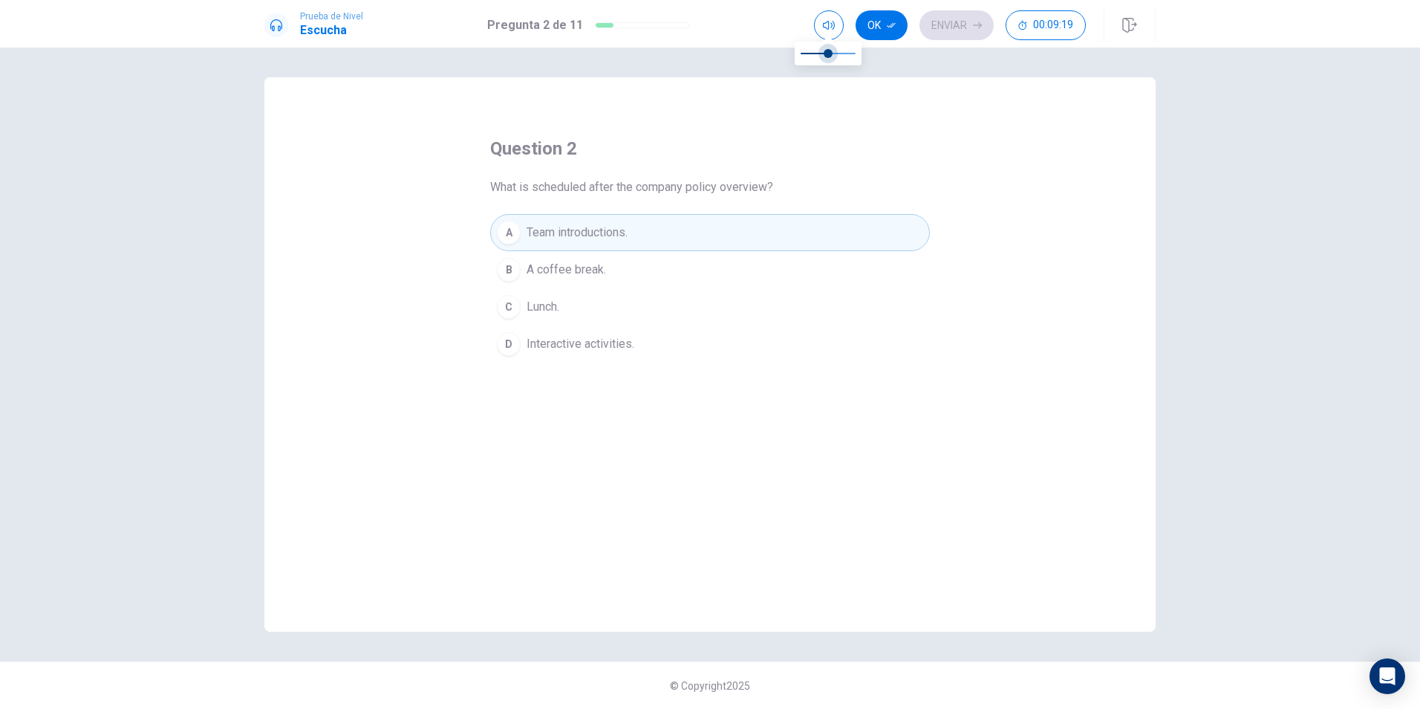
type input "1"
drag, startPoint x: 823, startPoint y: 55, endPoint x: 872, endPoint y: 53, distance: 49.1
click at [872, 53] on body "Prueba de [PERSON_NAME] Pregunta 2 de 11 Ok Enviar 00:09:19 Pregunta 2 de 11 00…" at bounding box center [710, 354] width 1420 height 709
click at [908, 111] on div "question 2 What is scheduled after the company policy overview? A Team introduc…" at bounding box center [709, 354] width 891 height 554
click at [1122, 16] on button "button" at bounding box center [1130, 25] width 52 height 33
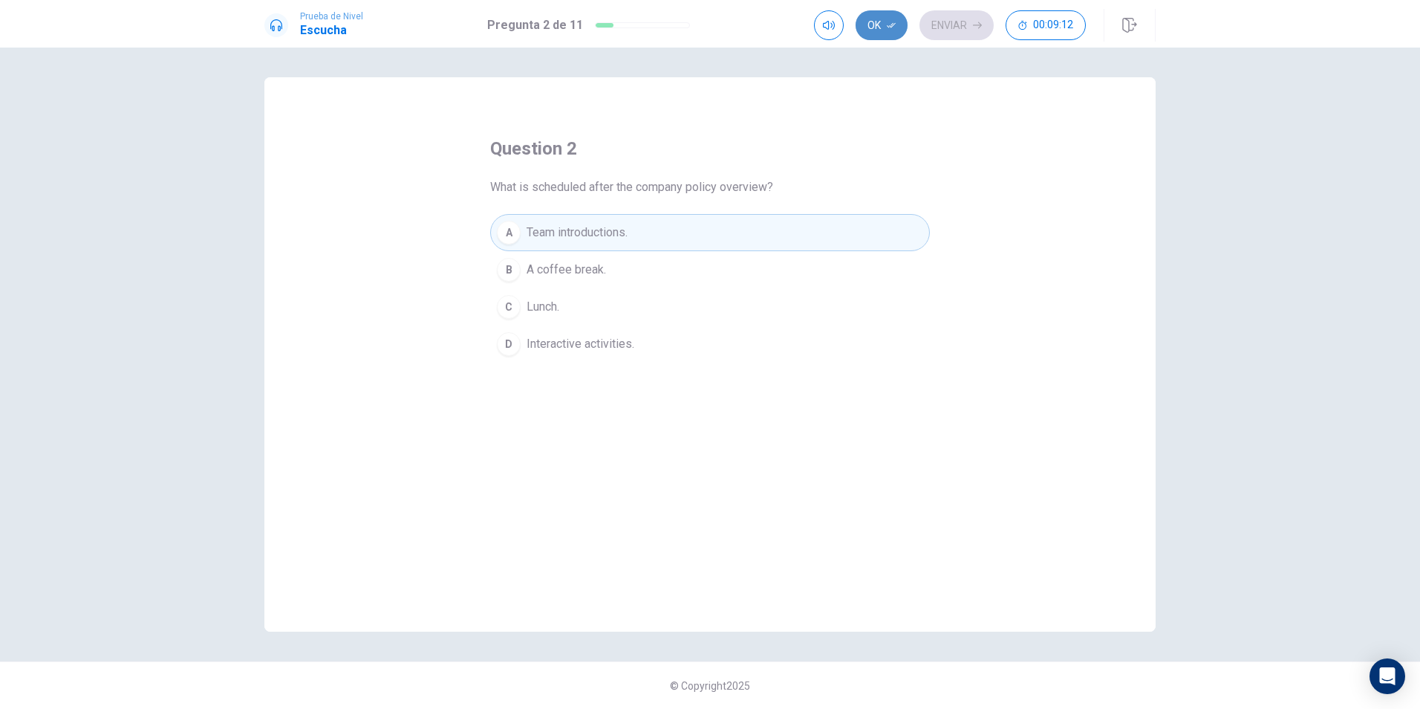
click at [884, 27] on button "Ok" at bounding box center [882, 25] width 52 height 30
click at [966, 25] on button "Enviar" at bounding box center [957, 25] width 74 height 30
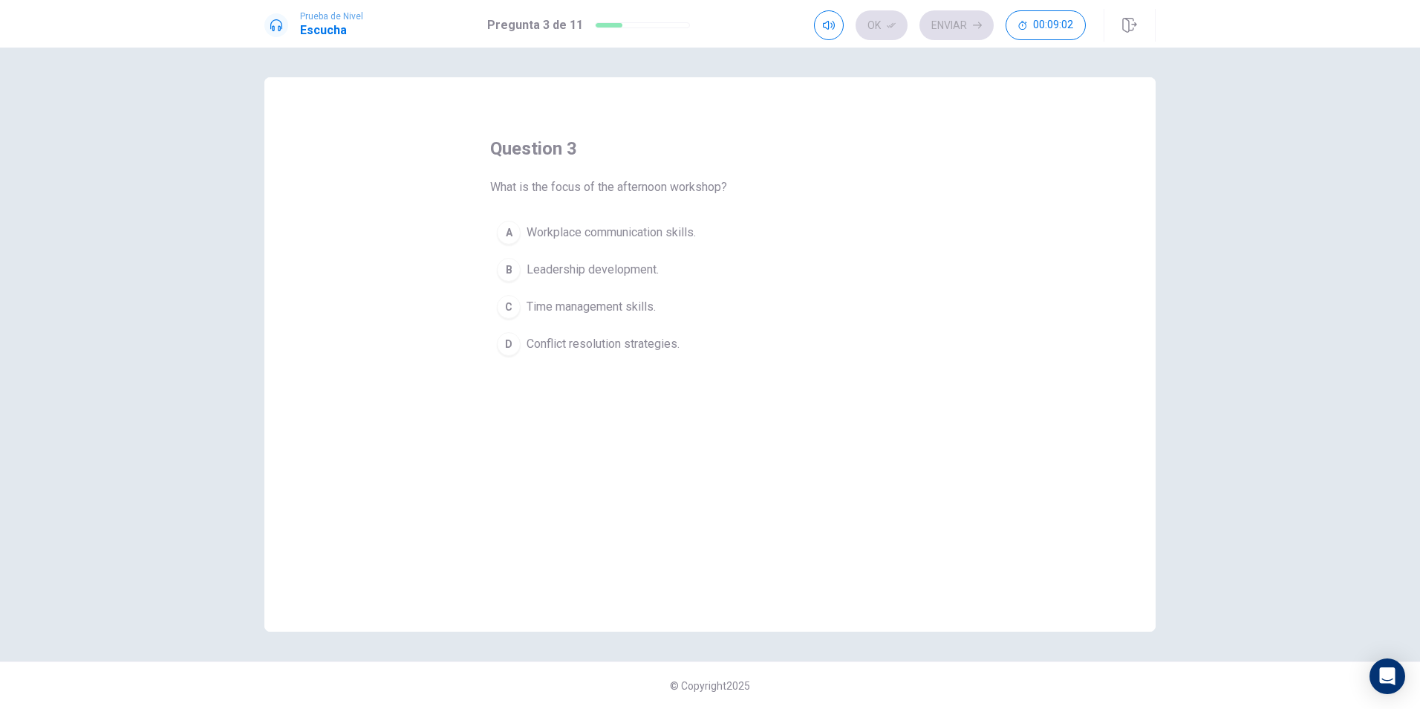
click at [509, 262] on div "B" at bounding box center [509, 270] width 24 height 24
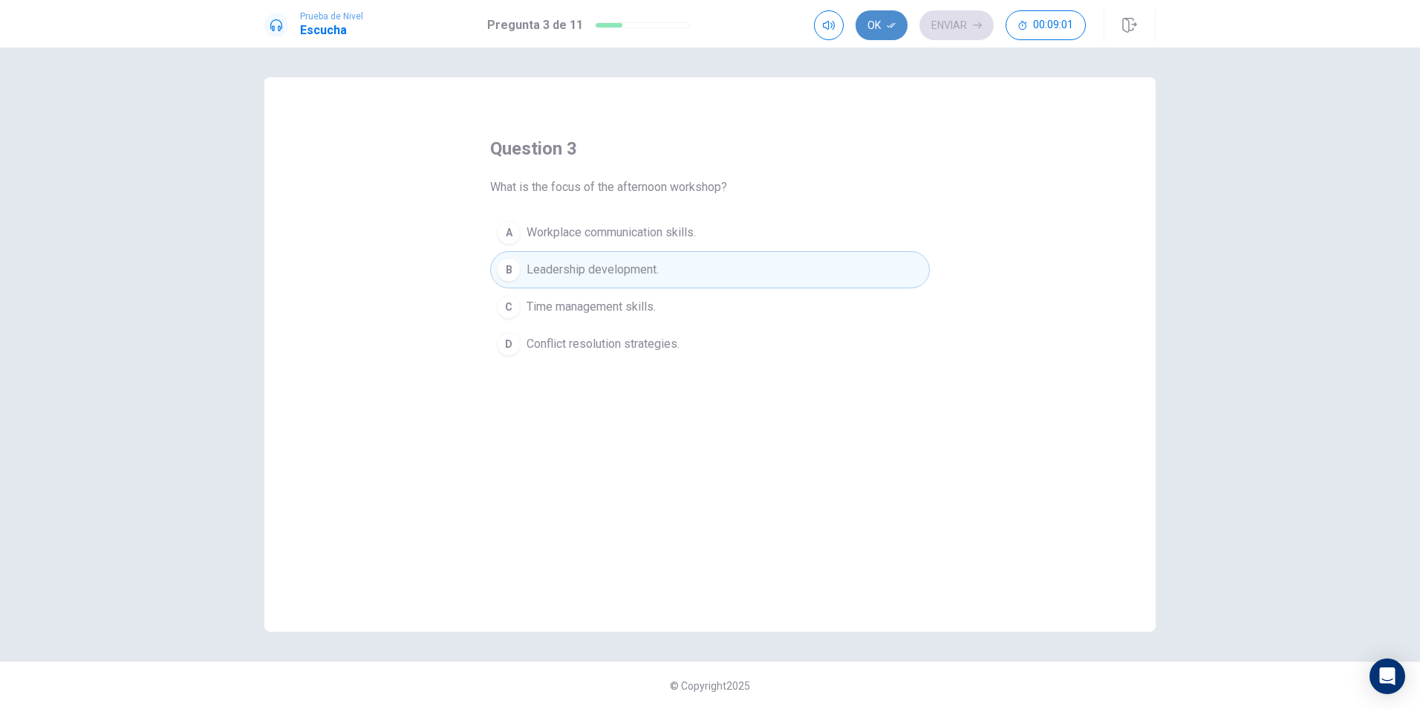
click at [880, 22] on button "Ok" at bounding box center [882, 25] width 52 height 30
click at [970, 20] on button "Enviar" at bounding box center [957, 25] width 74 height 30
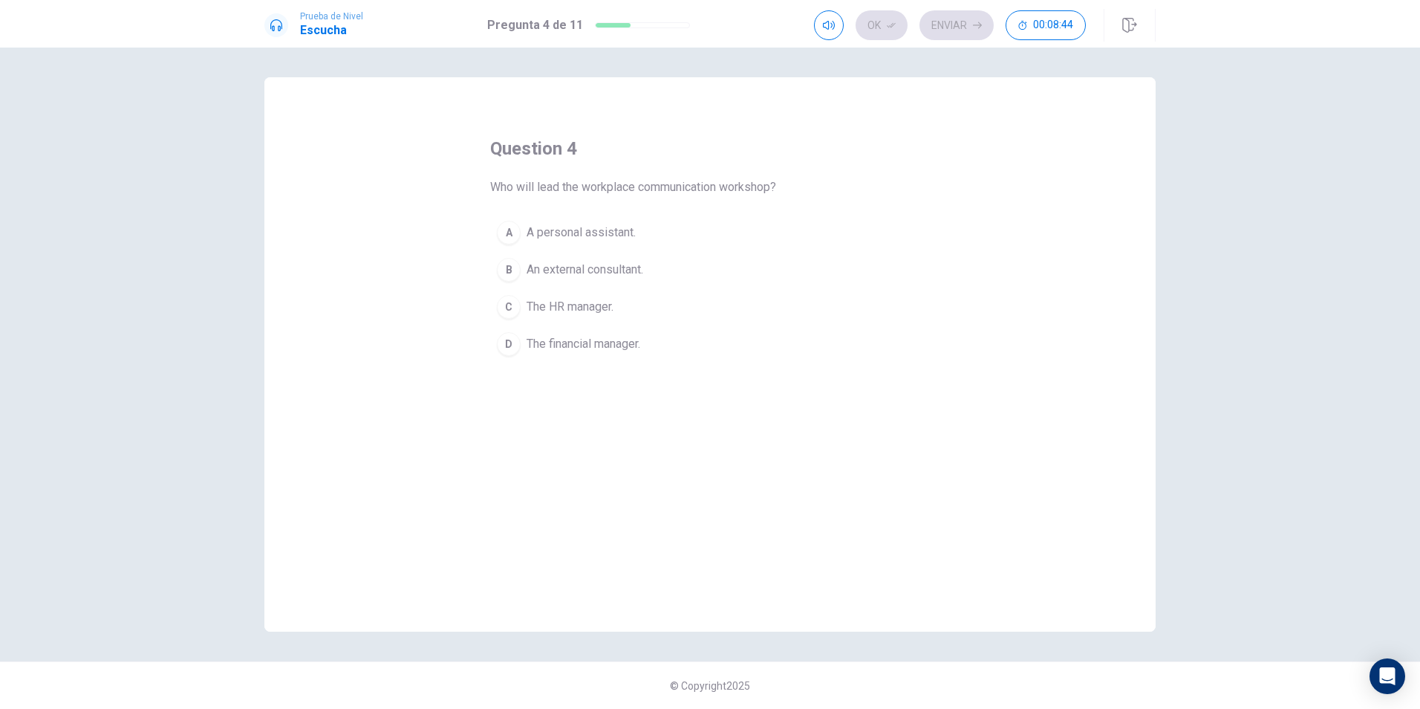
click at [539, 309] on span "The HR manager." at bounding box center [570, 307] width 87 height 18
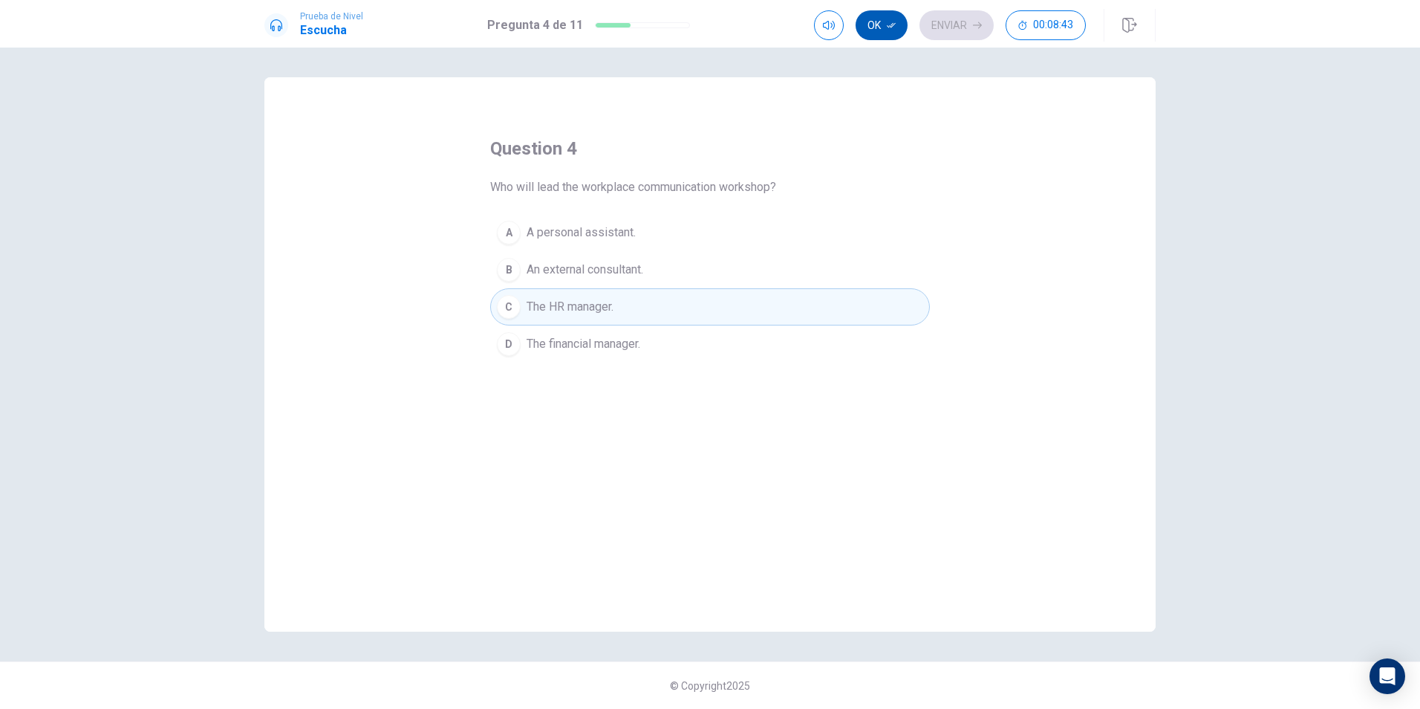
click at [882, 24] on button "Ok" at bounding box center [882, 25] width 52 height 30
click at [972, 27] on button "Enviar" at bounding box center [957, 25] width 74 height 30
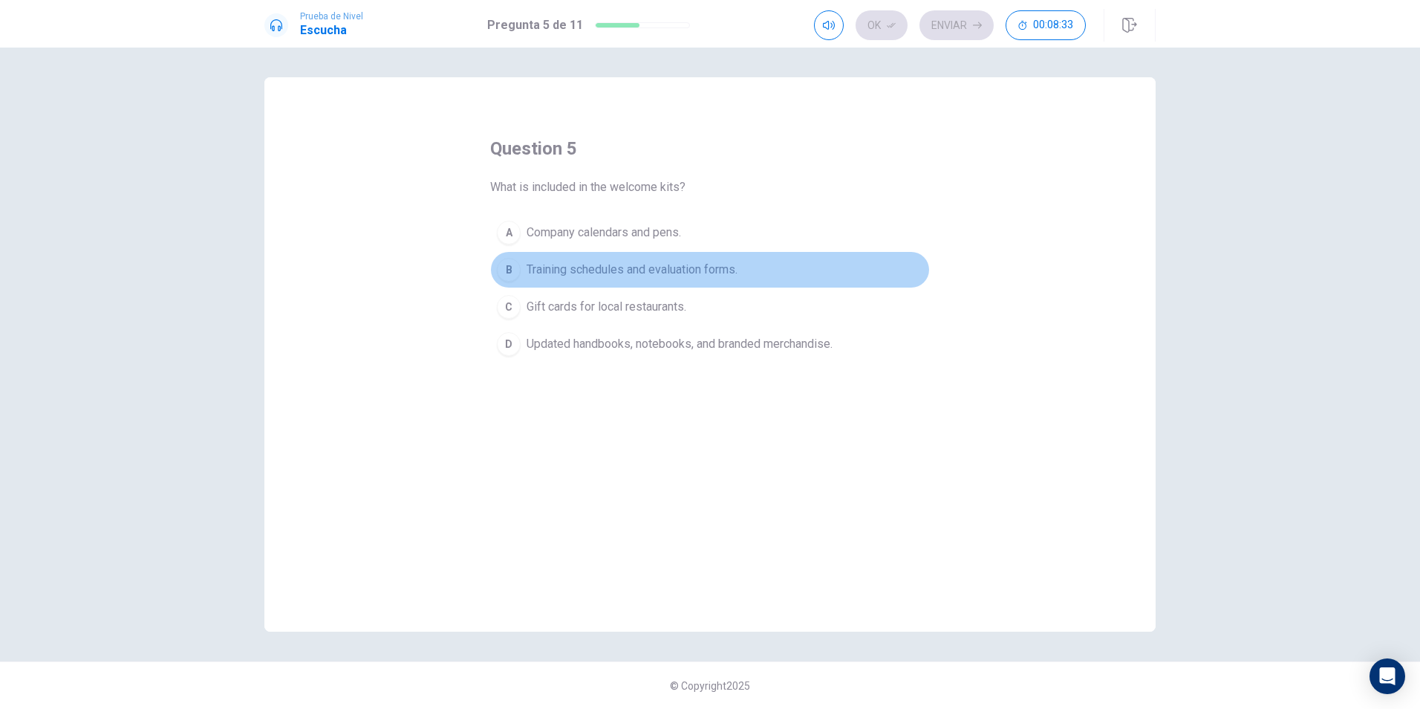
click at [561, 277] on span "Training schedules and evaluation forms." at bounding box center [632, 270] width 211 height 18
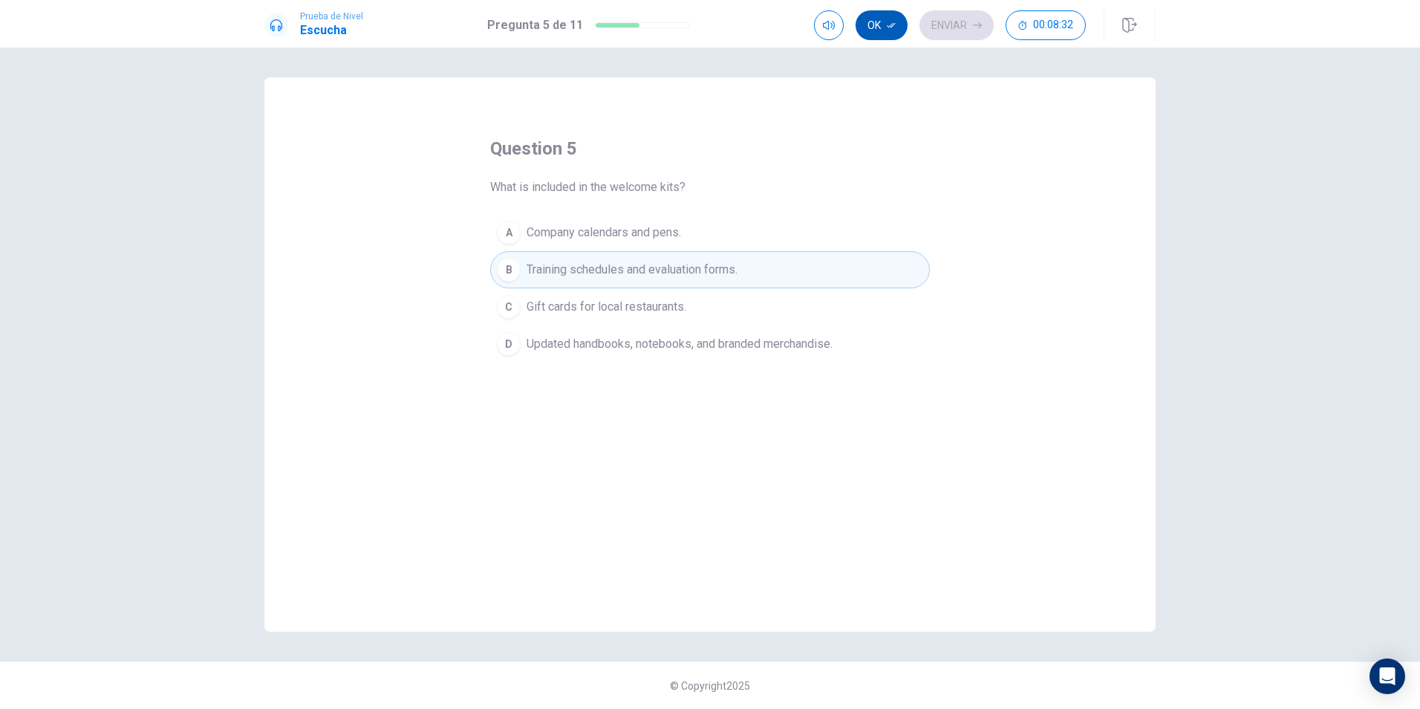
click at [900, 18] on button "Ok" at bounding box center [882, 25] width 52 height 30
click at [970, 33] on button "Enviar" at bounding box center [957, 25] width 74 height 30
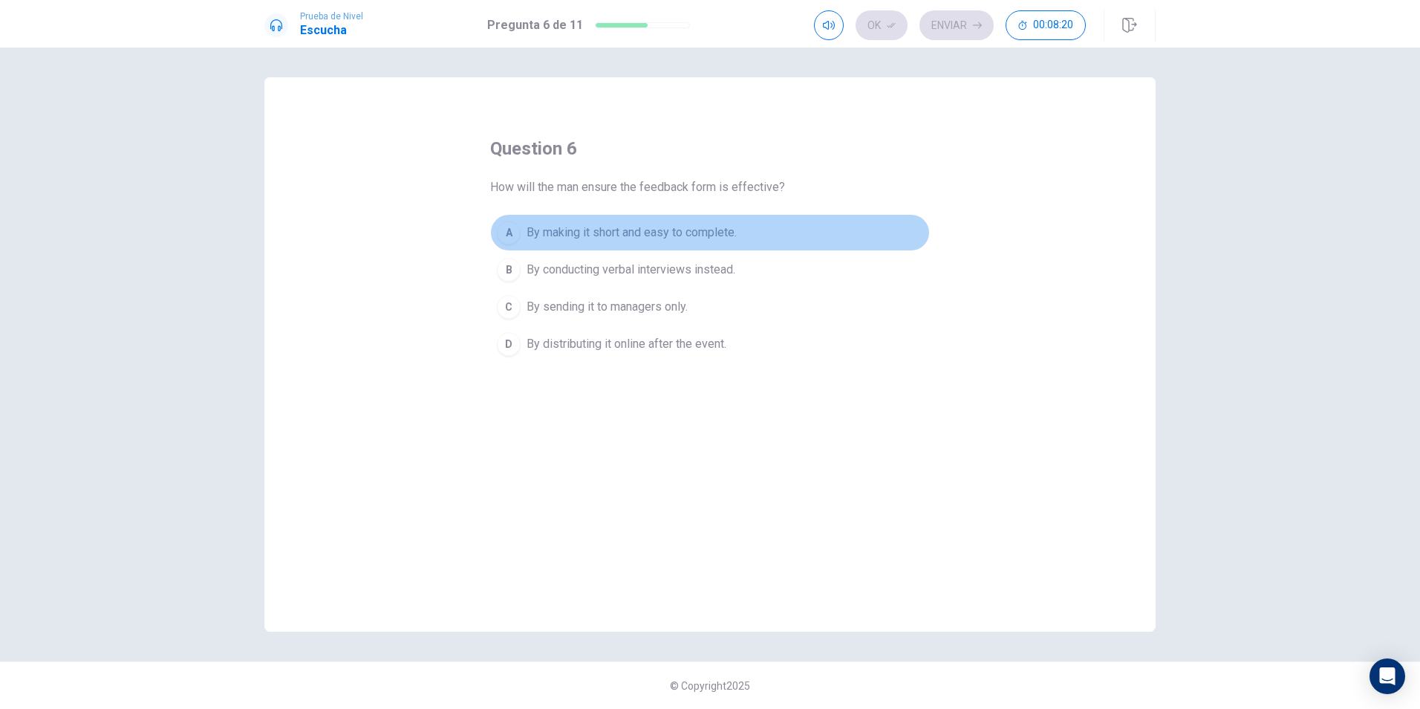
click at [579, 235] on span "By making it short and easy to complete." at bounding box center [632, 233] width 210 height 18
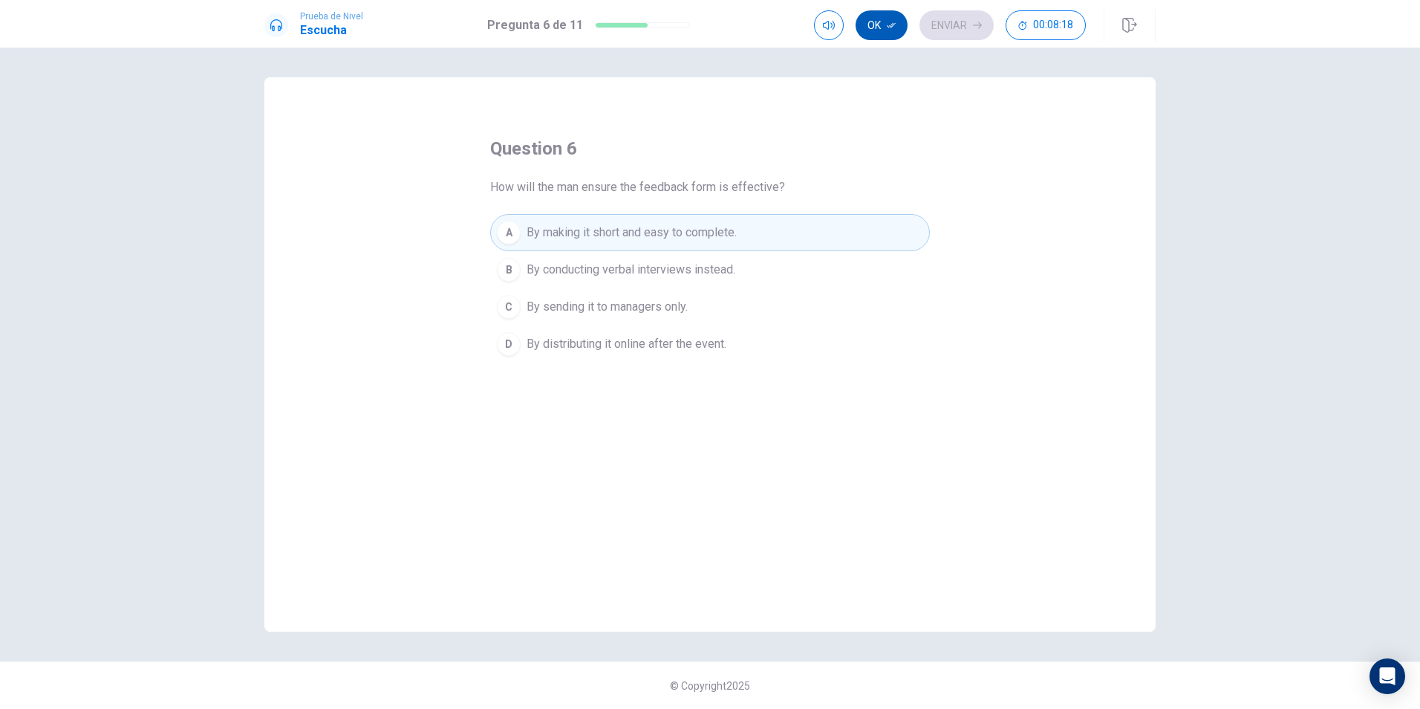
click at [886, 22] on button "Ok" at bounding box center [882, 25] width 52 height 30
click at [942, 20] on button "Enviar" at bounding box center [957, 25] width 74 height 30
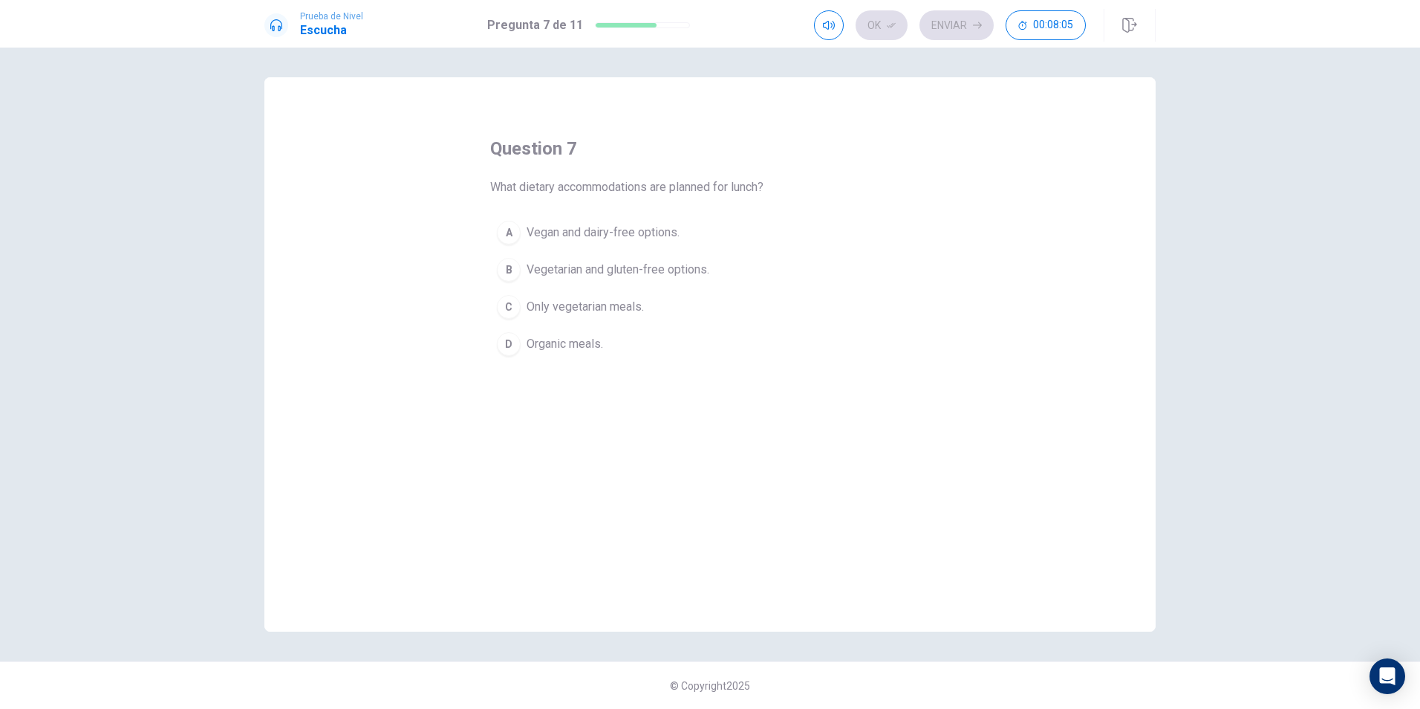
click at [518, 344] on div "D" at bounding box center [509, 344] width 24 height 24
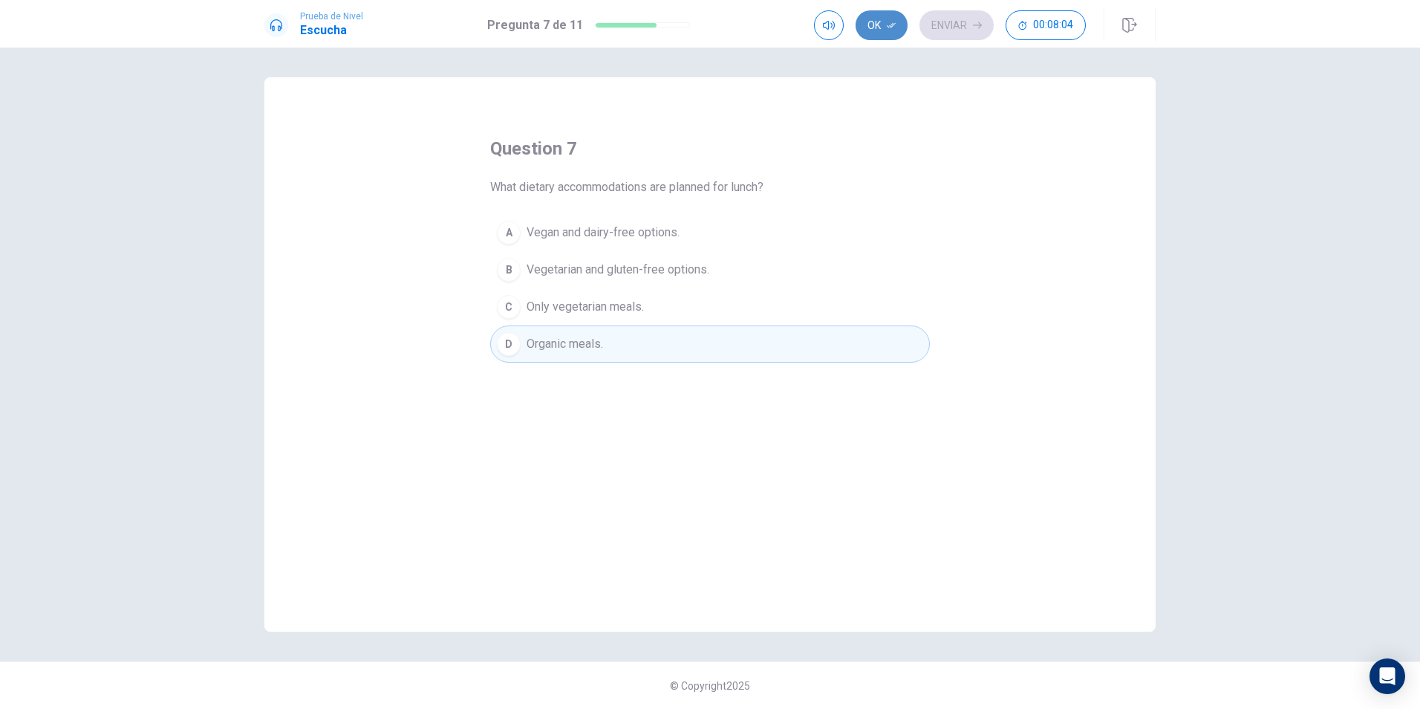
click at [881, 20] on button "Ok" at bounding box center [882, 25] width 52 height 30
click at [970, 20] on button "Enviar" at bounding box center [957, 25] width 74 height 30
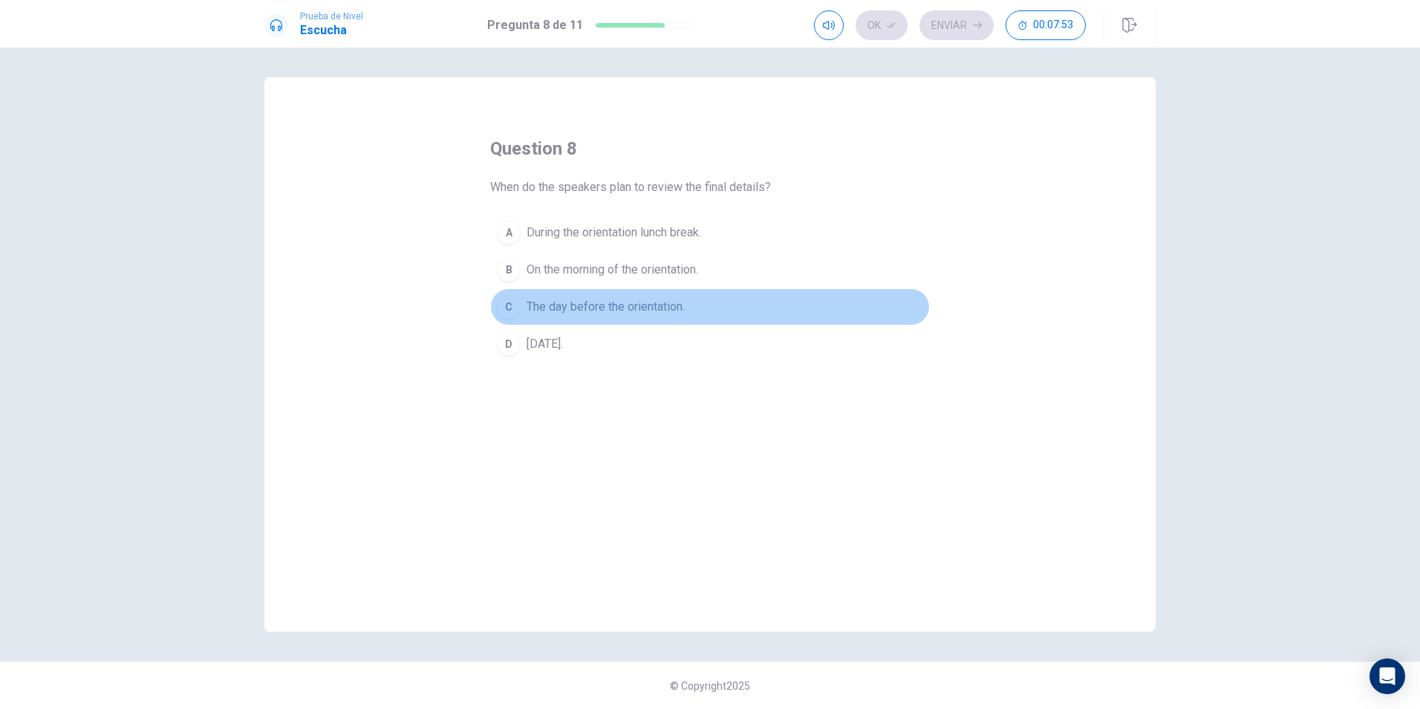
click at [513, 308] on div "C" at bounding box center [509, 307] width 24 height 24
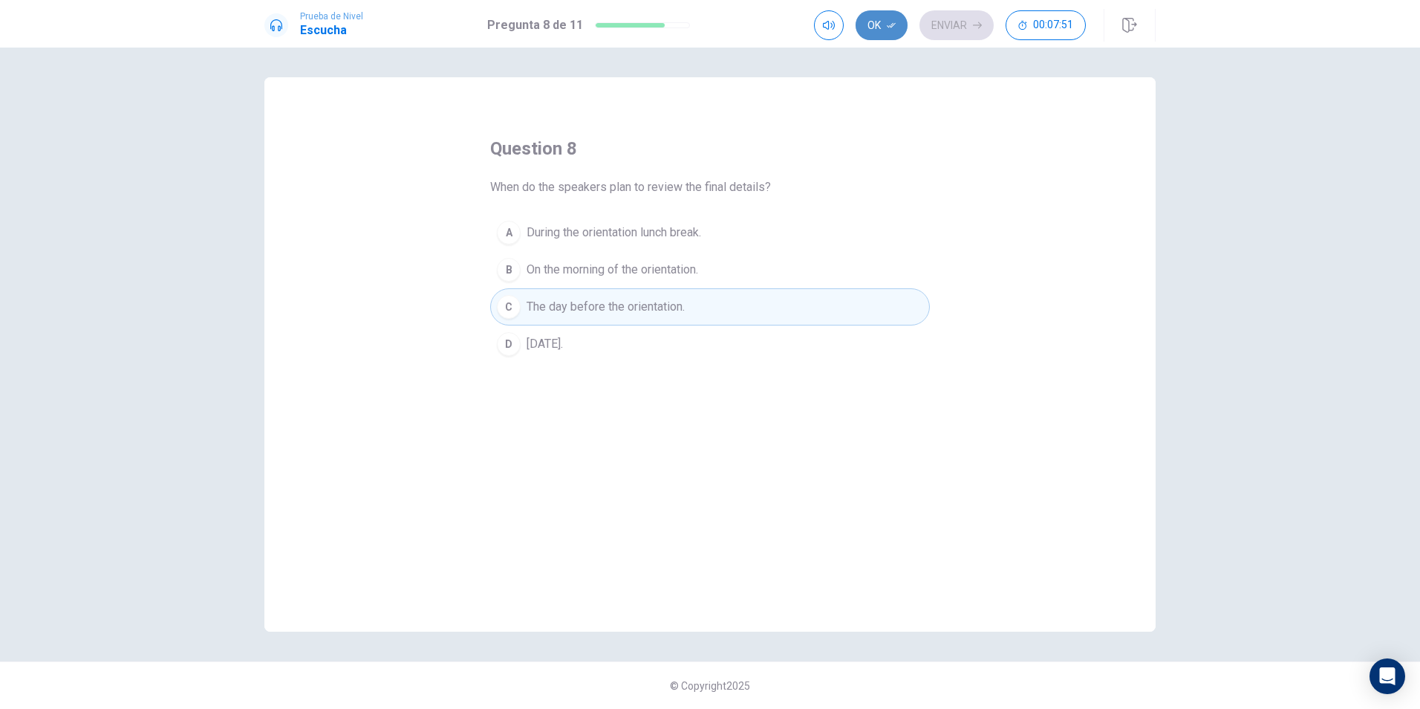
click at [891, 17] on button "Ok" at bounding box center [882, 25] width 52 height 30
click at [957, 33] on button "Enviar" at bounding box center [957, 25] width 74 height 30
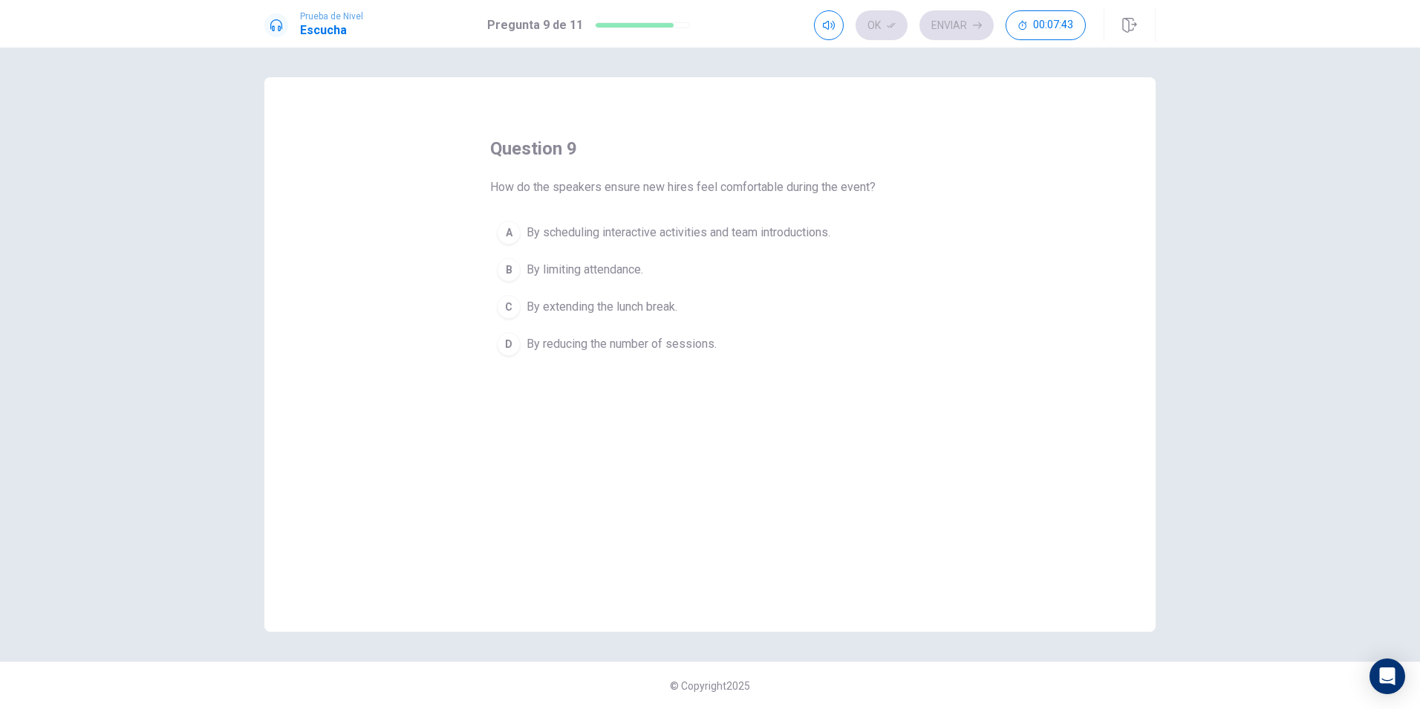
drag, startPoint x: 539, startPoint y: 233, endPoint x: 456, endPoint y: 221, distance: 83.3
click at [494, 230] on button "A By scheduling interactive activities and team introductions." at bounding box center [710, 232] width 440 height 37
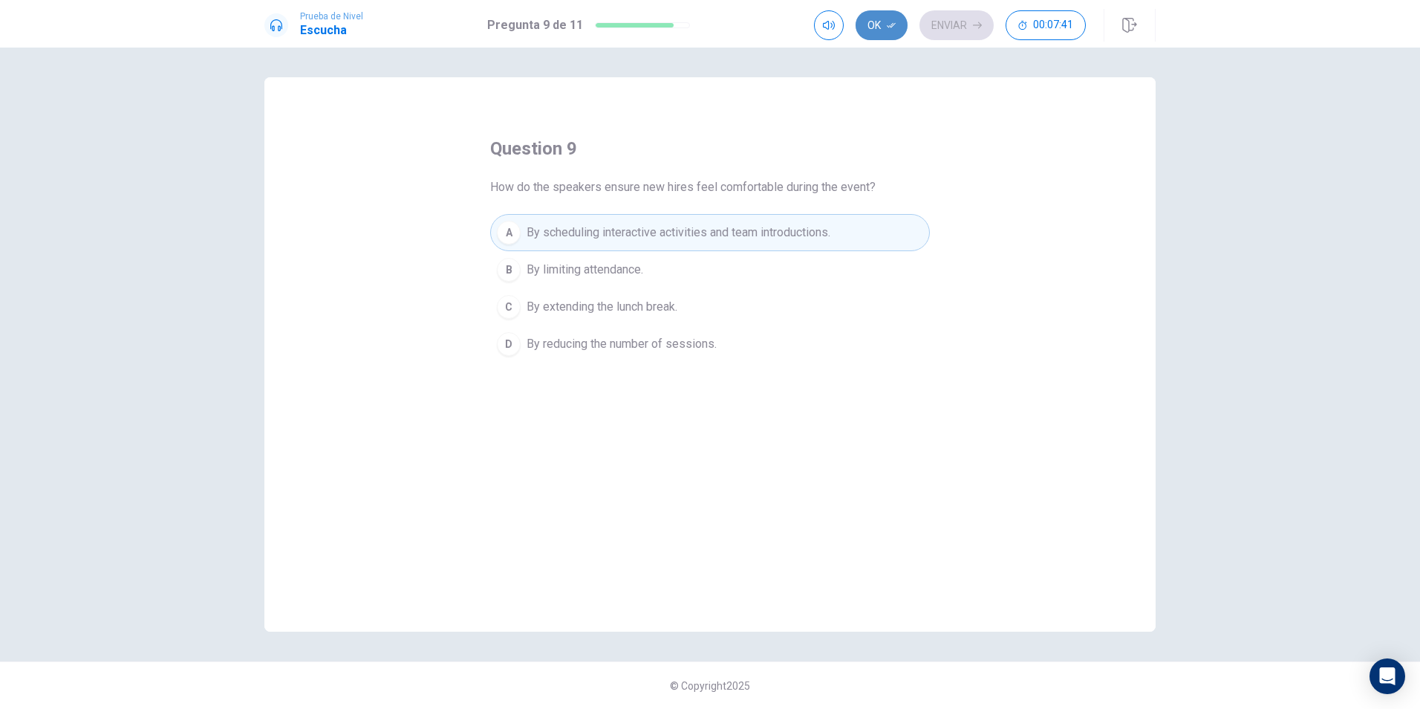
click at [895, 21] on icon "button" at bounding box center [891, 25] width 9 height 9
click at [962, 19] on button "Enviar" at bounding box center [957, 25] width 74 height 30
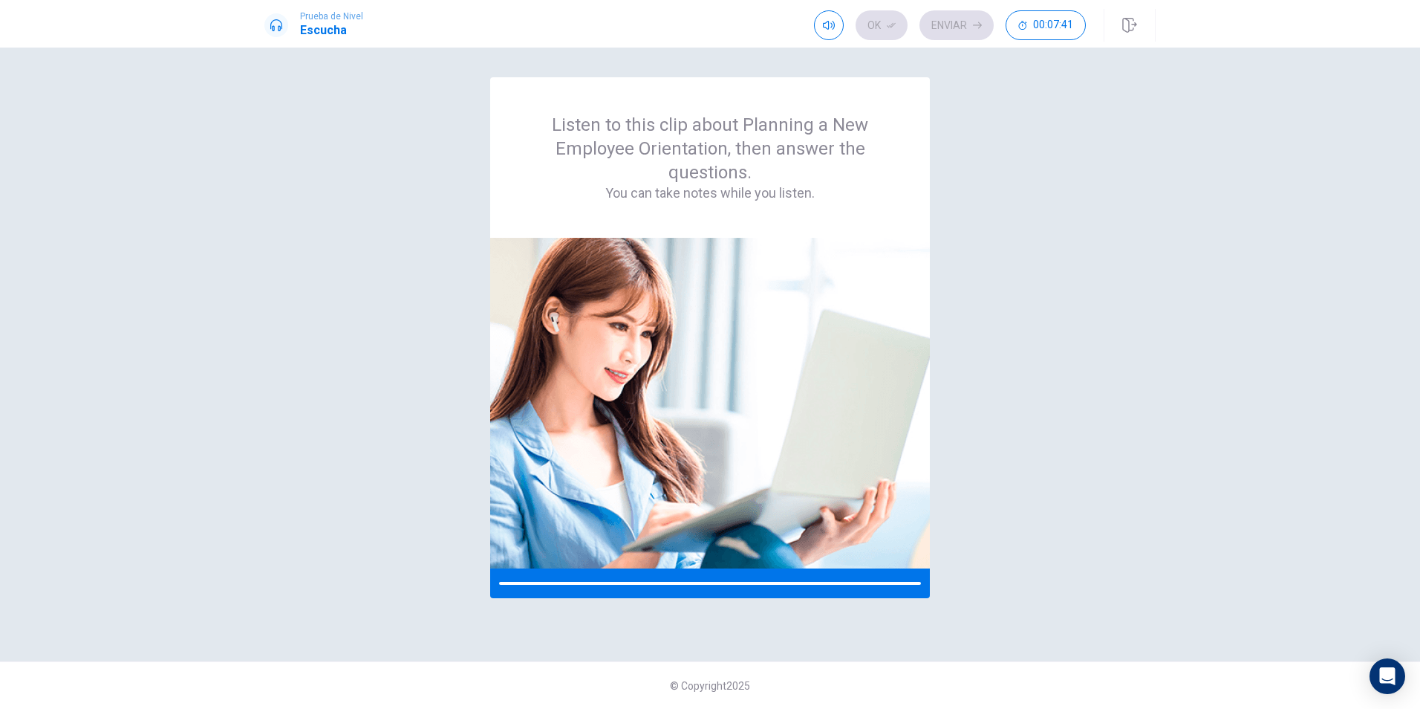
click at [701, 167] on div "Listen to this clip about Planning a New Employee Orientation, then answer the …" at bounding box center [710, 157] width 368 height 89
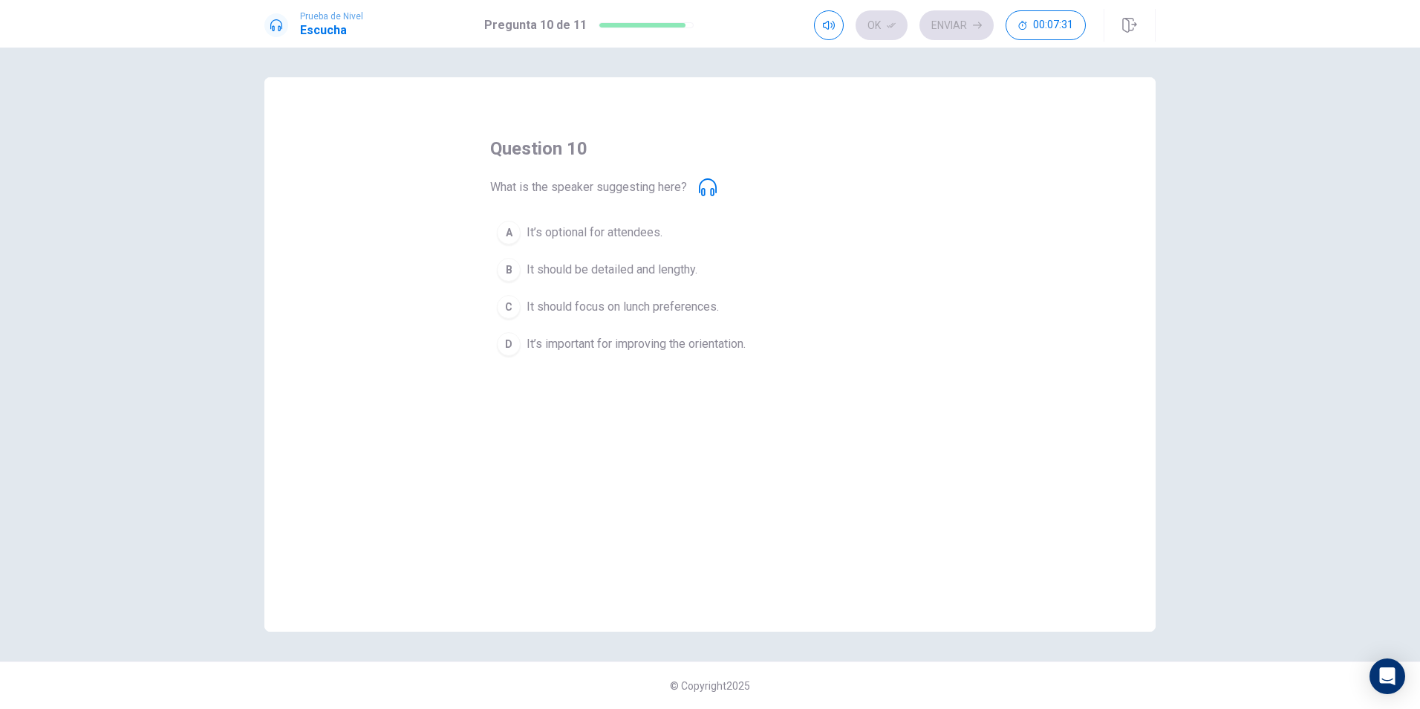
click at [517, 342] on div "D" at bounding box center [509, 344] width 24 height 24
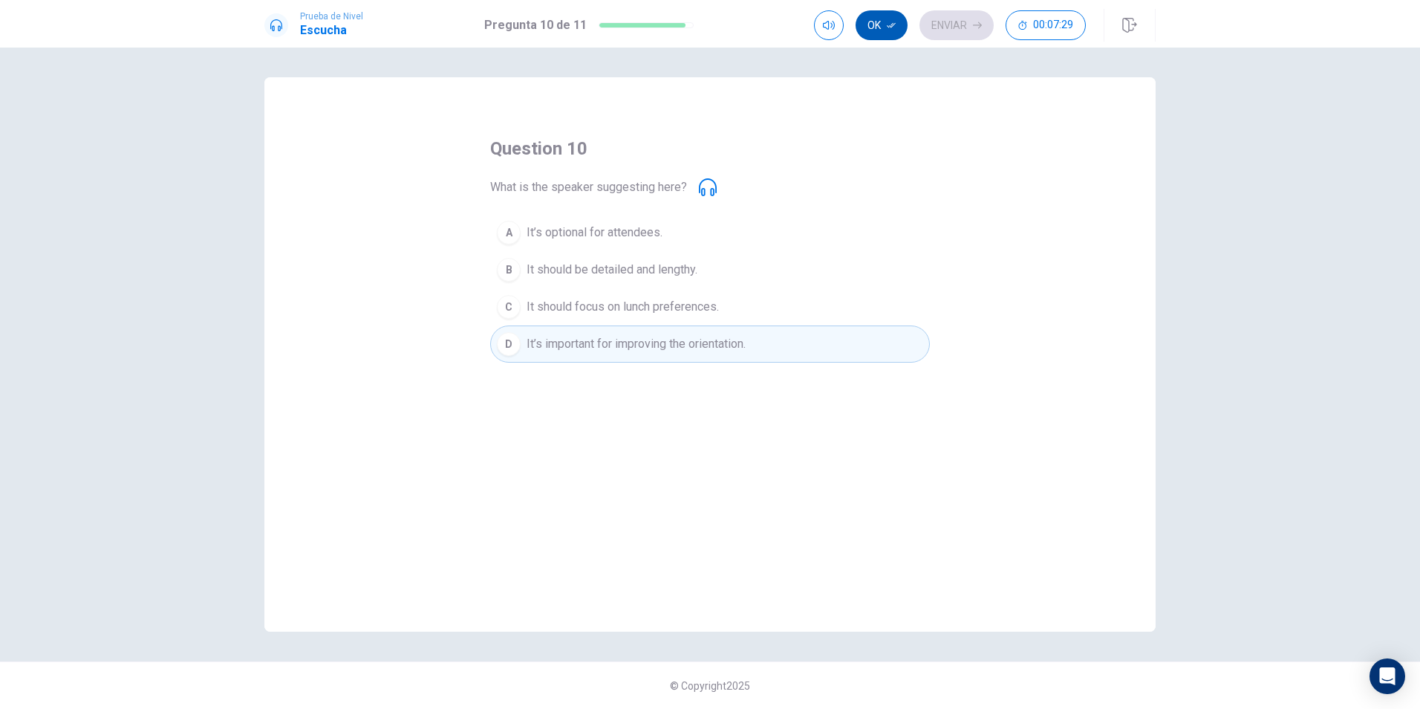
click at [863, 21] on button "Ok" at bounding box center [882, 25] width 52 height 30
click at [949, 23] on button "Enviar" at bounding box center [957, 25] width 74 height 30
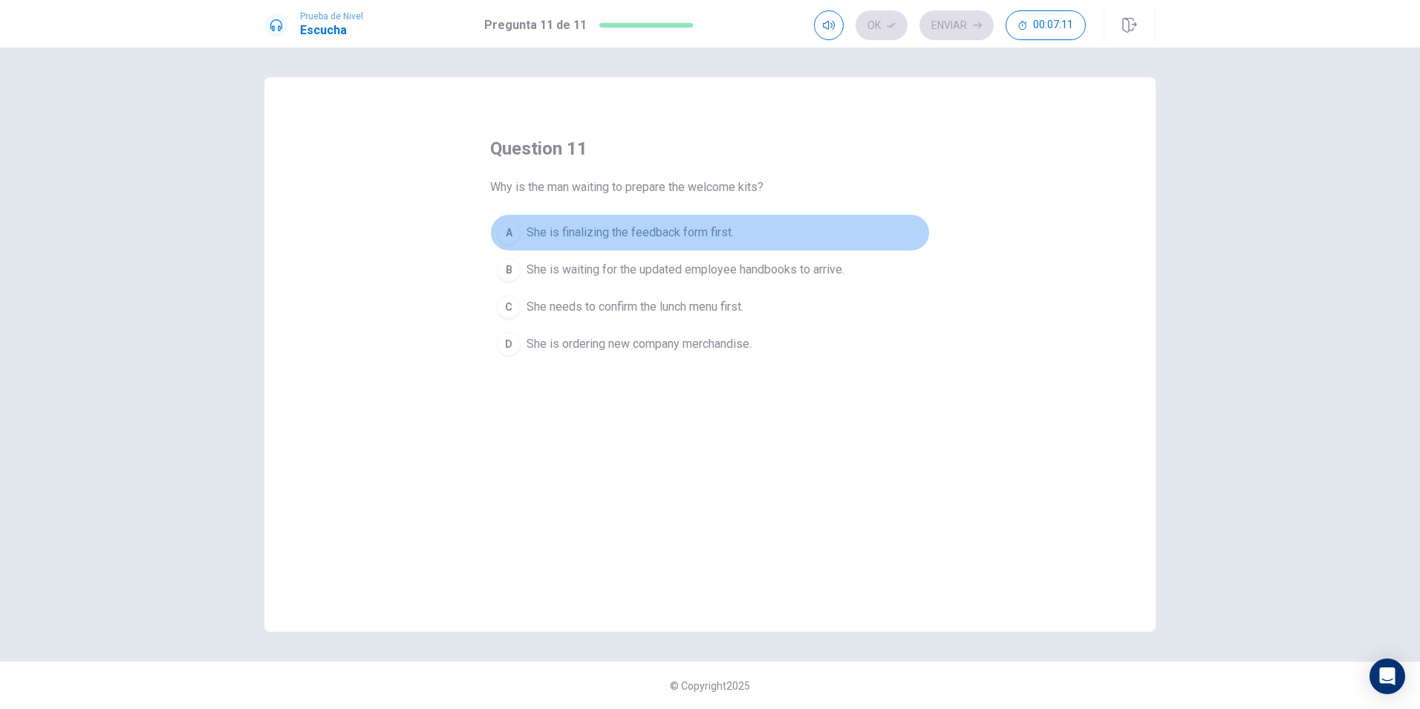
click at [570, 224] on span "She is finalizing the feedback form first." at bounding box center [630, 233] width 207 height 18
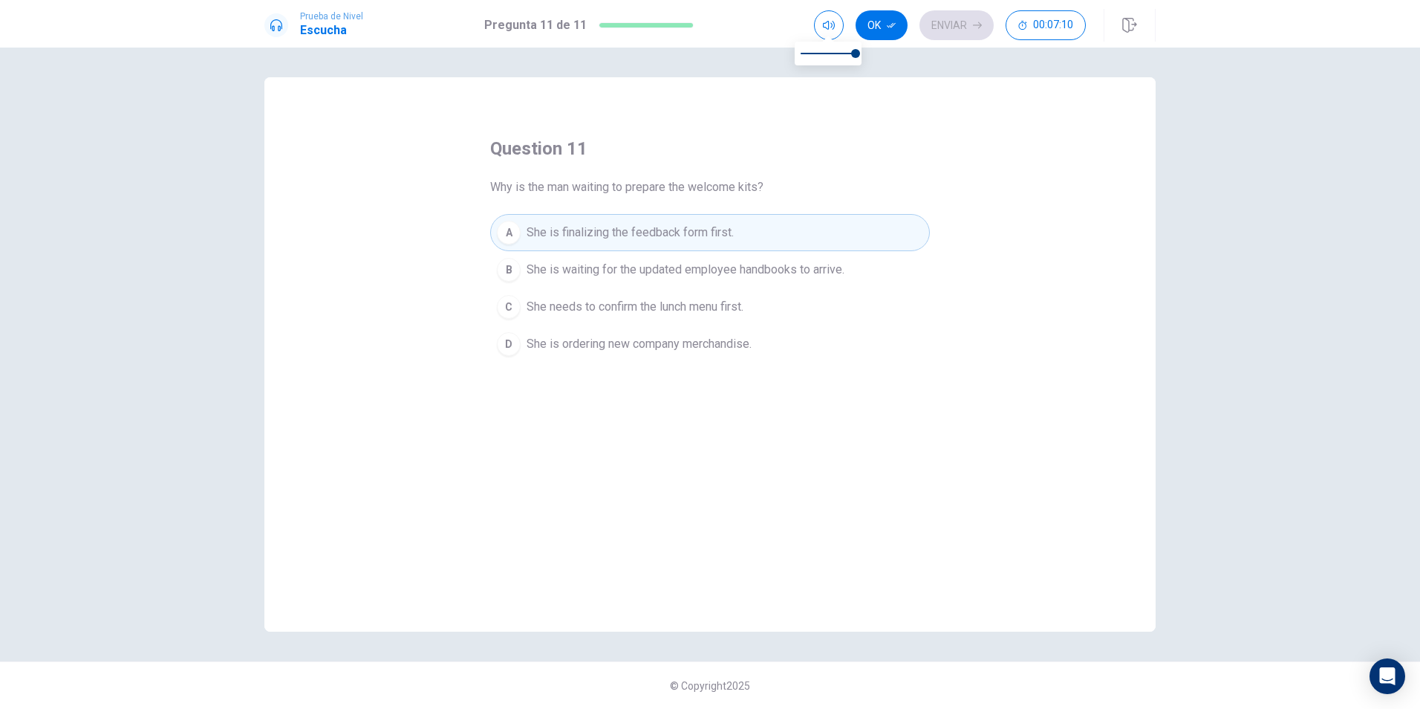
click at [889, 10] on div "Ok Enviar 00:07:10" at bounding box center [985, 25] width 342 height 33
click at [881, 21] on button "Ok" at bounding box center [882, 25] width 52 height 30
click at [938, 23] on button "Enviar" at bounding box center [957, 25] width 74 height 30
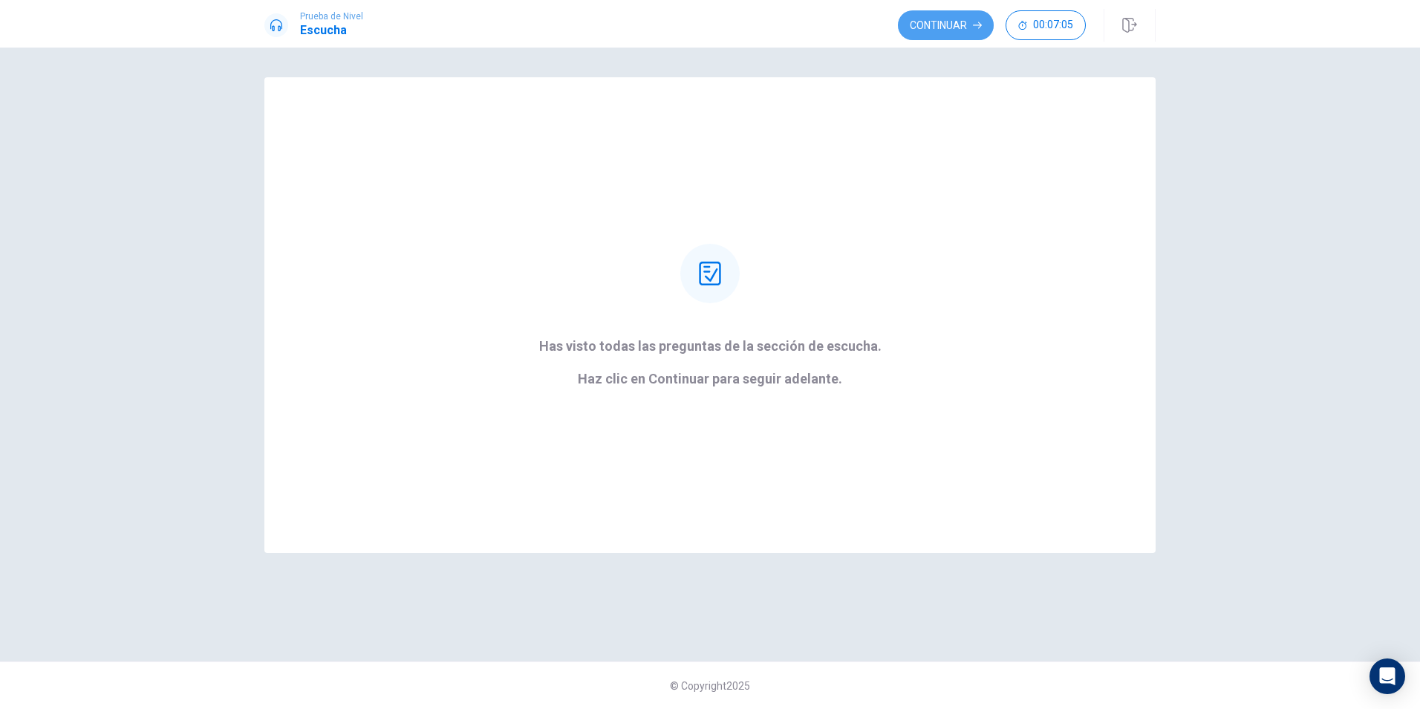
click at [940, 23] on button "Continuar" at bounding box center [946, 25] width 96 height 30
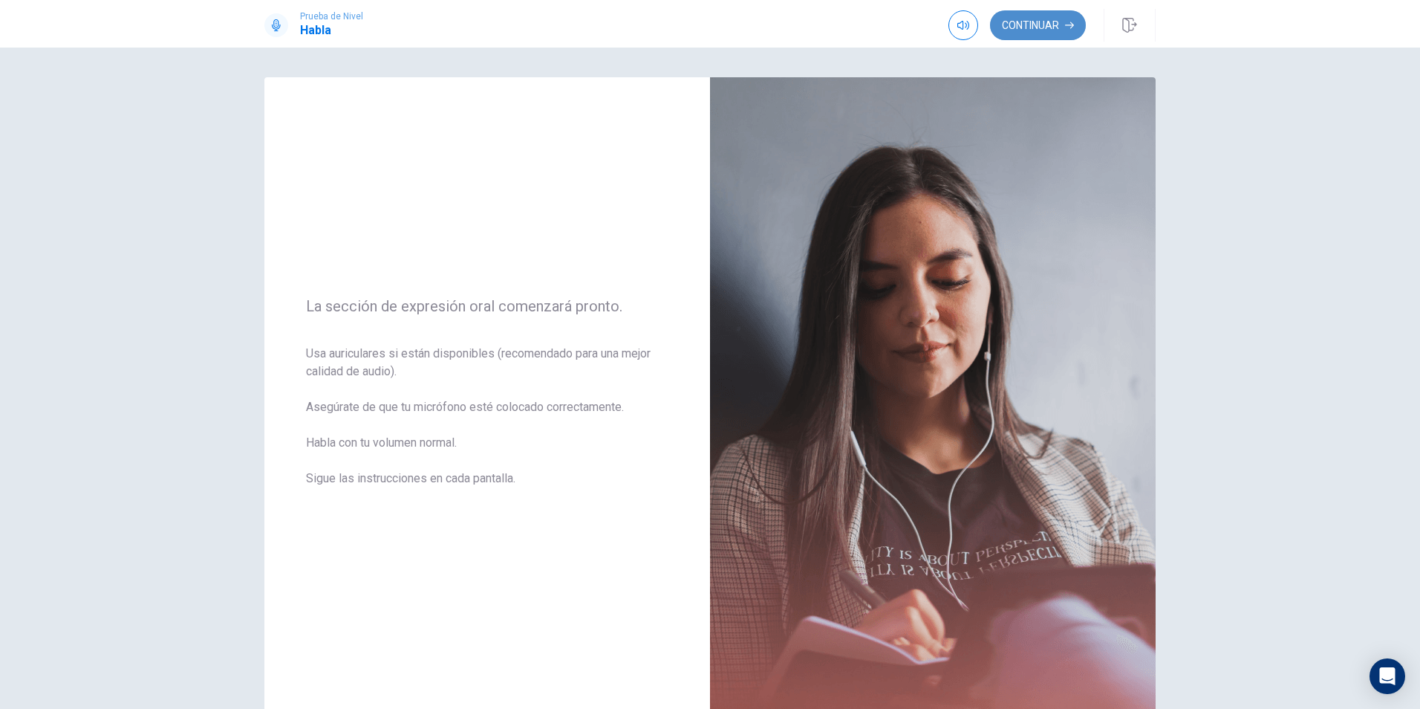
click at [1024, 33] on button "Continuar" at bounding box center [1038, 25] width 96 height 30
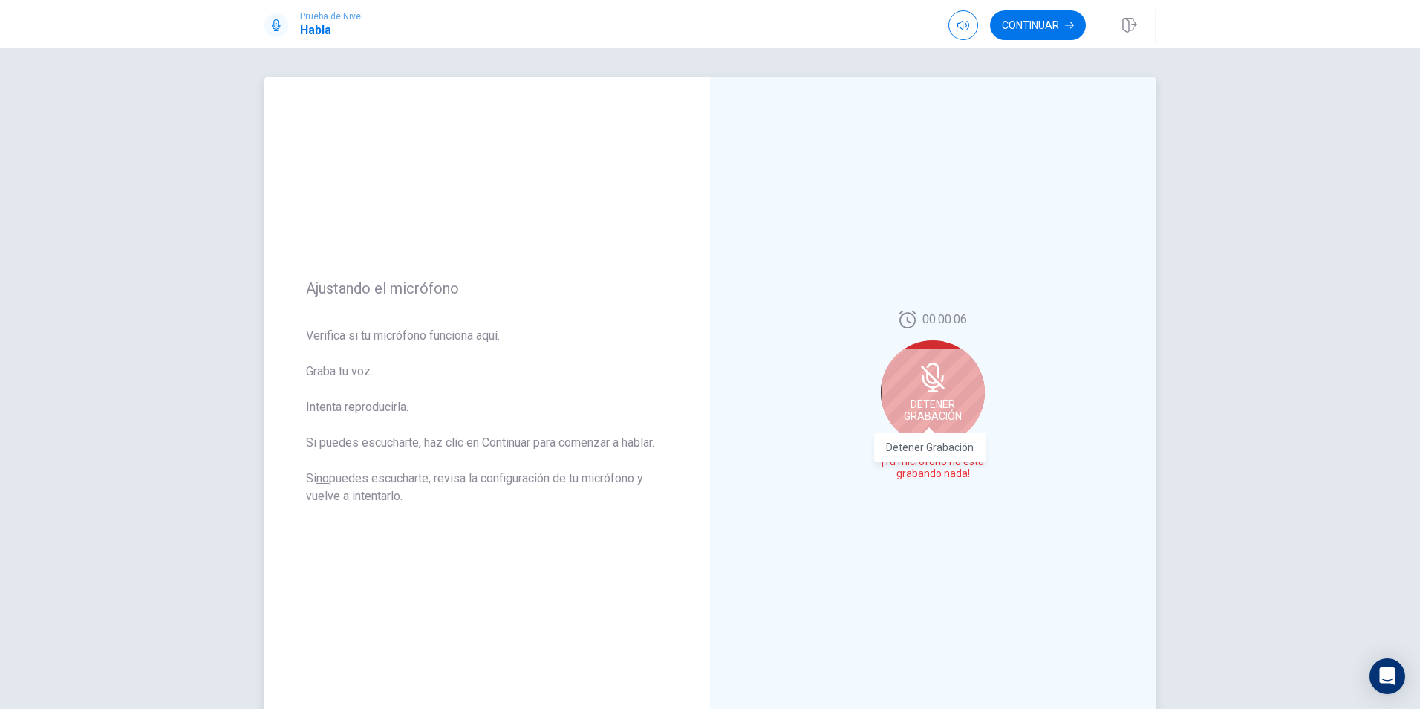
click at [925, 409] on span "Detener Grabación" at bounding box center [933, 410] width 58 height 24
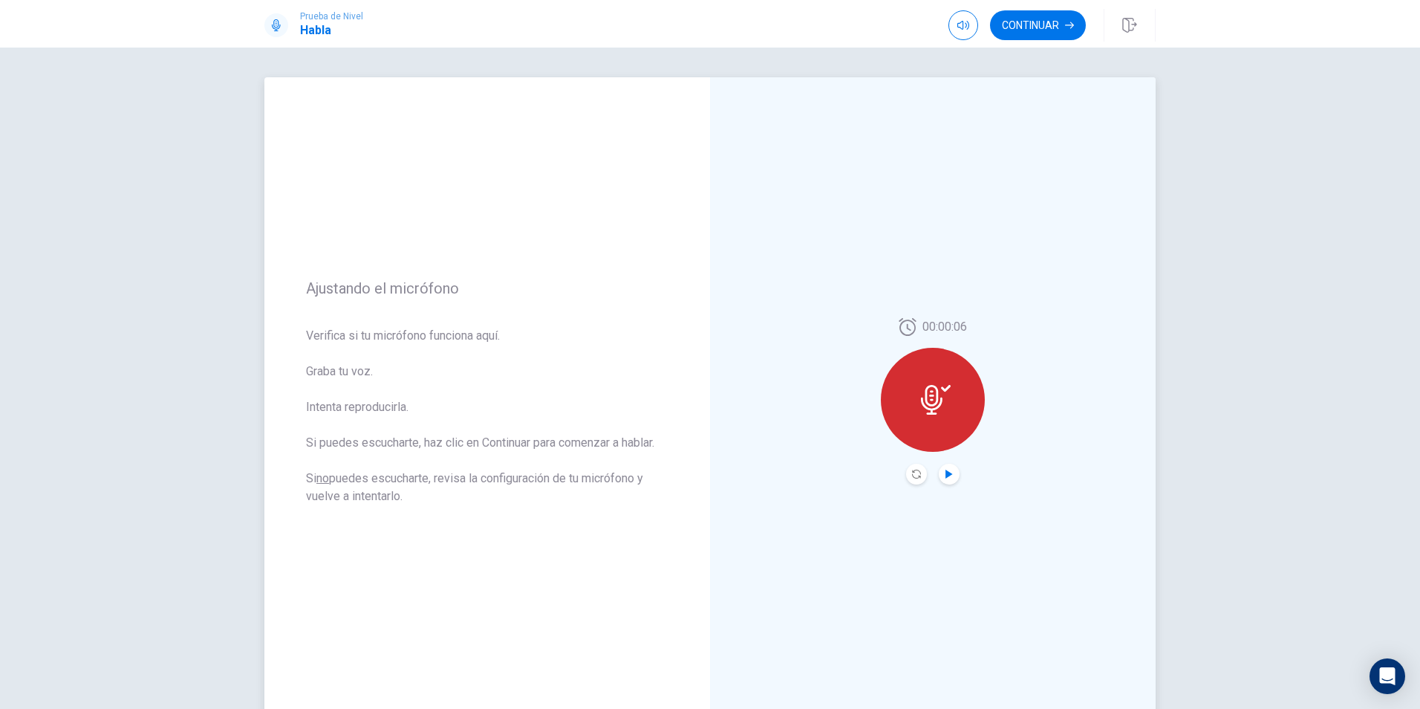
click at [946, 474] on icon "Play Audio" at bounding box center [949, 474] width 7 height 9
click at [950, 472] on button "Play Audio" at bounding box center [949, 474] width 21 height 21
click at [926, 403] on icon at bounding box center [932, 400] width 22 height 30
click at [926, 401] on icon at bounding box center [936, 400] width 30 height 30
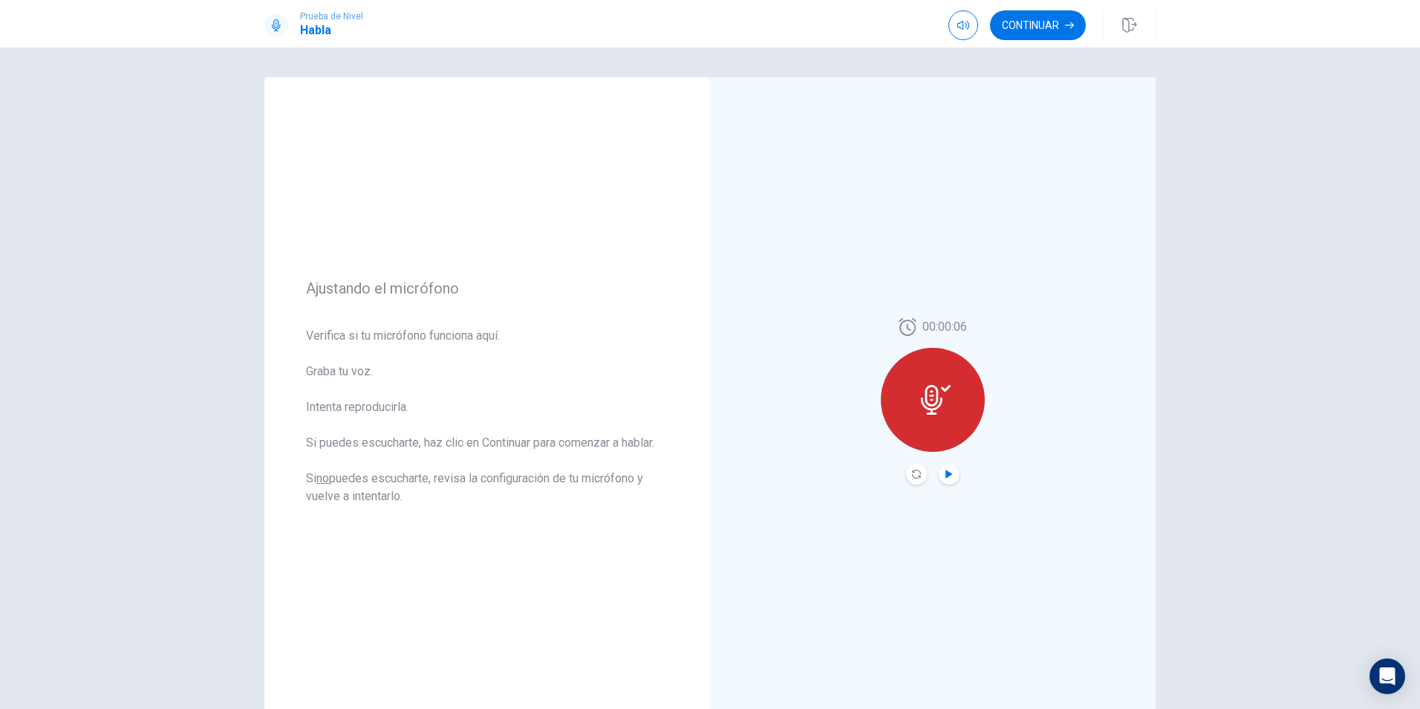
click at [922, 394] on icon at bounding box center [932, 400] width 22 height 30
click at [926, 397] on icon at bounding box center [936, 400] width 30 height 30
click at [968, 397] on div at bounding box center [933, 400] width 104 height 104
click at [949, 465] on button "Play Audio" at bounding box center [949, 474] width 21 height 21
click at [1064, 25] on button "Continuar" at bounding box center [1038, 25] width 96 height 30
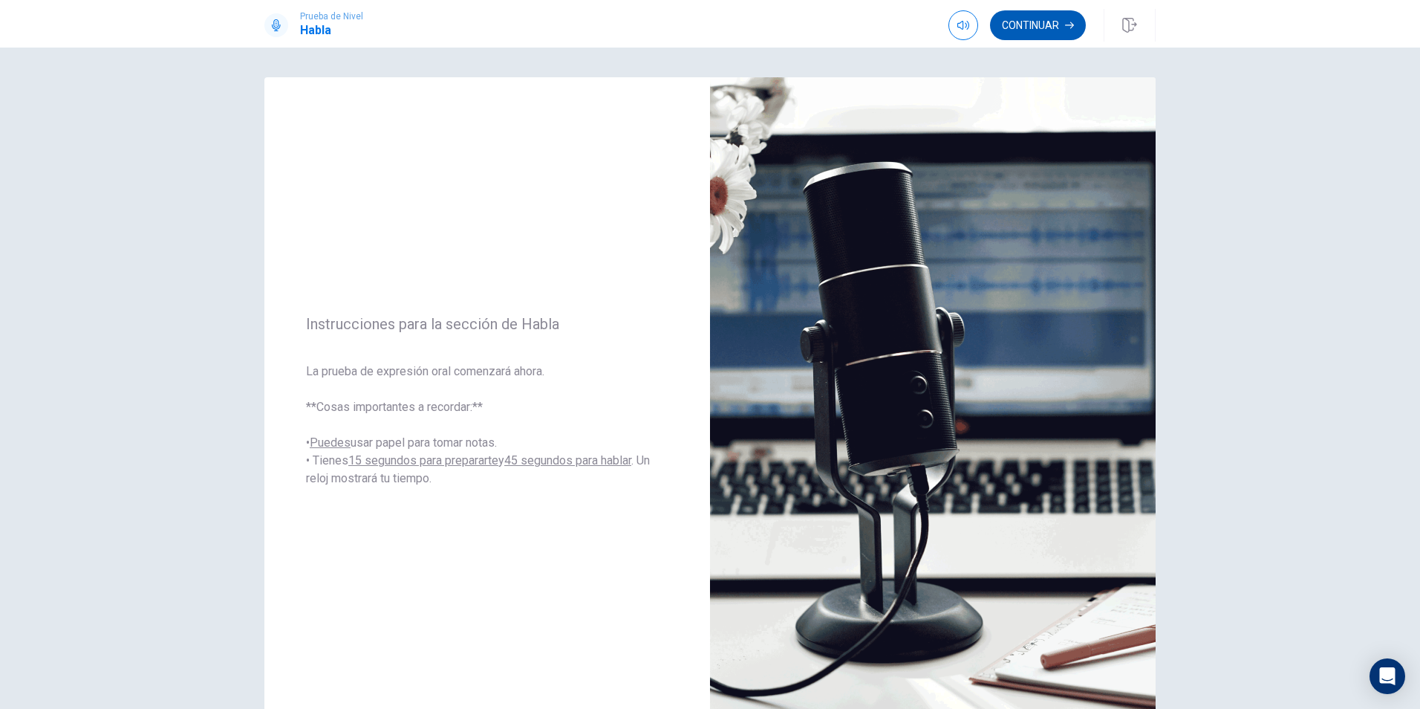
click at [1040, 27] on button "Continuar" at bounding box center [1038, 25] width 96 height 30
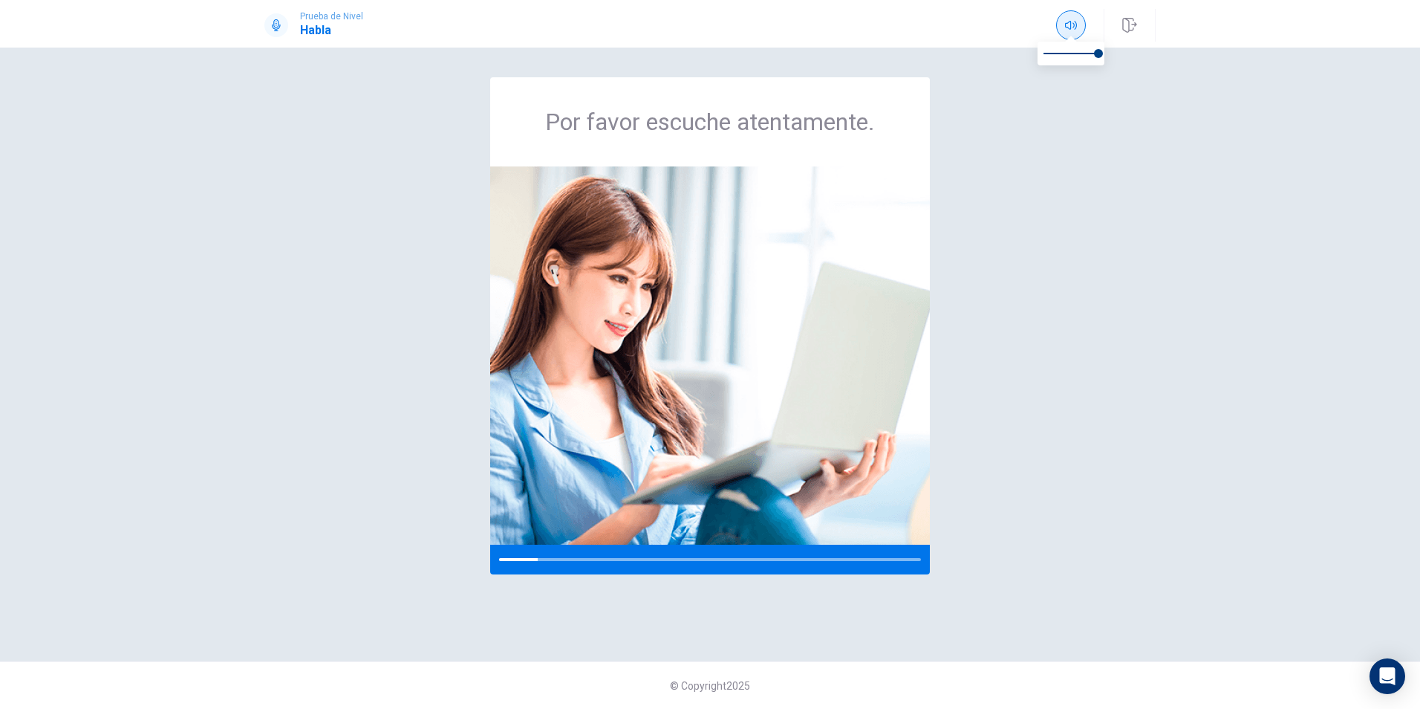
click at [1059, 20] on button "button" at bounding box center [1071, 25] width 30 height 30
type input "0.1"
drag, startPoint x: 1096, startPoint y: 53, endPoint x: 1048, endPoint y: 56, distance: 48.4
click at [1048, 56] on span at bounding box center [1049, 53] width 9 height 9
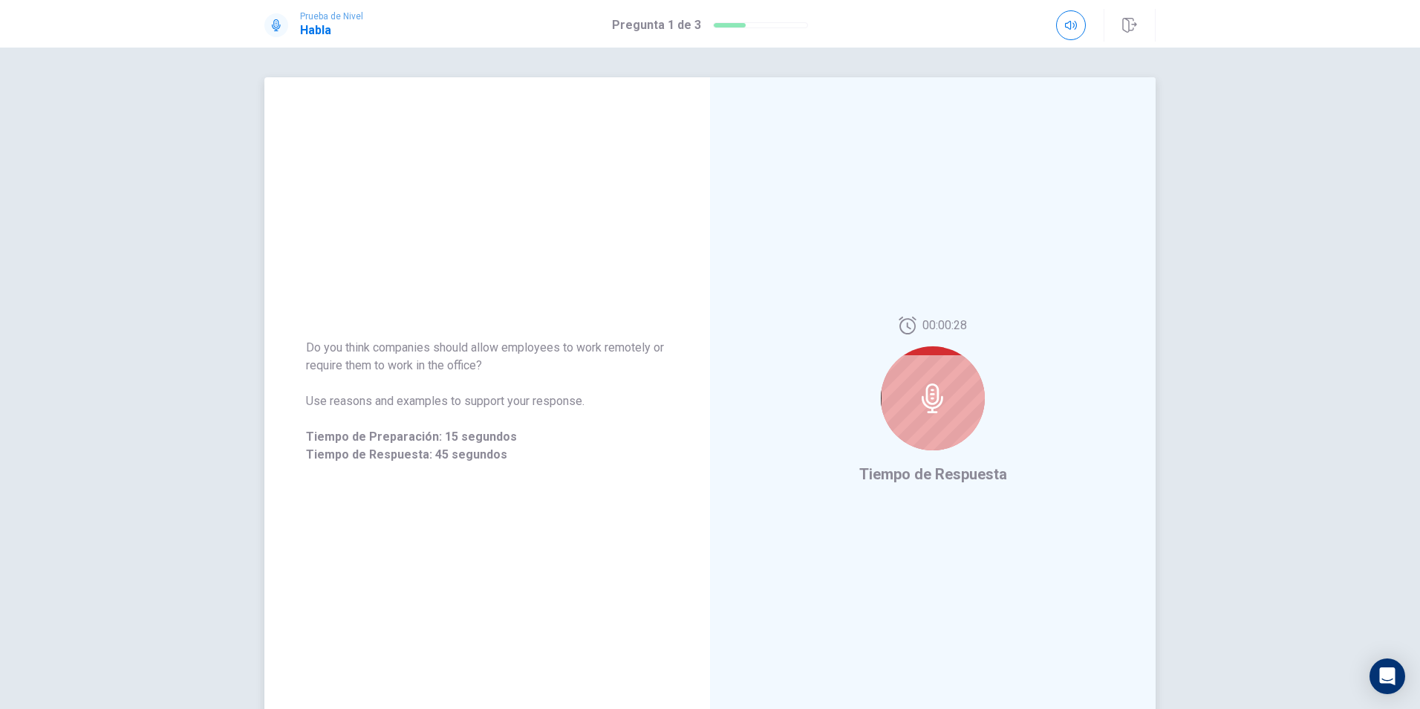
click at [925, 395] on icon at bounding box center [933, 398] width 30 height 30
click at [929, 394] on icon at bounding box center [933, 398] width 22 height 30
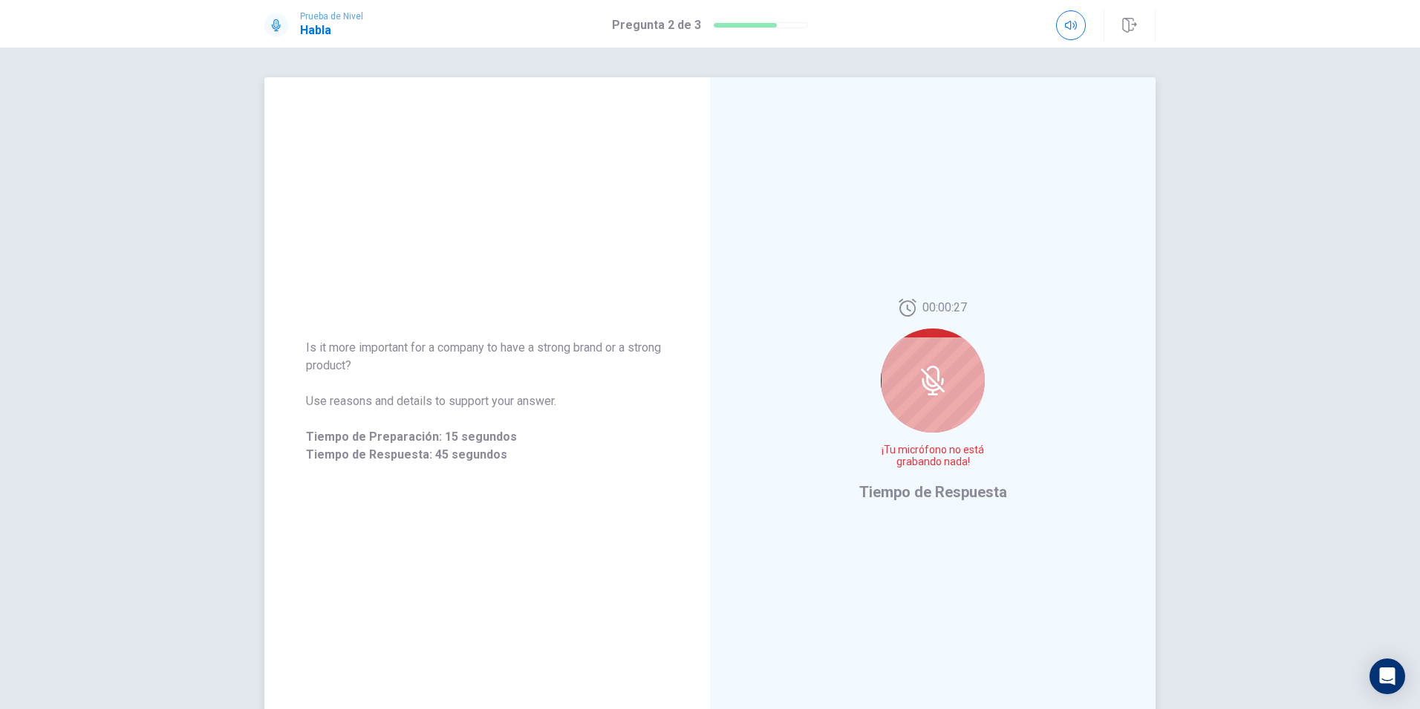
click at [942, 385] on icon at bounding box center [933, 381] width 30 height 30
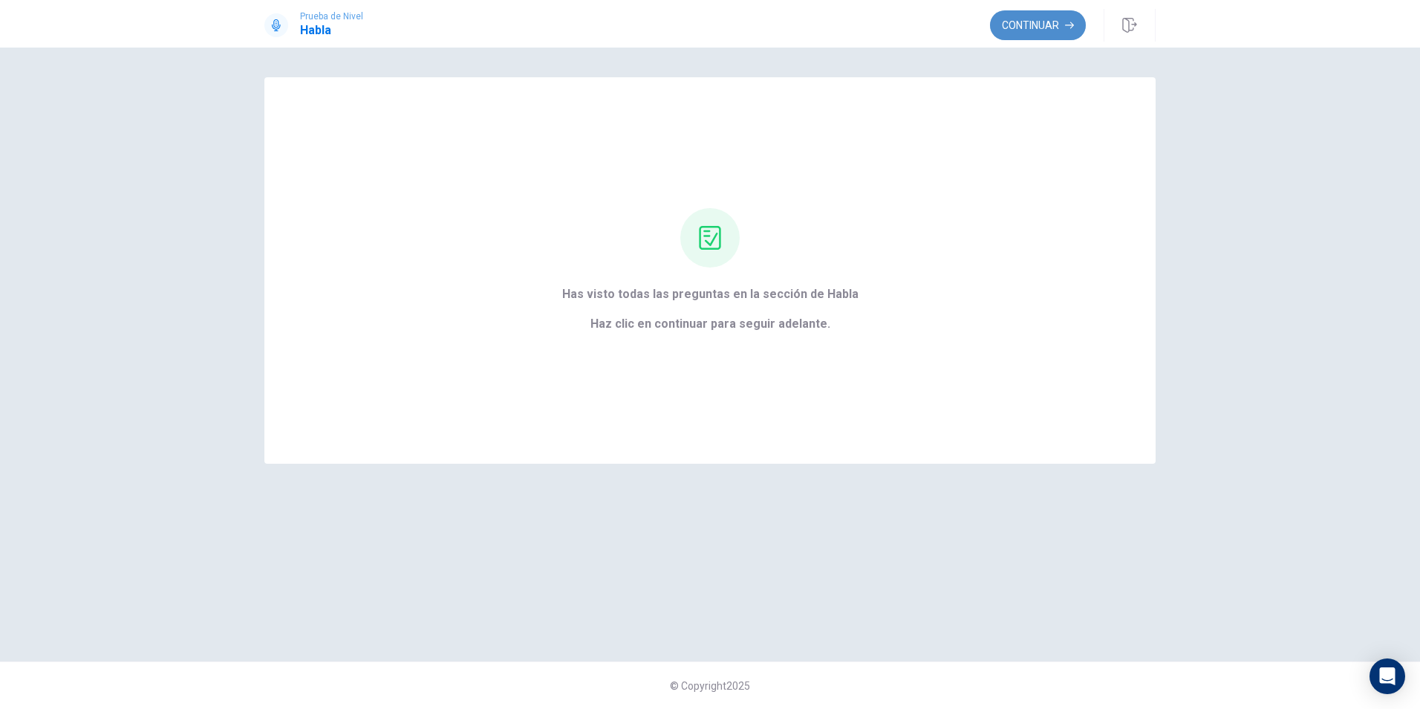
click at [1038, 19] on button "Continuar" at bounding box center [1038, 25] width 96 height 30
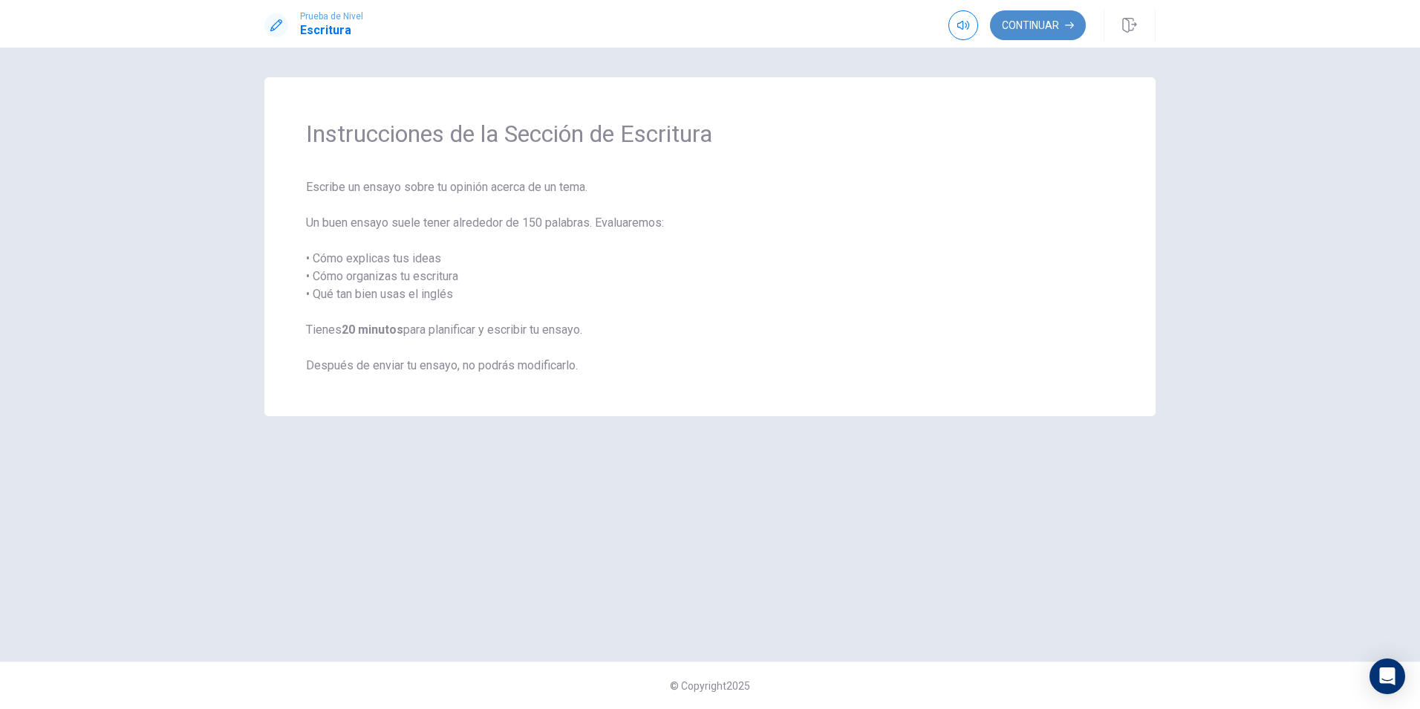
click at [1044, 31] on button "Continuar" at bounding box center [1038, 25] width 96 height 30
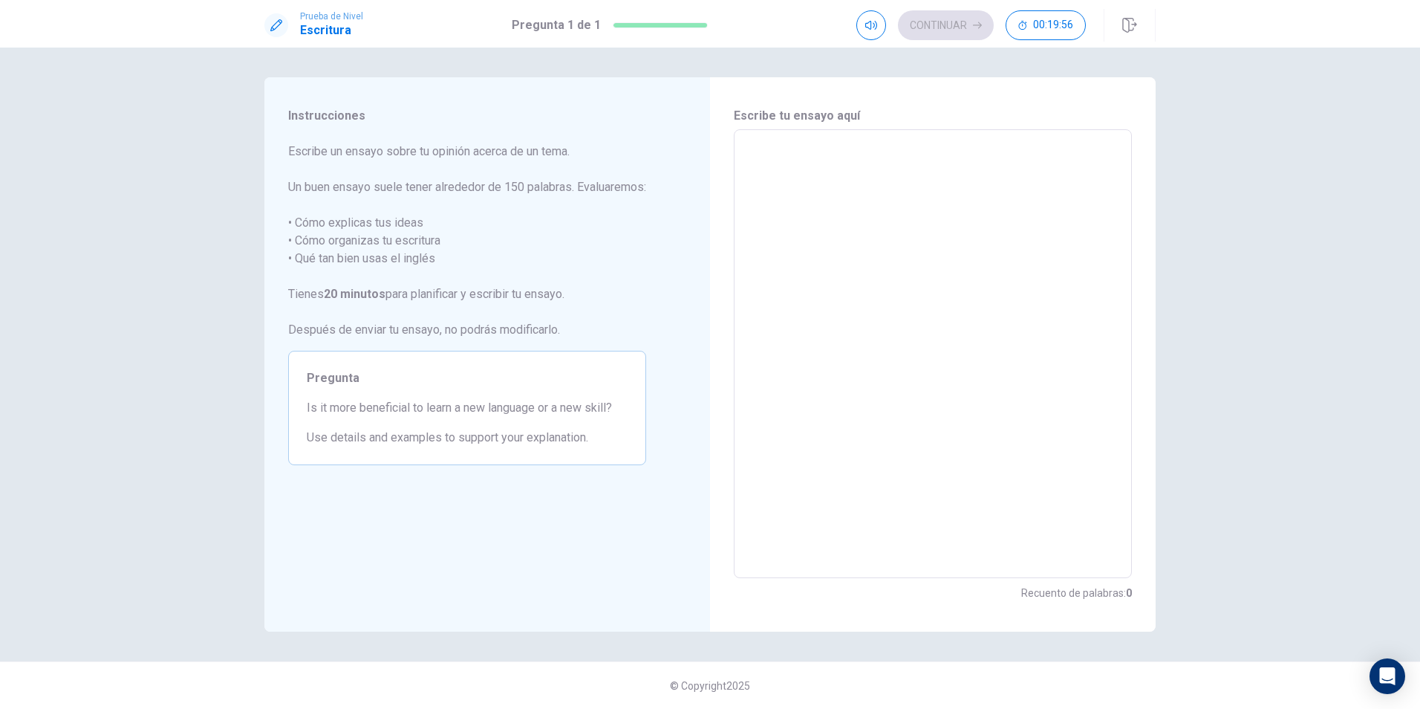
click at [907, 185] on textarea at bounding box center [932, 354] width 377 height 424
type textarea "i"
type textarea "x"
type textarea "im"
type textarea "x"
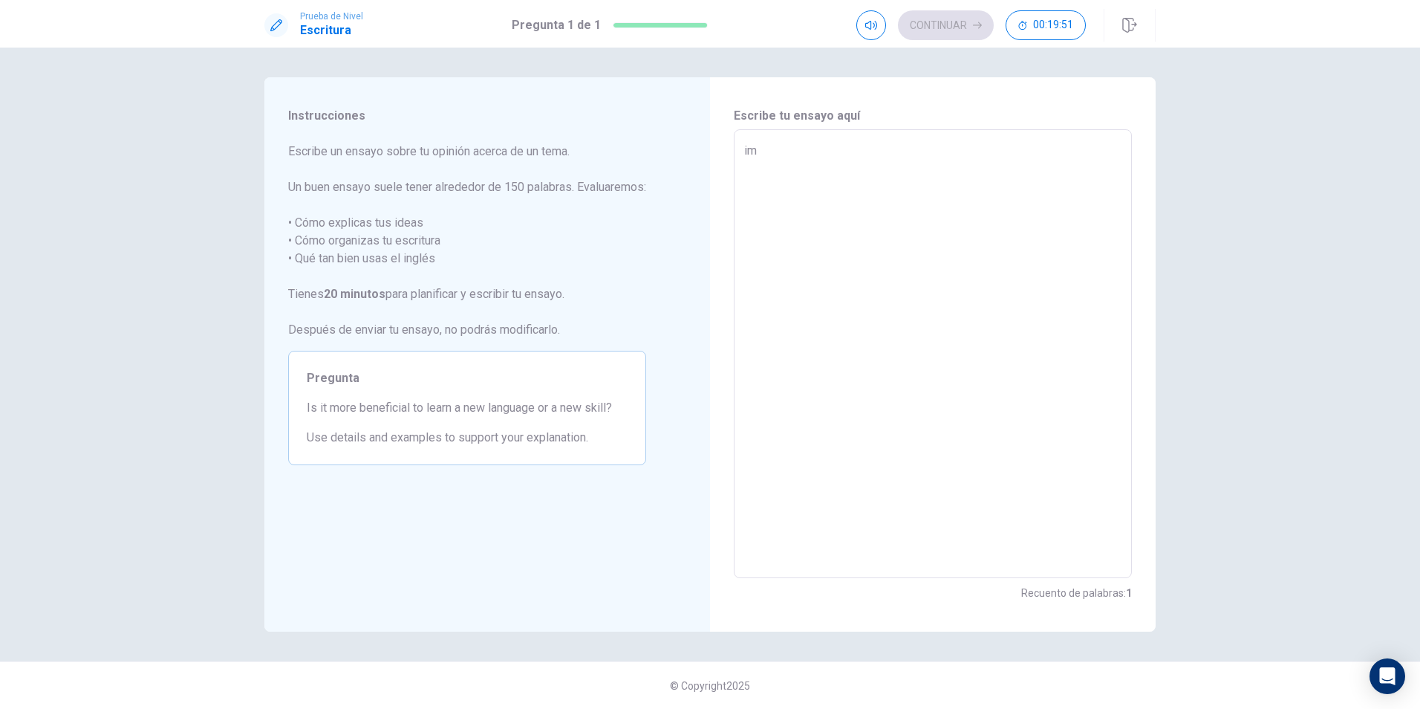
type textarea "im"
type textarea "x"
type textarea "im s"
type textarea "x"
type textarea "im so"
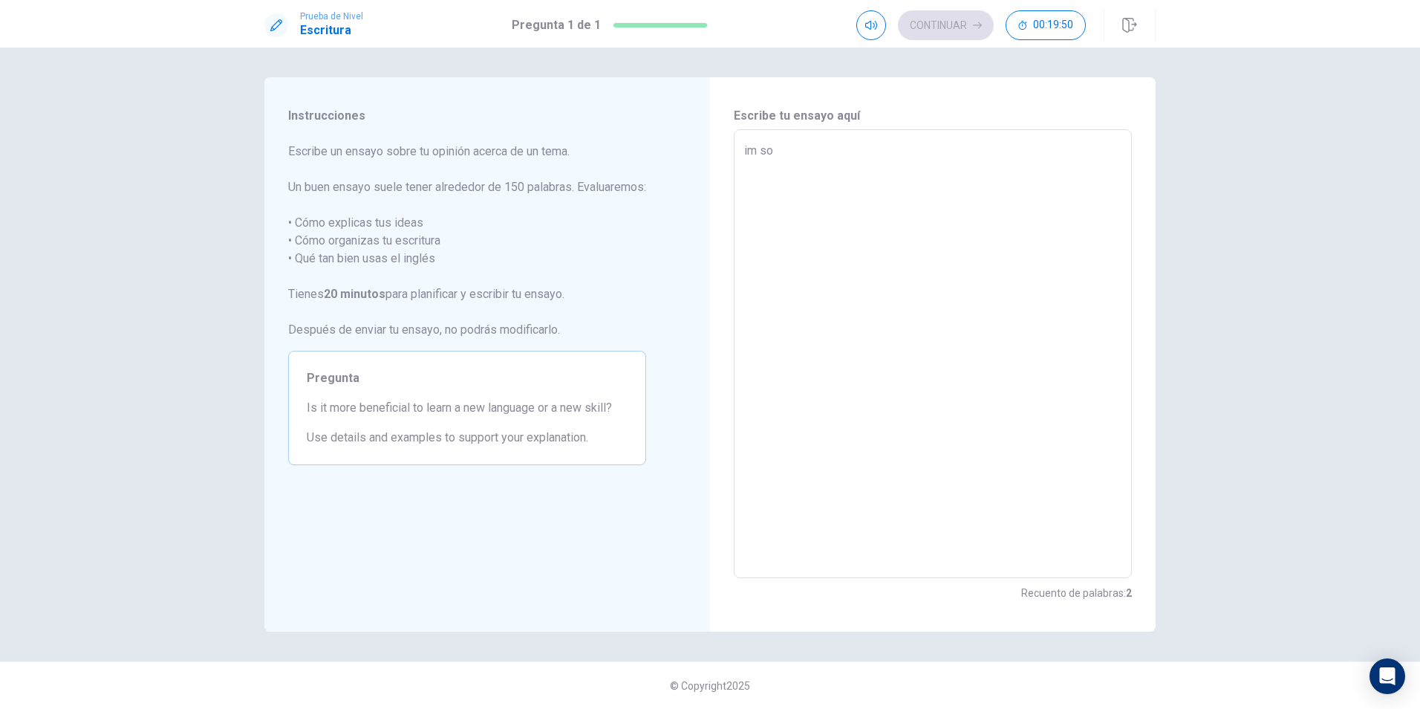
type textarea "x"
type textarea "im sor"
type textarea "x"
type textarea "im sorr"
type textarea "x"
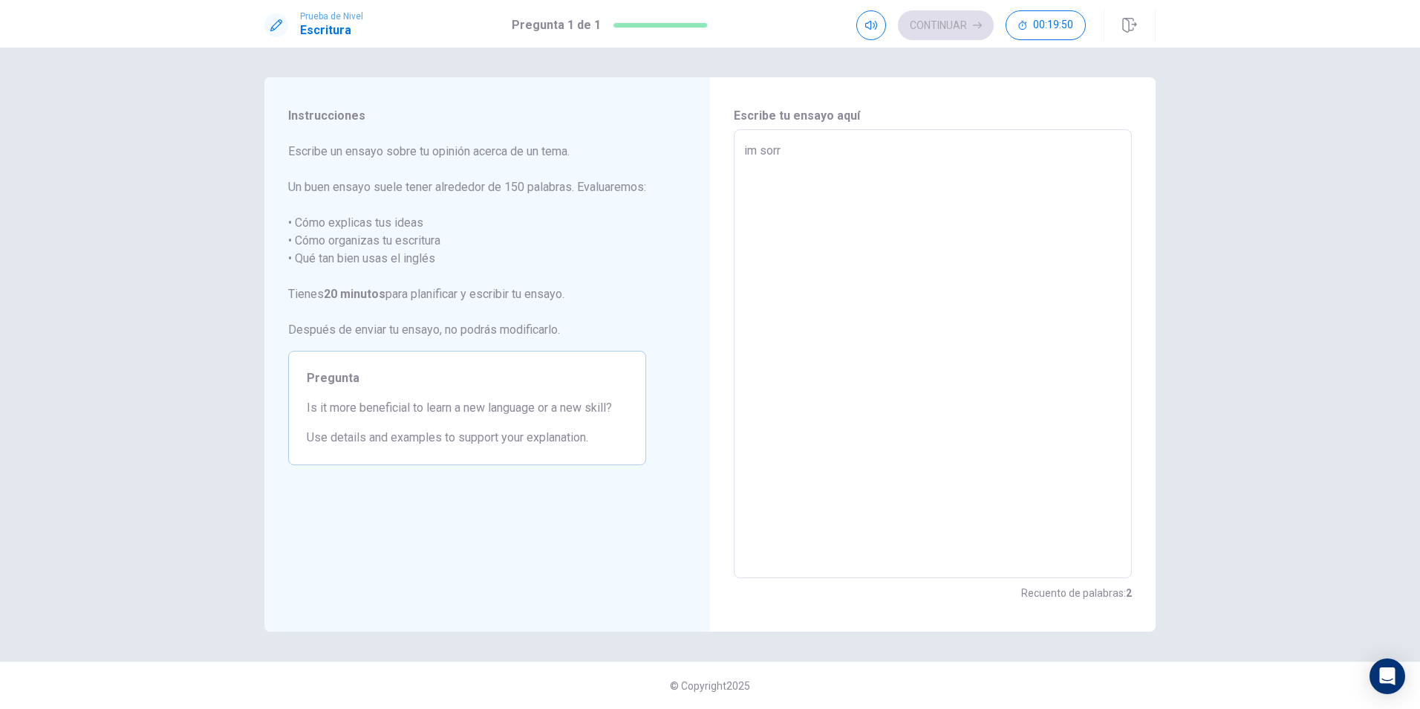
type textarea "im sorry"
click at [877, 194] on textarea "im sorry" at bounding box center [932, 354] width 377 height 424
type textarea "x"
type textarea "im sorry"
click at [955, 5] on div "Prueba de Nivel Escritura Pregunta 1 de 1 Continuar 00:19:48" at bounding box center [710, 24] width 1420 height 48
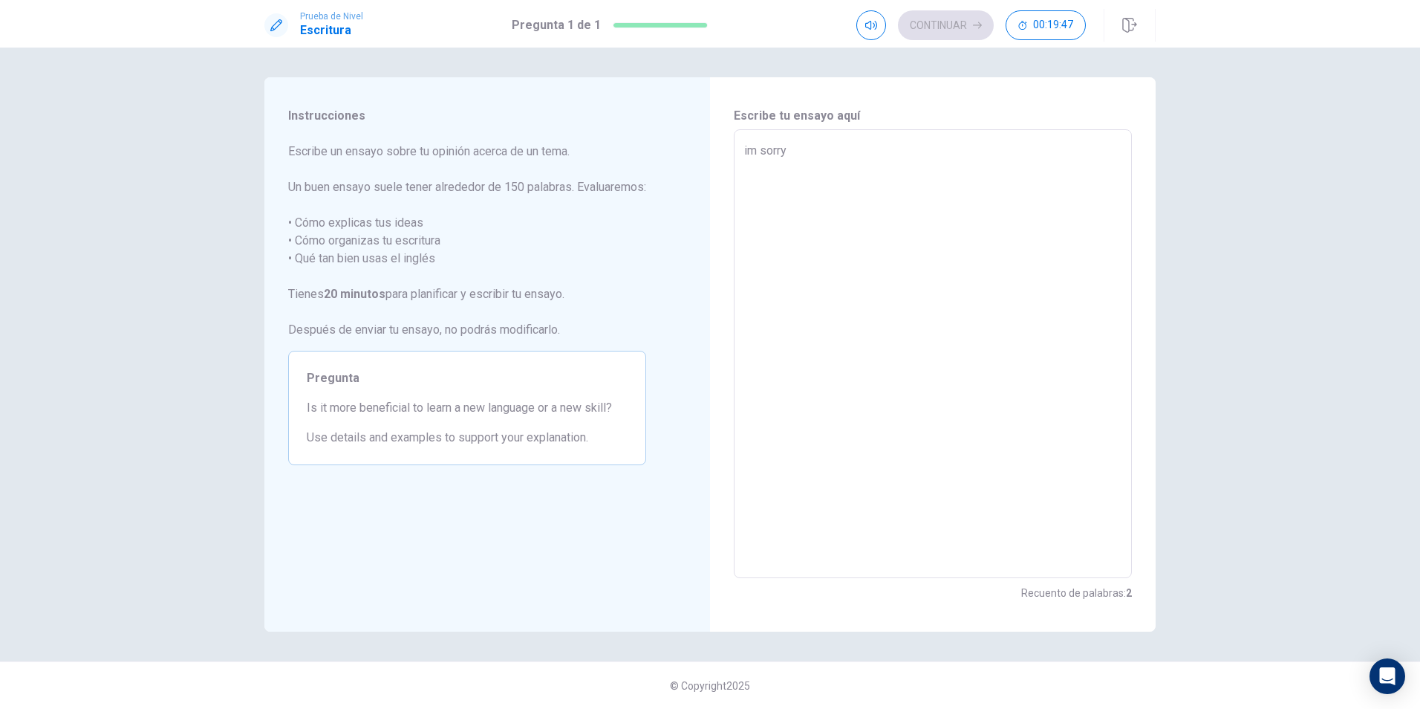
click at [936, 497] on textarea "im sorry" at bounding box center [932, 354] width 377 height 424
type textarea "x"
type textarea "im sorry"
type textarea "x"
type textarea "im sorry"
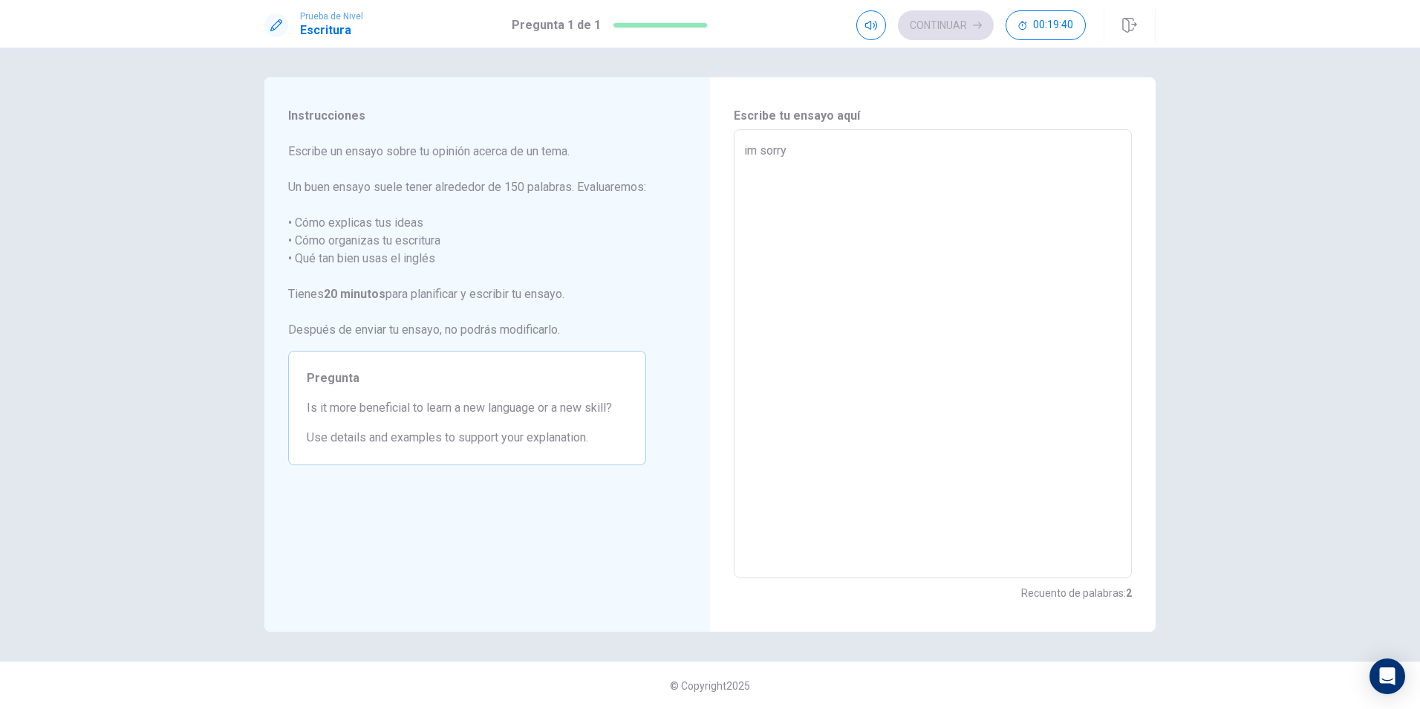
type textarea "x"
type textarea "im sorr"
type textarea "x"
type textarea "im sor"
type textarea "x"
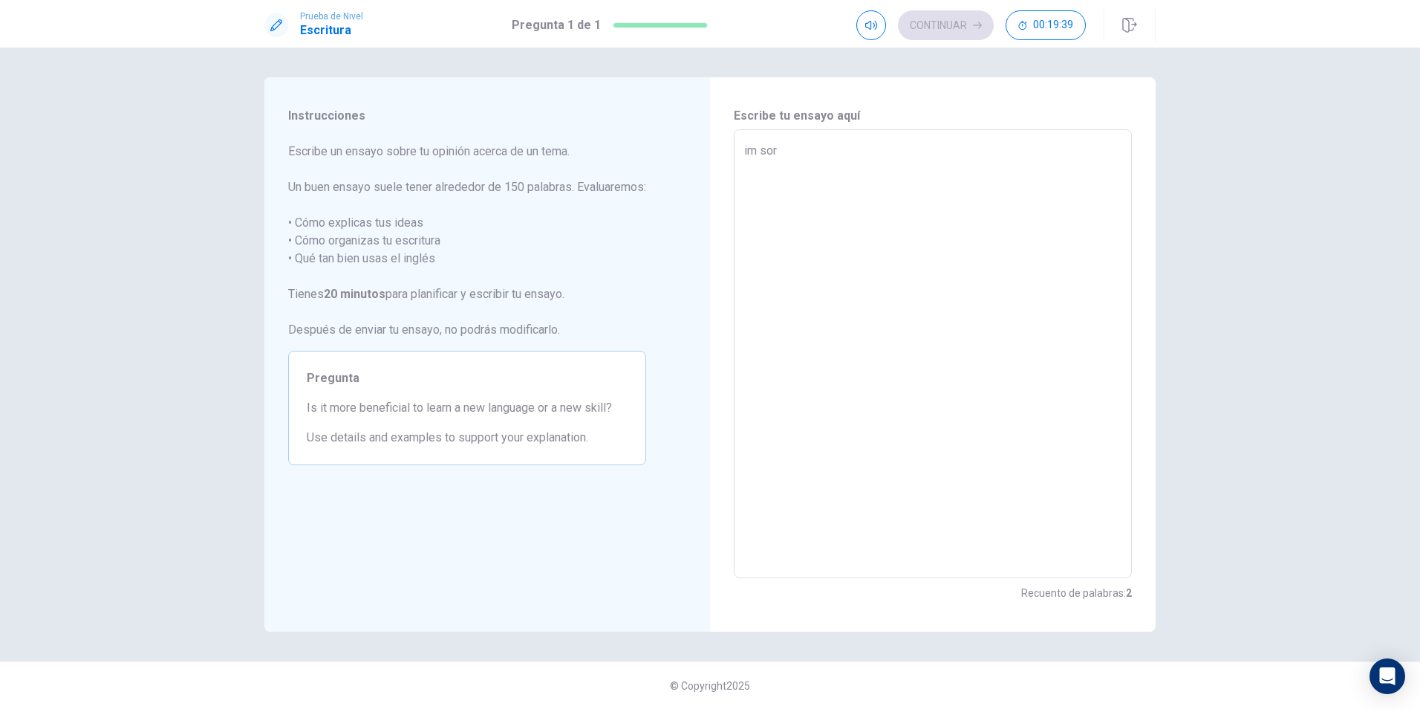
type textarea "im so"
type textarea "x"
type textarea "im s"
type textarea "x"
type textarea "im"
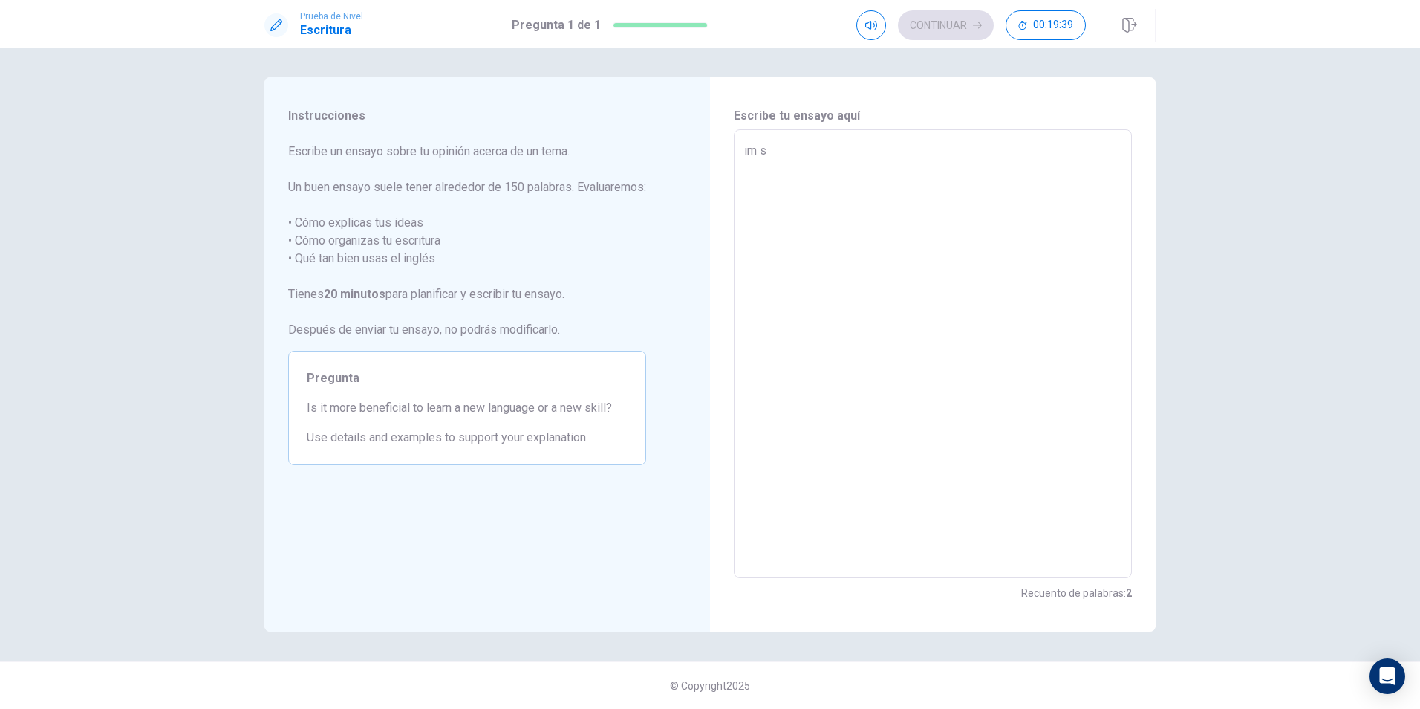
type textarea "x"
type textarea "im"
type textarea "x"
type textarea "i"
type textarea "x"
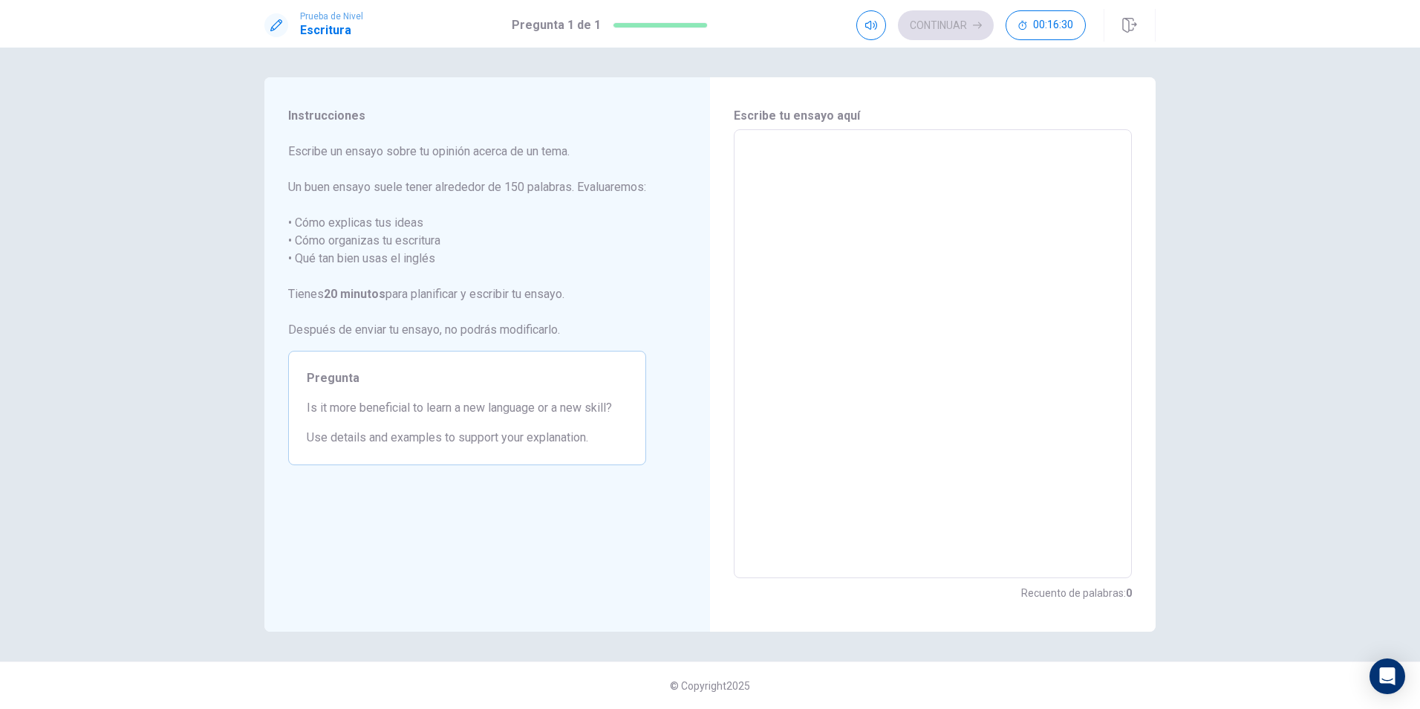
click at [1278, 198] on div "Instrucciones Escribe un ensayo sobre tu opinión acerca de un tema. Un buen ens…" at bounding box center [710, 378] width 1420 height 661
click at [919, 226] on textarea at bounding box center [932, 354] width 377 height 424
click at [1130, 26] on icon "button" at bounding box center [1130, 25] width 15 height 15
click at [838, 171] on textarea at bounding box center [932, 354] width 377 height 424
type textarea "i"
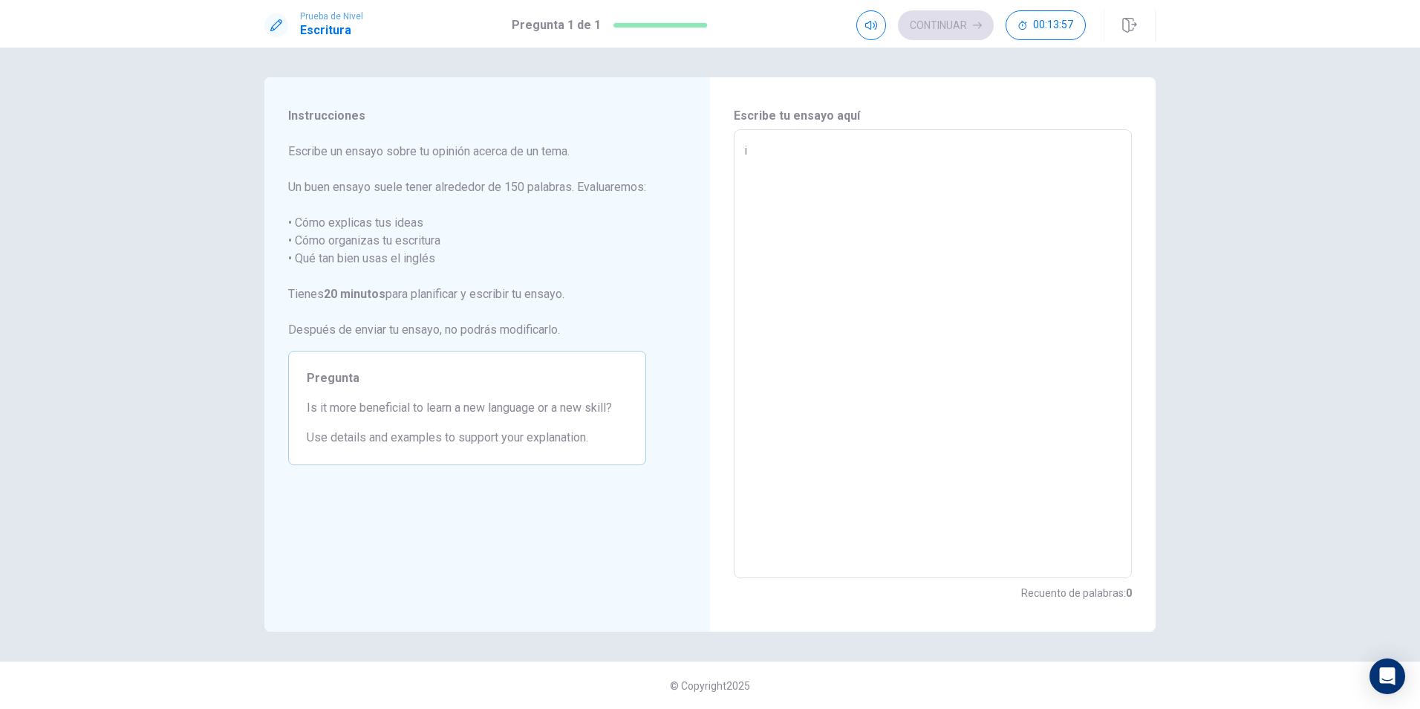
type textarea "x"
type textarea "im"
type textarea "x"
type textarea "im"
type textarea "x"
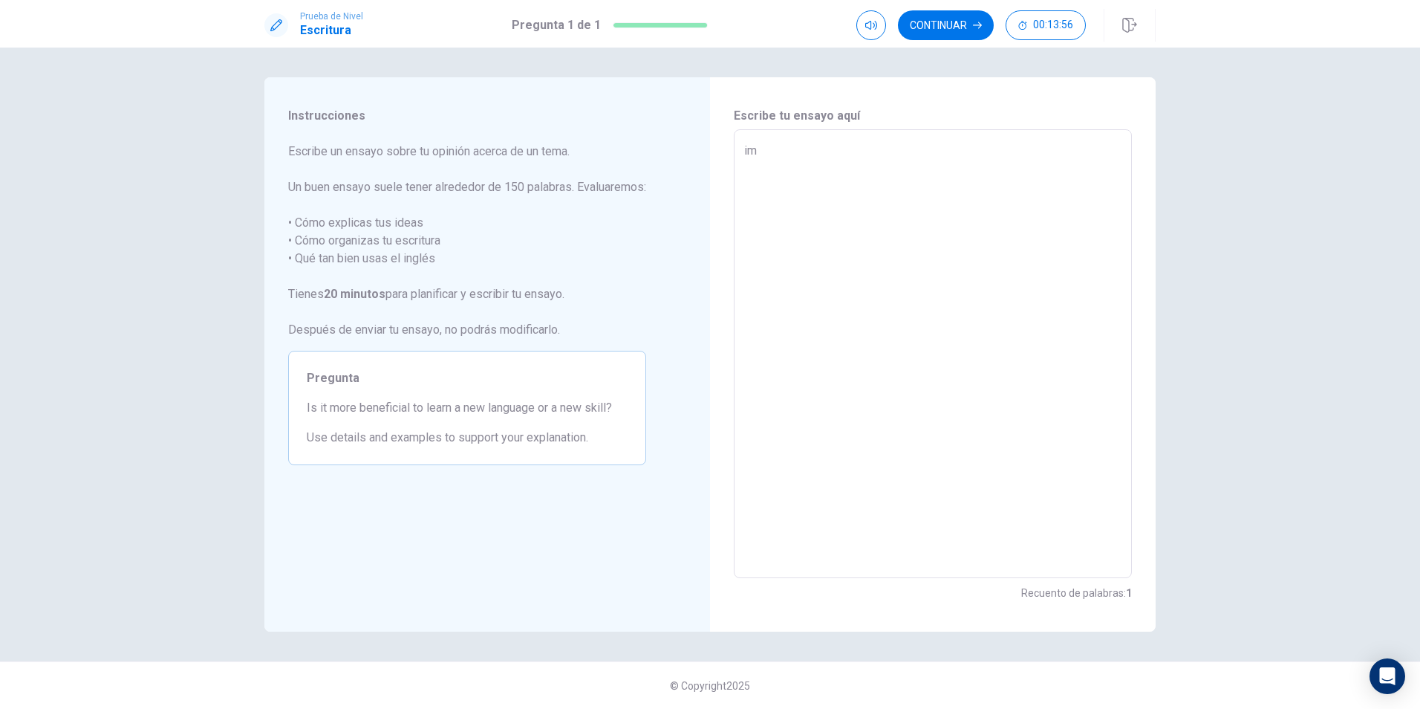
type textarea "im s"
type textarea "x"
type textarea "im so"
type textarea "x"
type textarea "im sor"
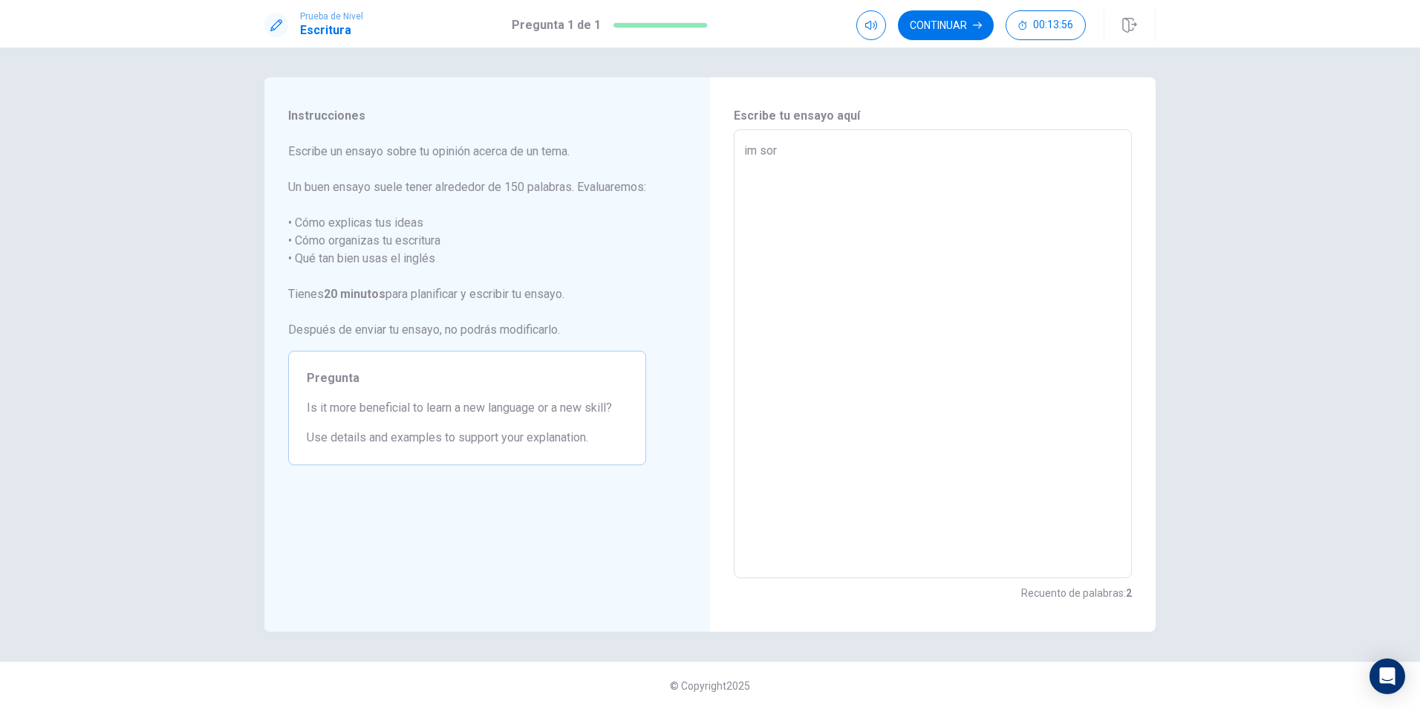
type textarea "x"
type textarea "im sorr"
type textarea "x"
type textarea "im sorru"
type textarea "x"
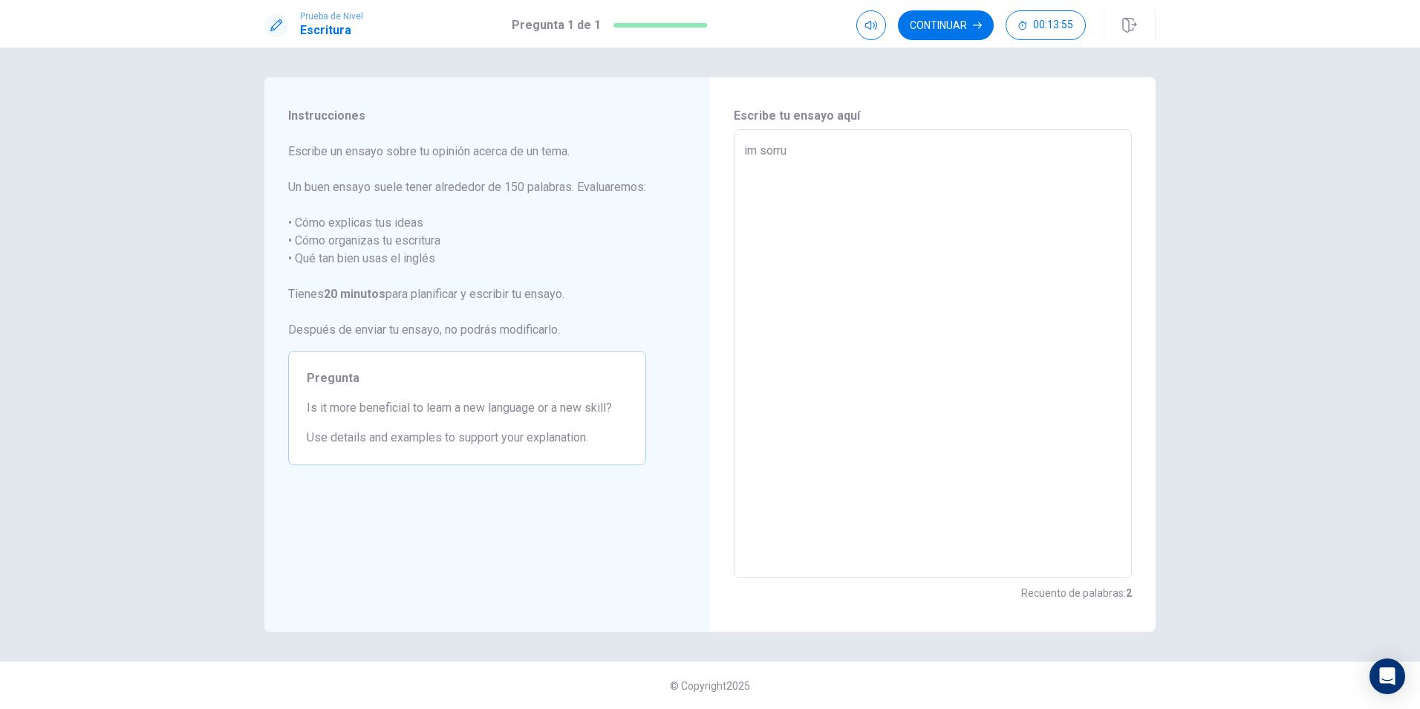
type textarea "im sorru"
type textarea "x"
type textarea "im sorru"
type textarea "x"
type textarea "im sorr"
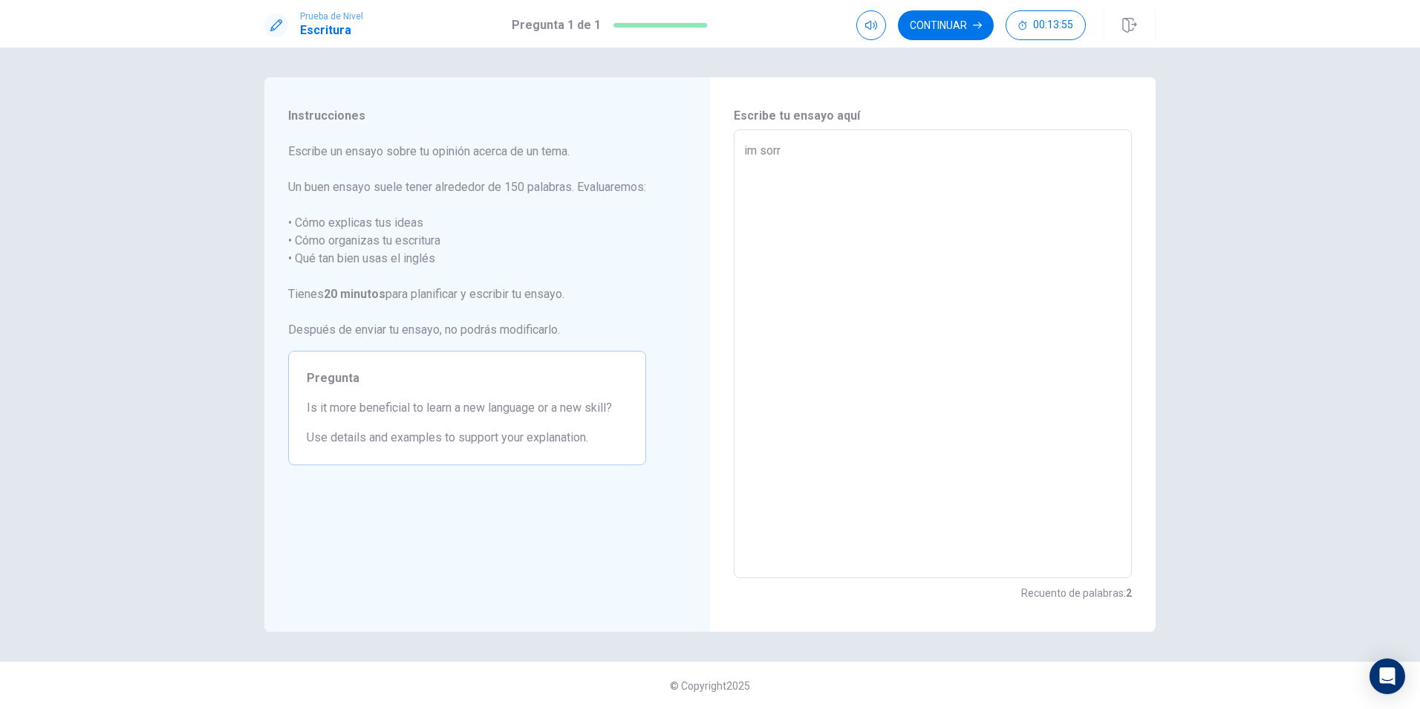
type textarea "x"
type textarea "im sor"
type textarea "x"
type textarea "im so"
type textarea "x"
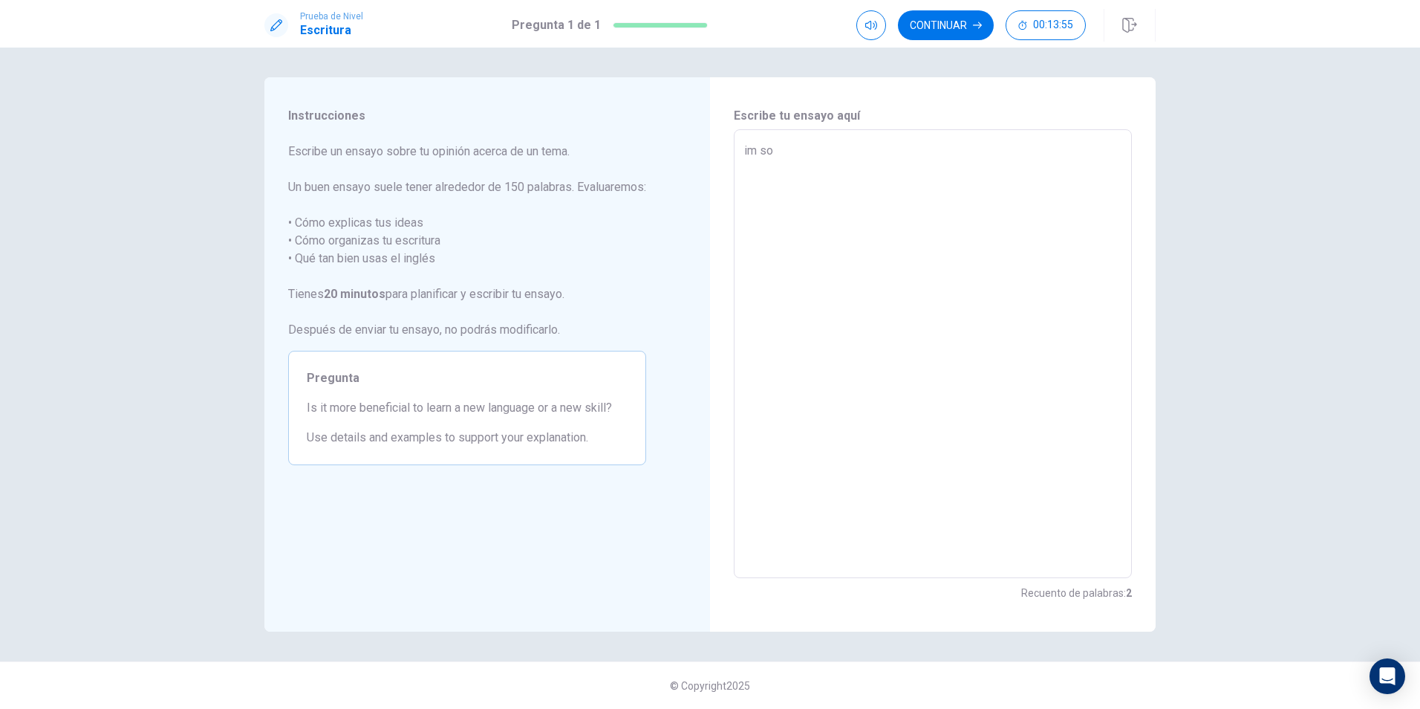
type textarea "im s"
type textarea "x"
type textarea "im"
type textarea "x"
type textarea "im"
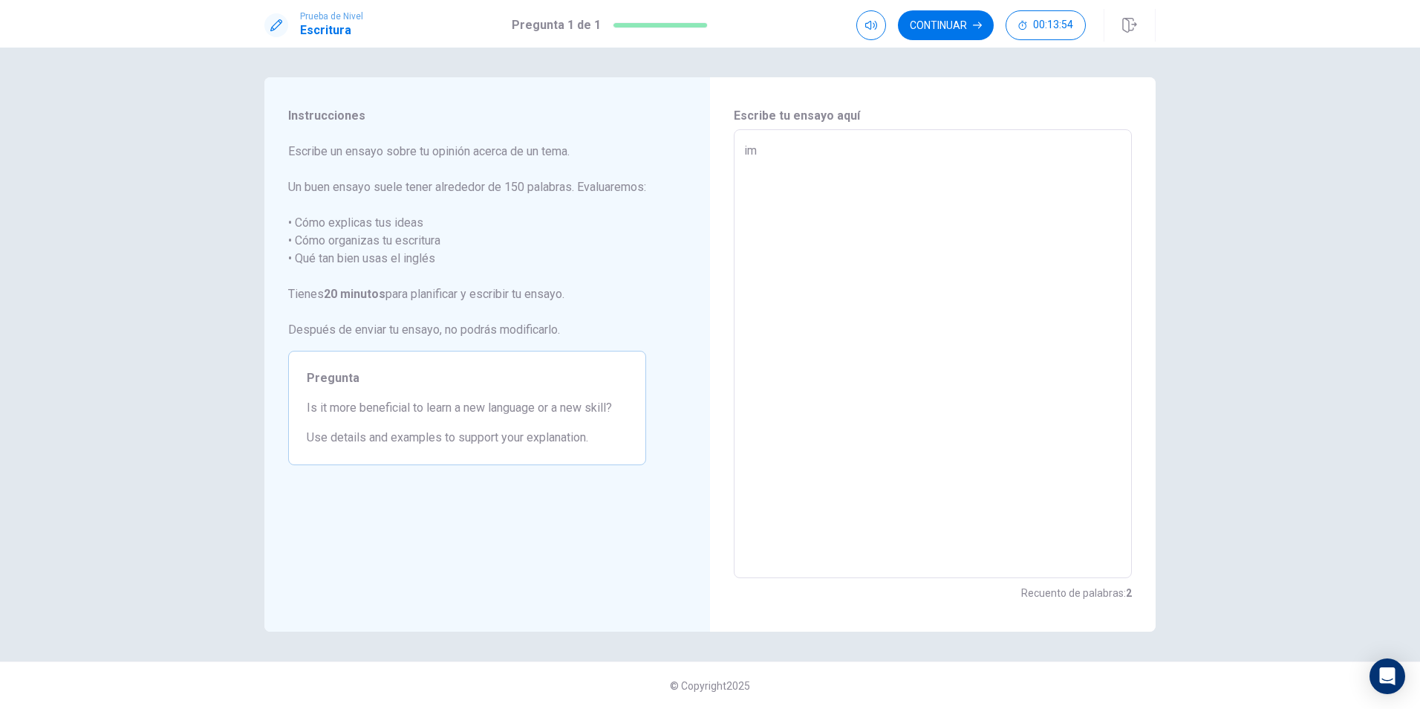
type textarea "x"
type textarea "i"
type textarea "x"
type textarea "i"
type textarea "x"
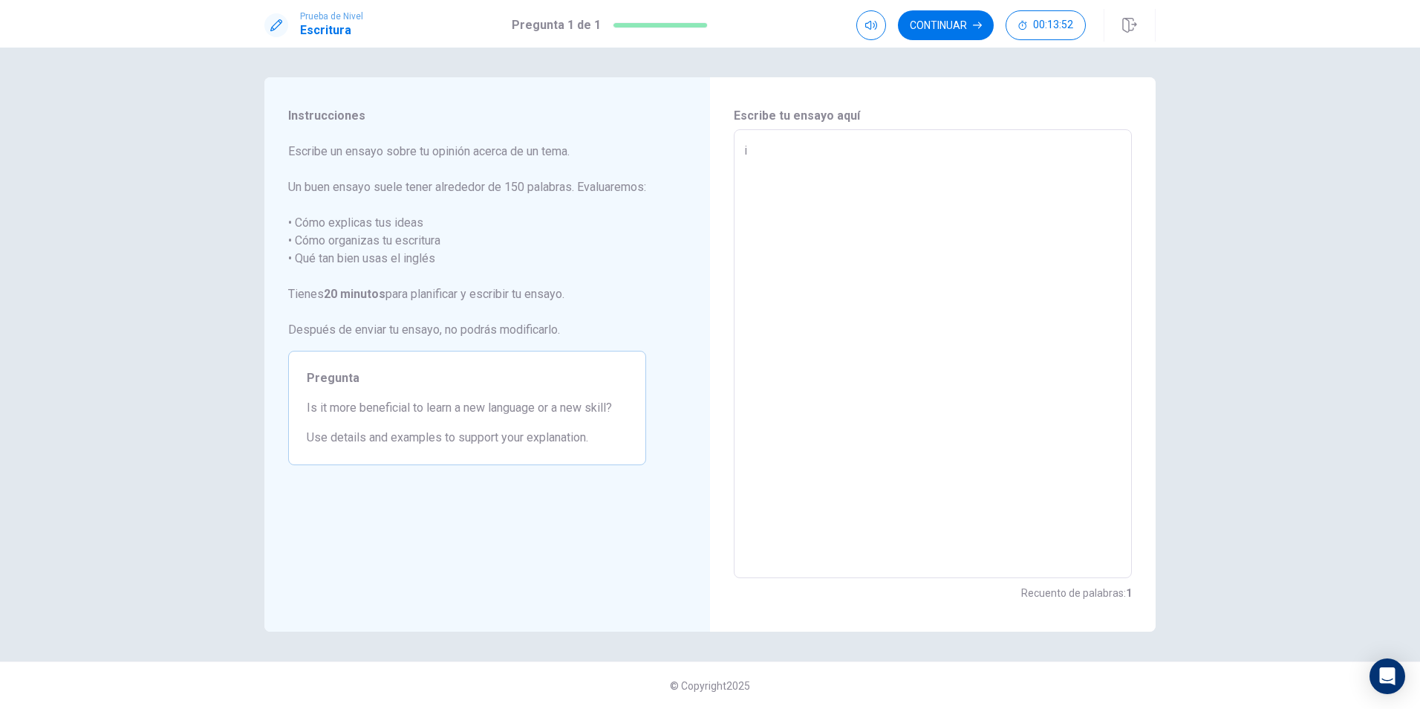
type textarea "i"
type textarea "x"
type textarea "i m"
type textarea "x"
type textarea "i"
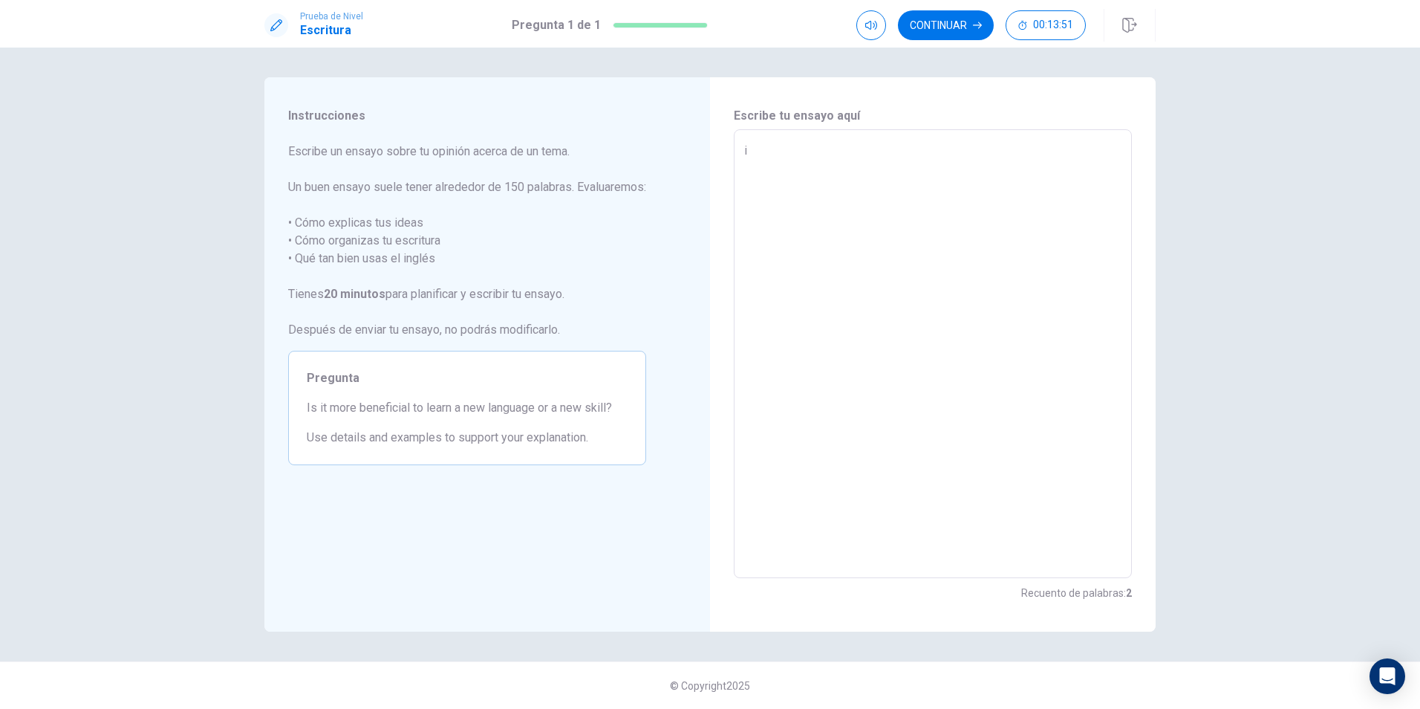
type textarea "x"
type textarea "i"
type textarea "x"
type textarea "I"
type textarea "x"
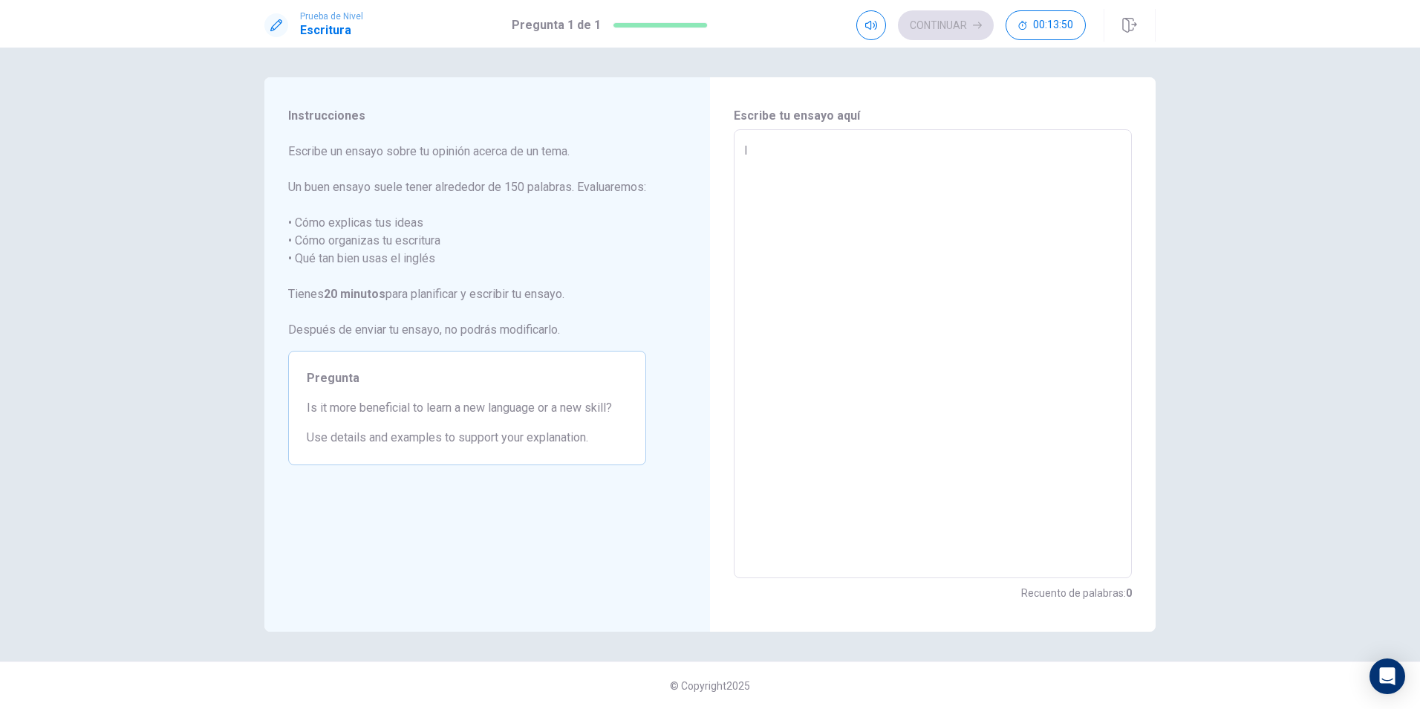
type textarea "Im"
type textarea "x"
type textarea "Im"
type textarea "x"
type textarea "Im s"
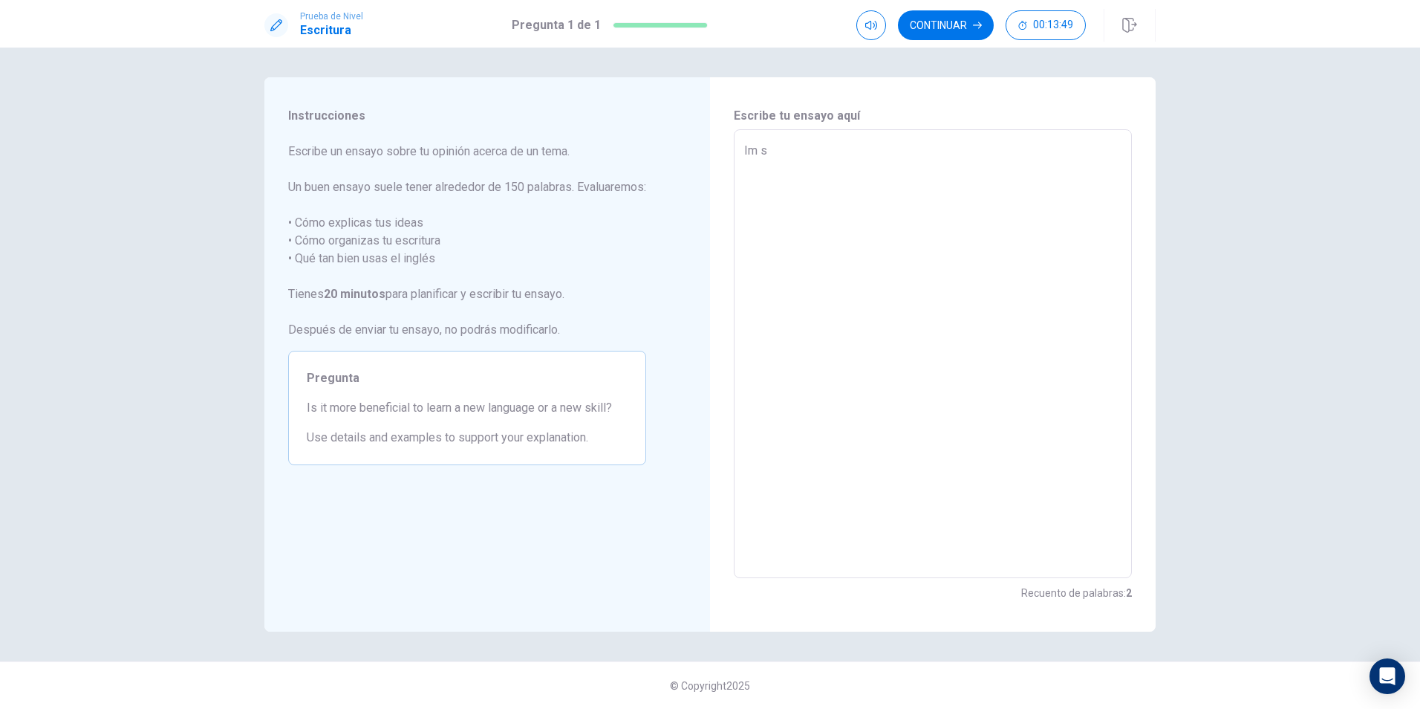
type textarea "x"
type textarea "Im so"
type textarea "x"
type textarea "Im sor"
type textarea "x"
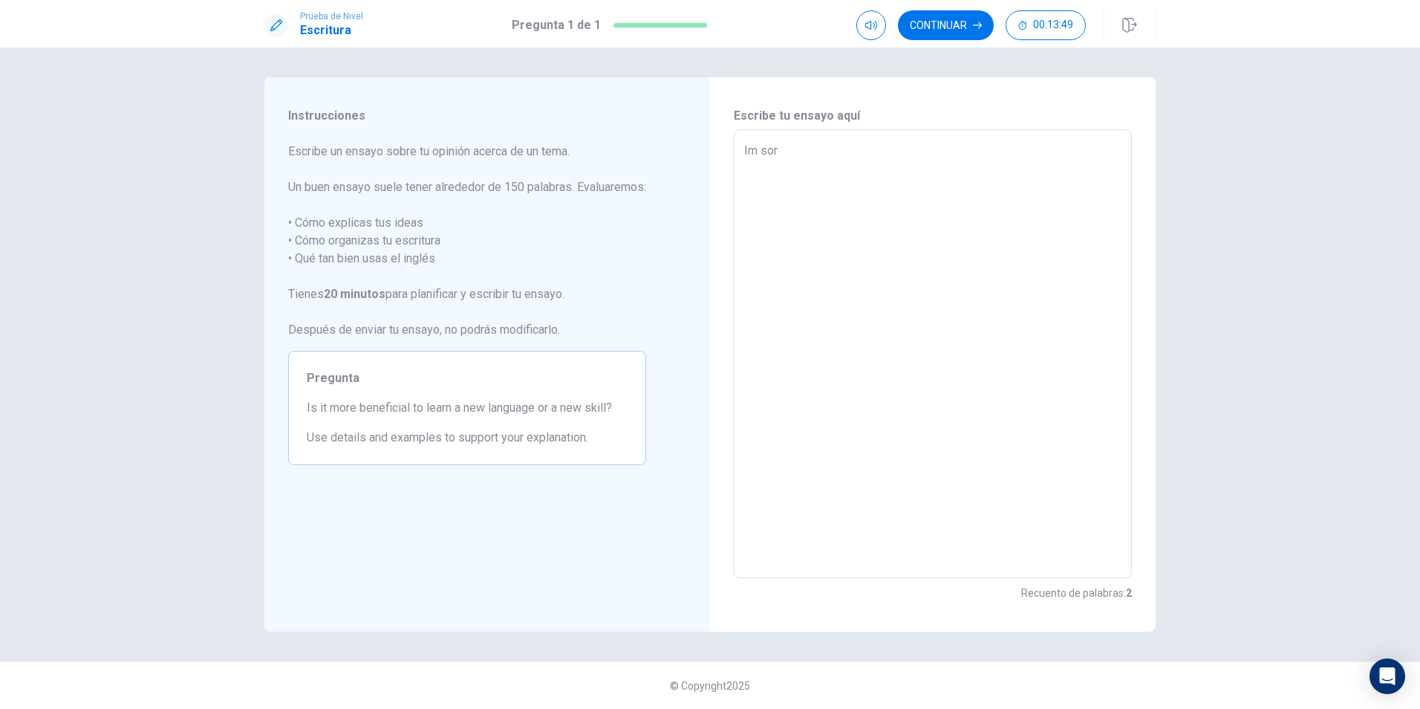
type textarea "Im sorr"
type textarea "x"
type textarea "Im sorry"
type textarea "x"
type textarea "Im sorry"
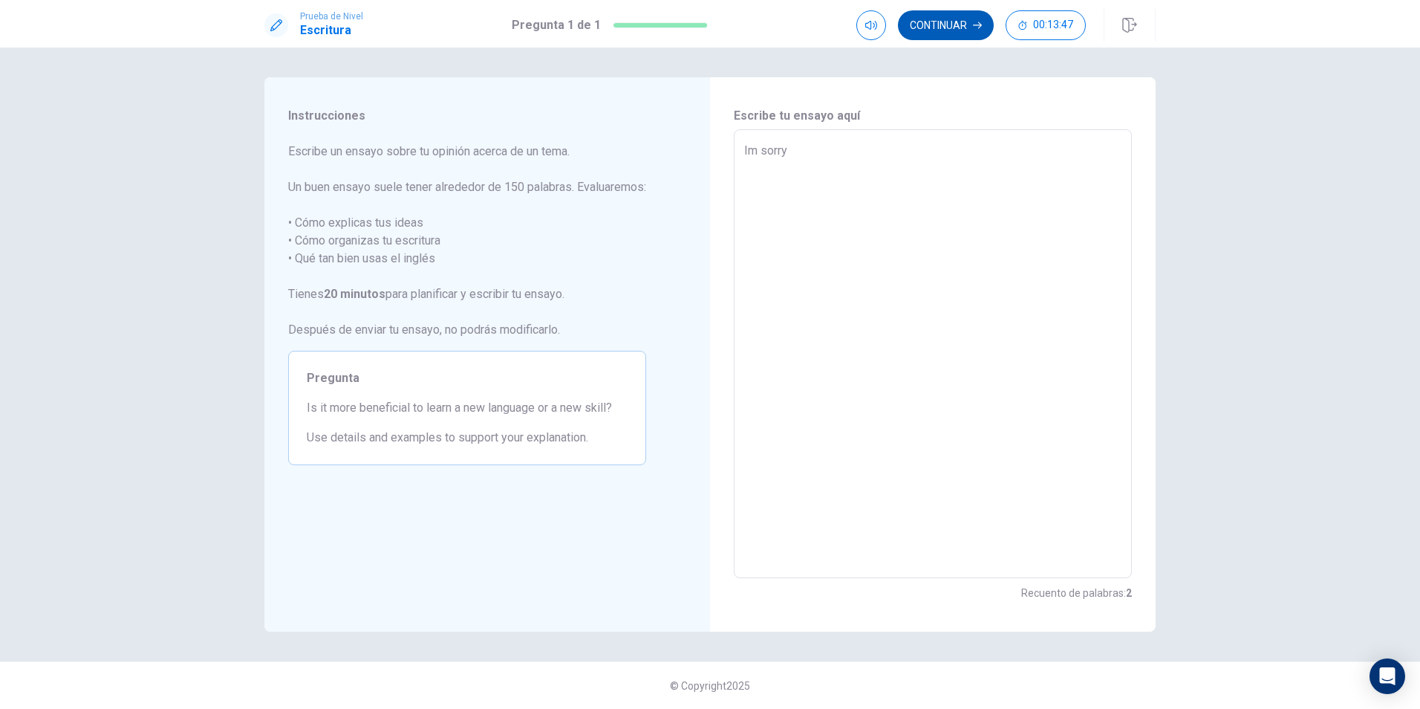
click at [939, 18] on button "Continuar" at bounding box center [946, 25] width 96 height 30
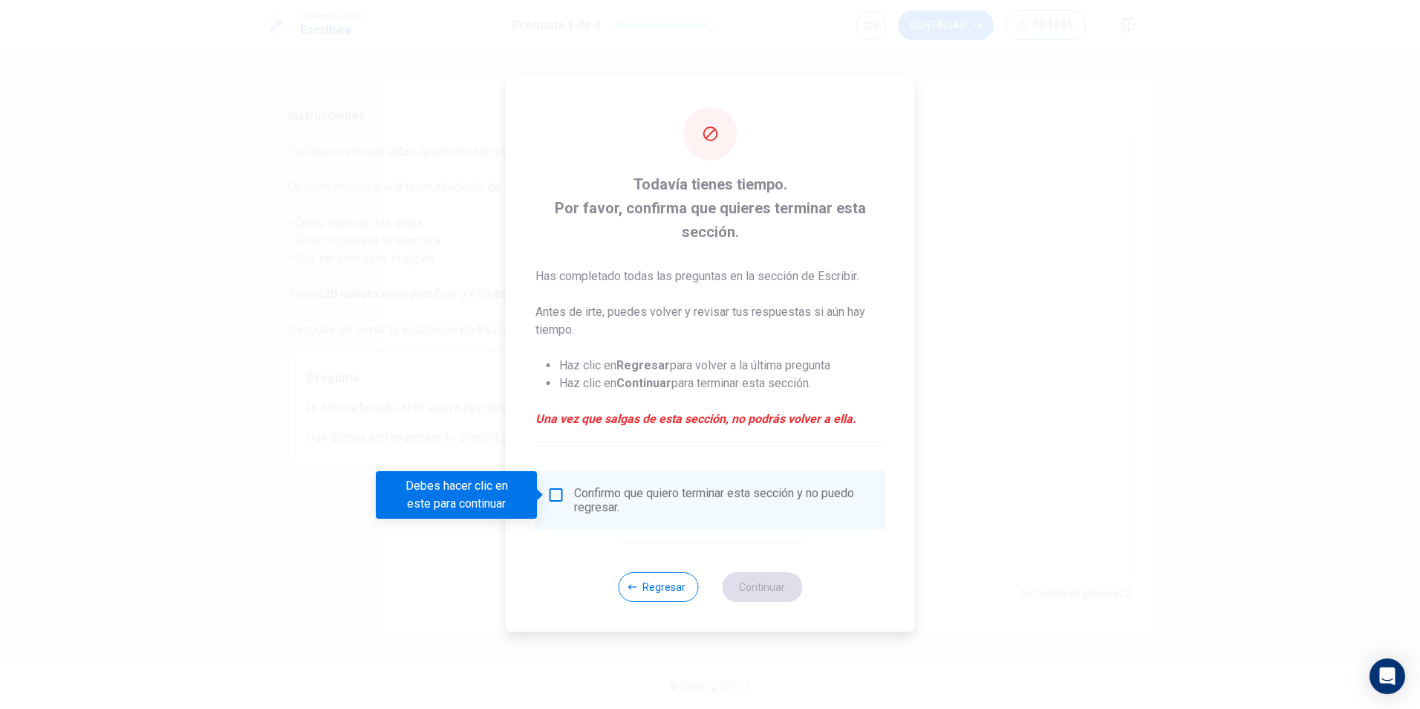
click at [561, 496] on input "Debes hacer clic en este para continuar" at bounding box center [557, 495] width 18 height 18
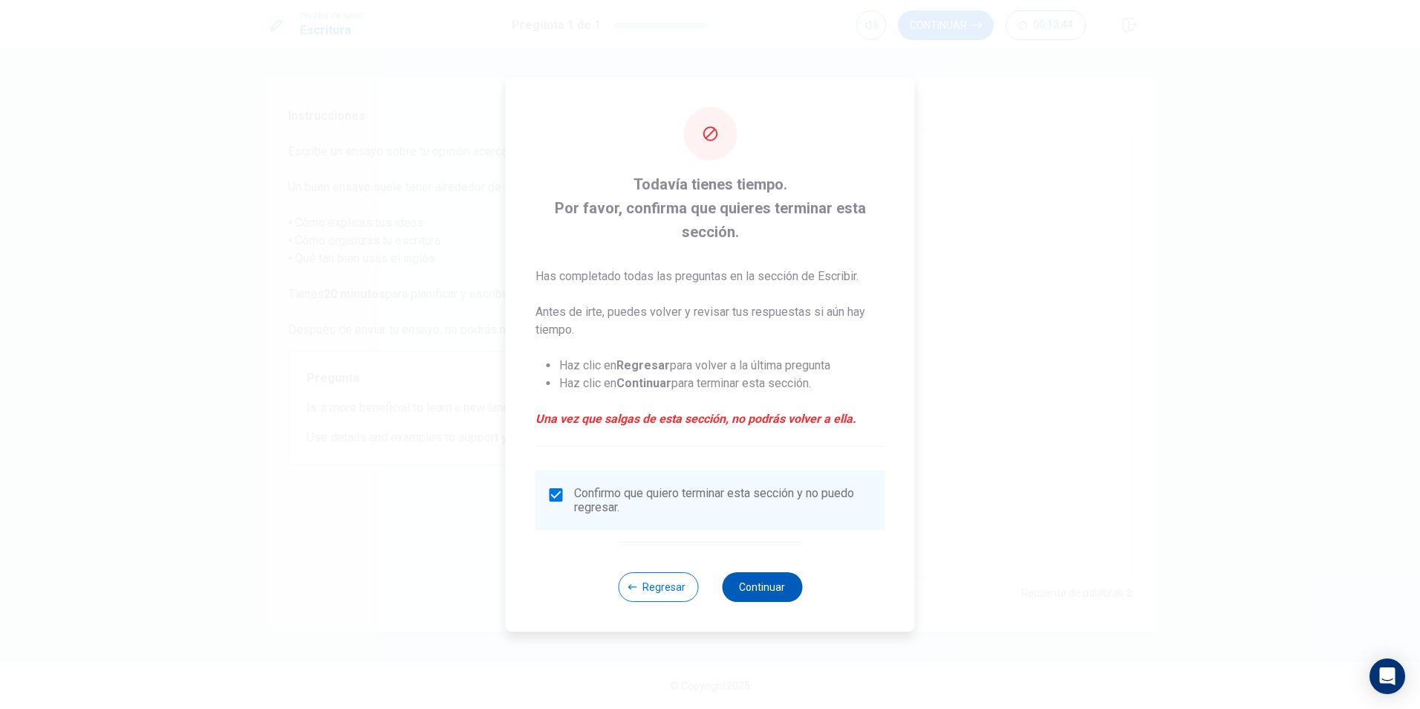
click at [760, 580] on button "Continuar" at bounding box center [762, 587] width 80 height 30
type textarea "x"
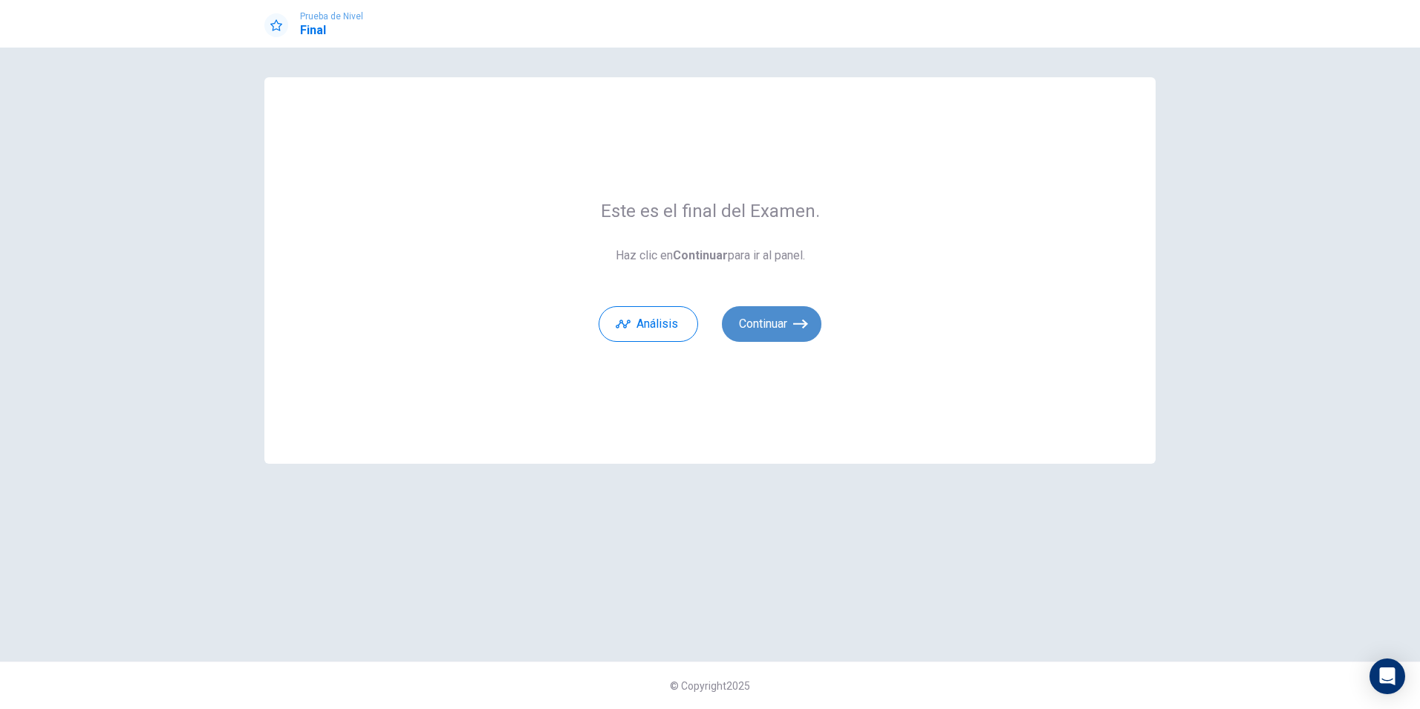
click at [767, 321] on button "Continuar" at bounding box center [772, 324] width 100 height 36
